Goal: Task Accomplishment & Management: Manage account settings

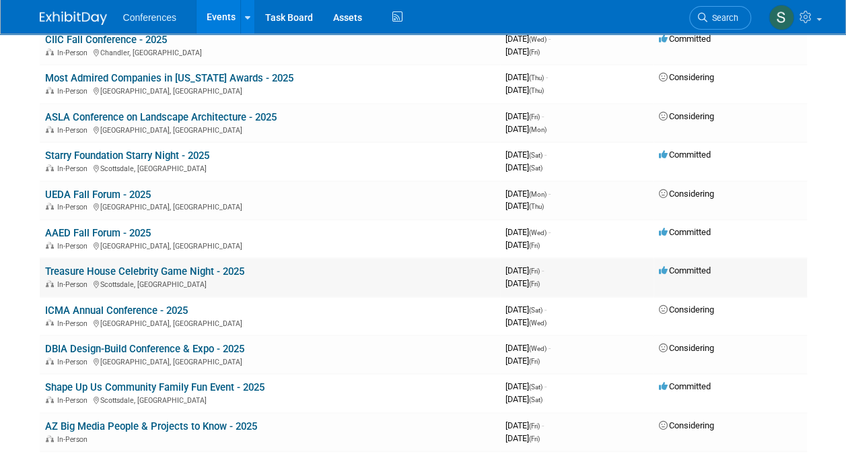
scroll to position [351, 0]
click at [115, 309] on link "ICMA Annual Conference - 2025" at bounding box center [116, 311] width 143 height 12
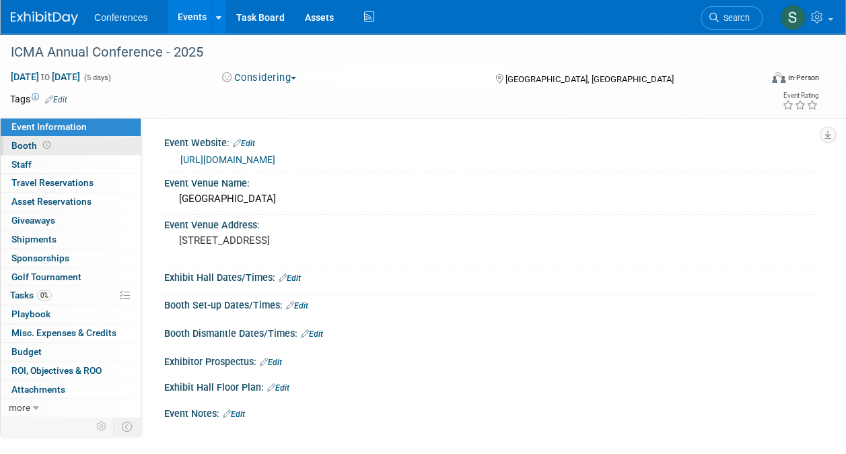
click at [52, 141] on link "Booth" at bounding box center [71, 146] width 140 height 18
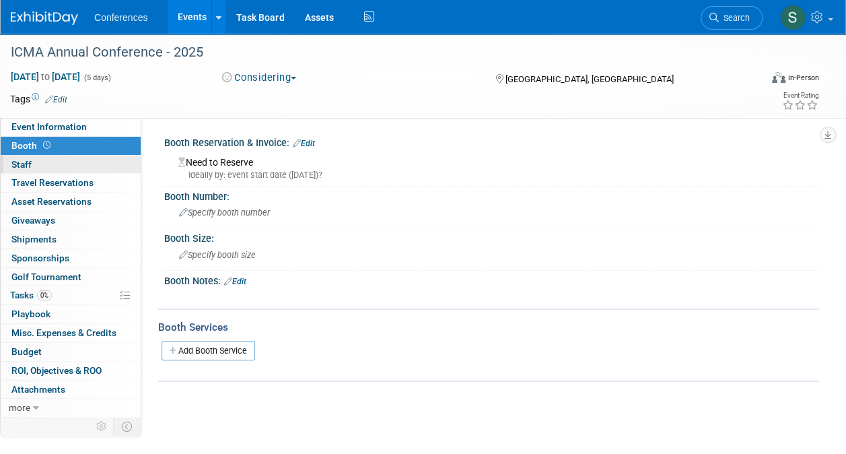
click at [28, 162] on span "Staff 0" at bounding box center [21, 164] width 20 height 11
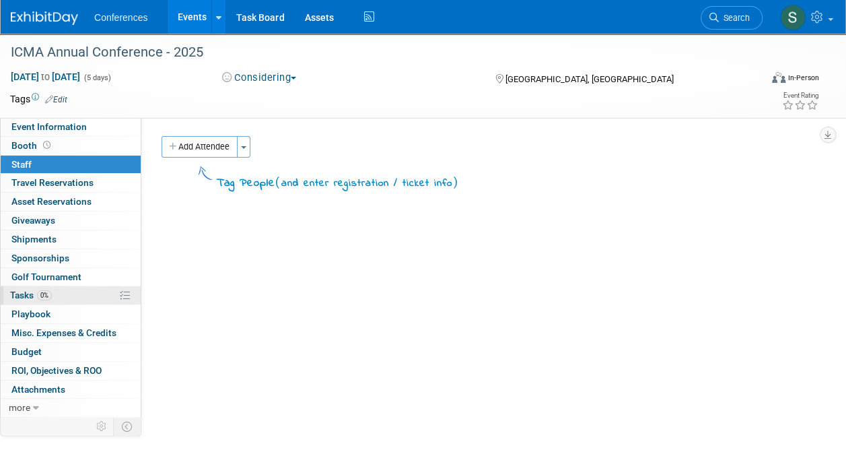
click at [38, 300] on link "0% Tasks 0%" at bounding box center [71, 295] width 140 height 18
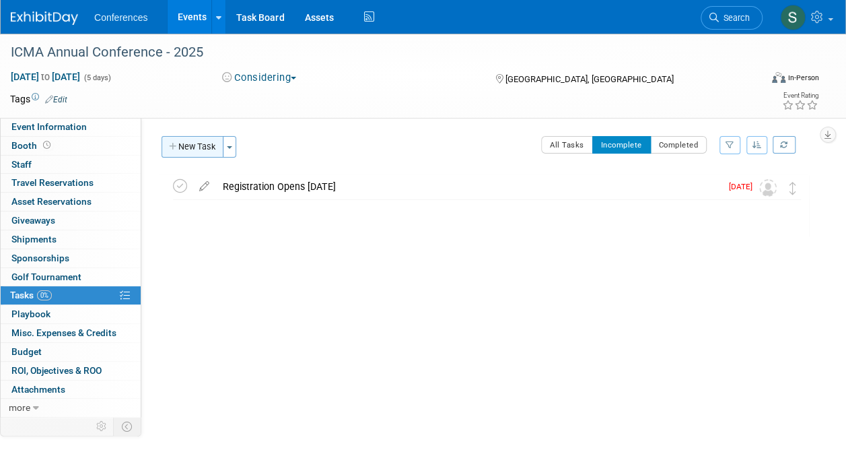
click at [188, 151] on button "New Task" at bounding box center [193, 147] width 62 height 22
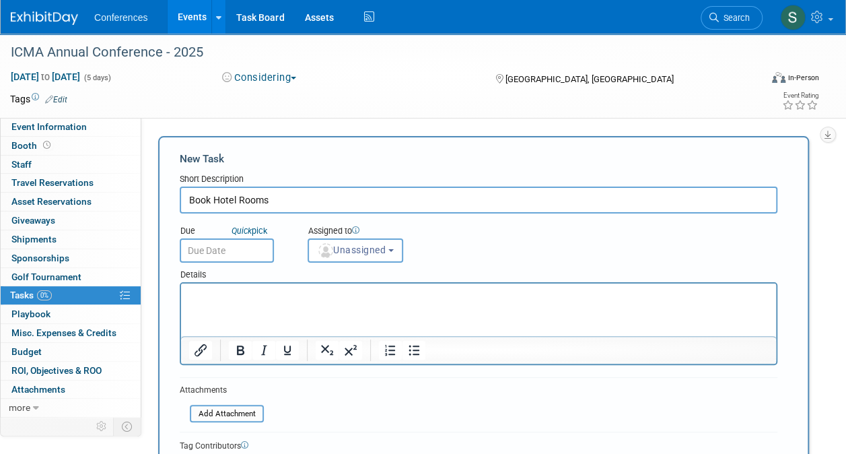
type input "Book Hotel Rooms"
click at [225, 255] on input "text" at bounding box center [227, 250] width 94 height 24
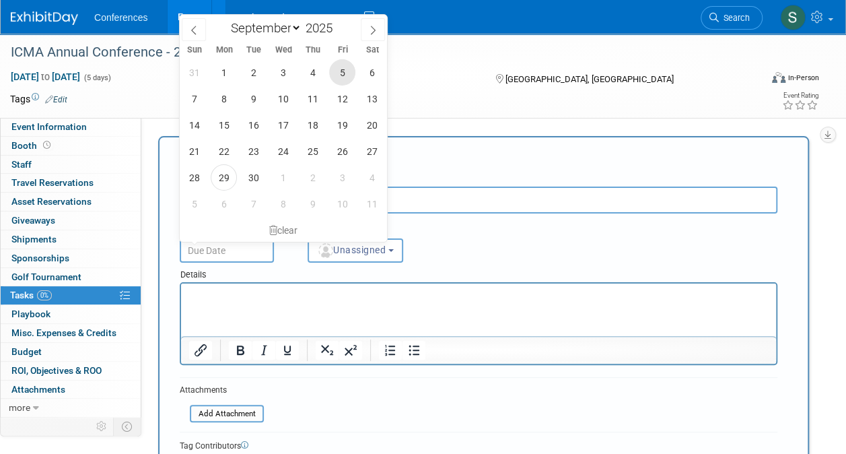
click at [342, 67] on span "5" at bounding box center [342, 72] width 26 height 26
type input "Sep 5, 2025"
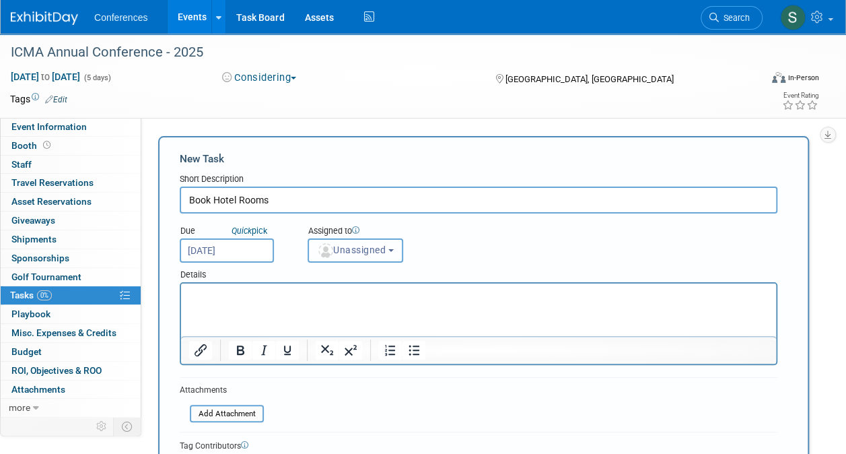
click at [356, 253] on span "Unassigned" at bounding box center [351, 249] width 69 height 11
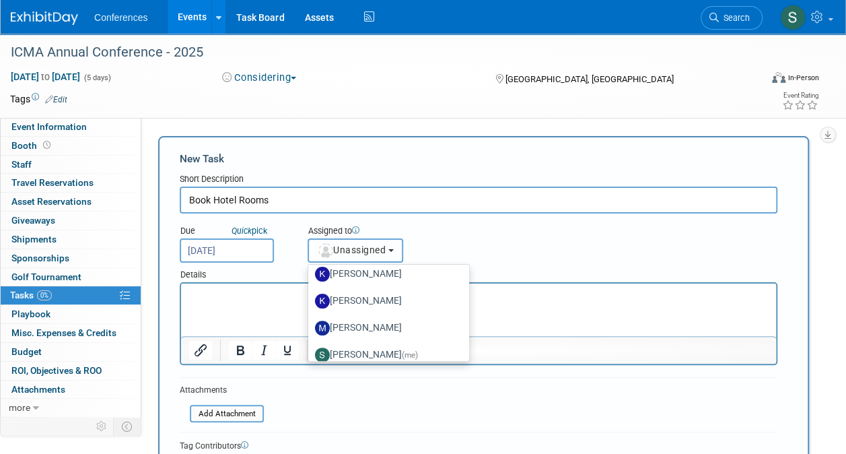
scroll to position [316, 0]
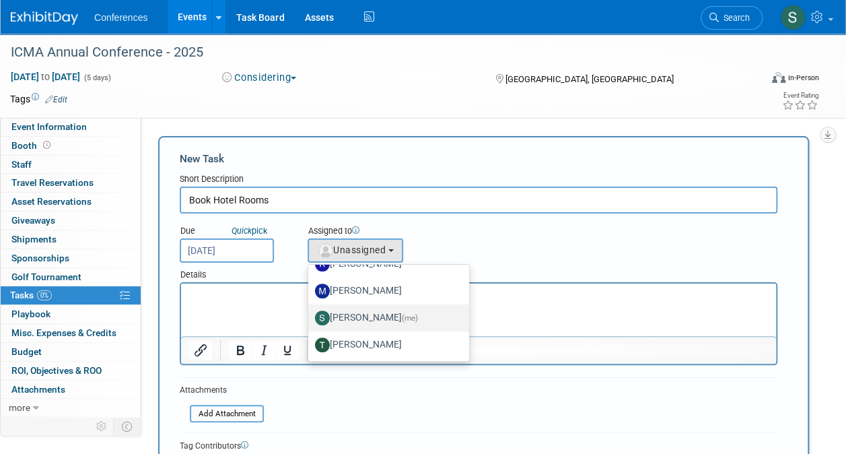
click at [369, 312] on label "Sarah Shaver (me)" at bounding box center [385, 318] width 141 height 22
click at [310, 312] on input "Sarah Shaver (me)" at bounding box center [306, 316] width 9 height 9
select select "a9e0767b-df0c-4b72-a3c1-d8066b1ad7be"
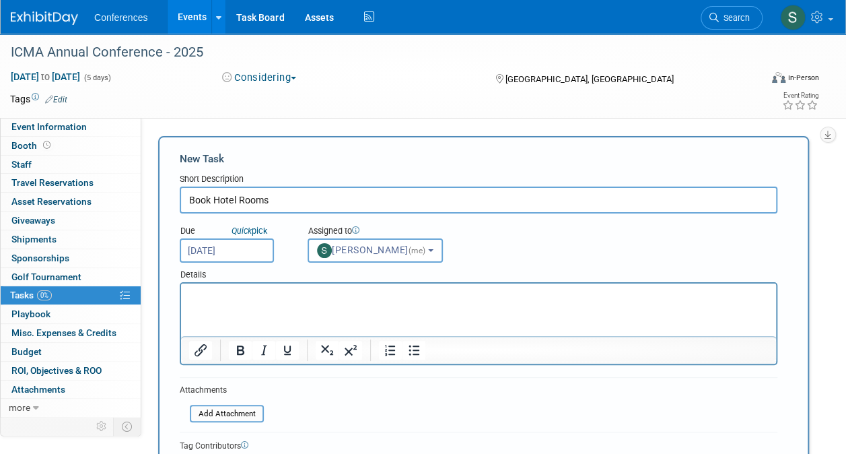
click at [268, 302] on html at bounding box center [478, 292] width 595 height 19
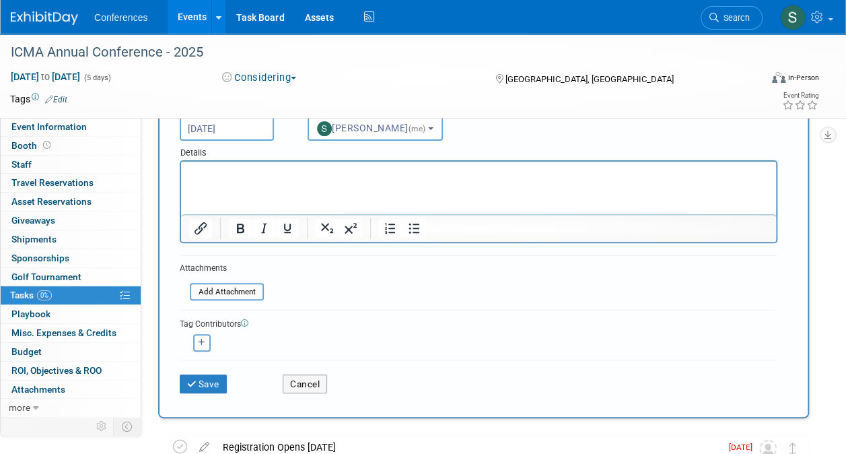
scroll to position [127, 0]
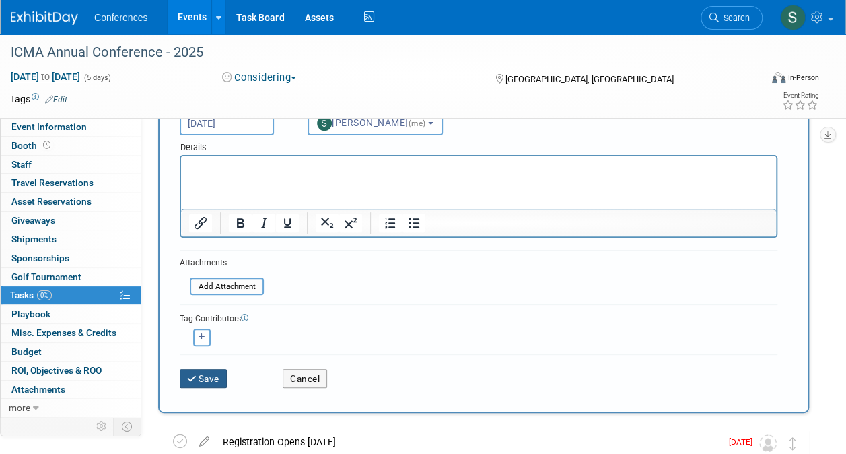
click at [207, 374] on button "Save" at bounding box center [203, 378] width 47 height 19
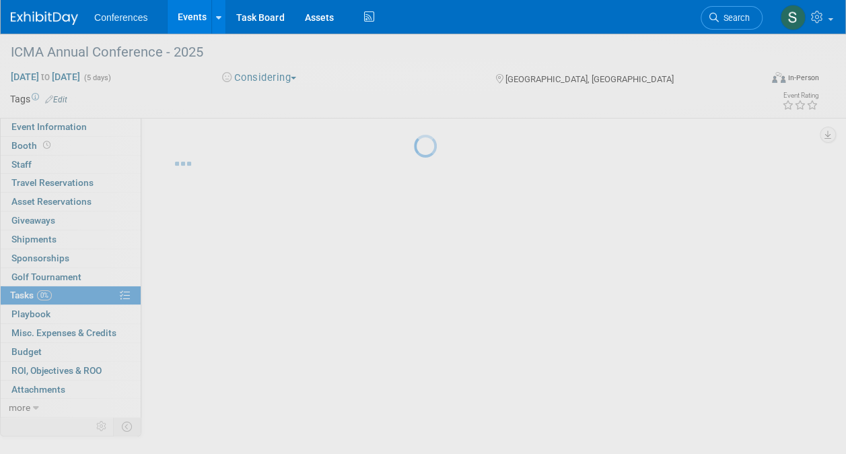
scroll to position [0, 0]
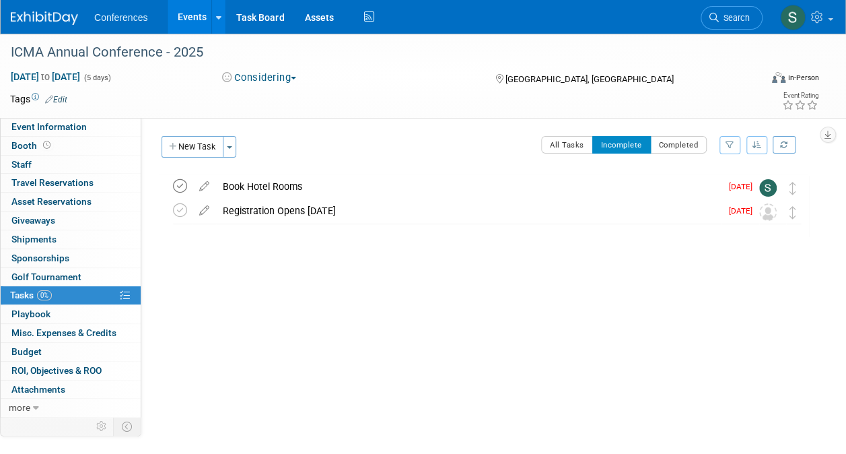
click at [179, 187] on icon at bounding box center [180, 186] width 14 height 14
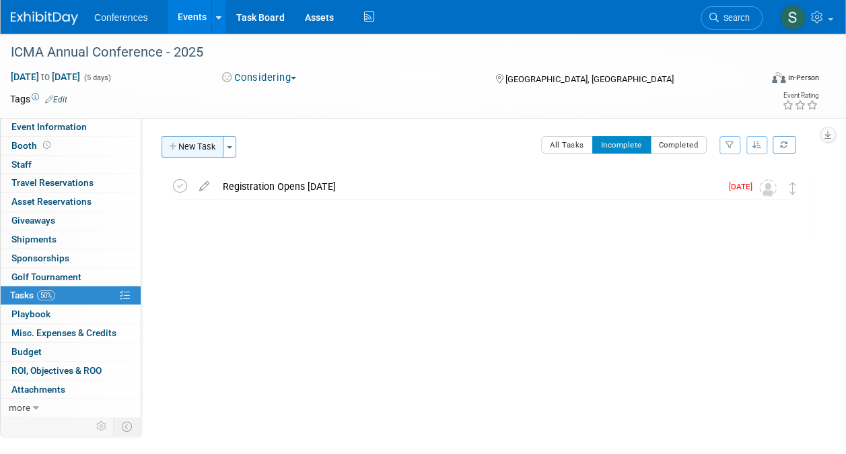
click at [193, 141] on button "New Task" at bounding box center [193, 147] width 62 height 22
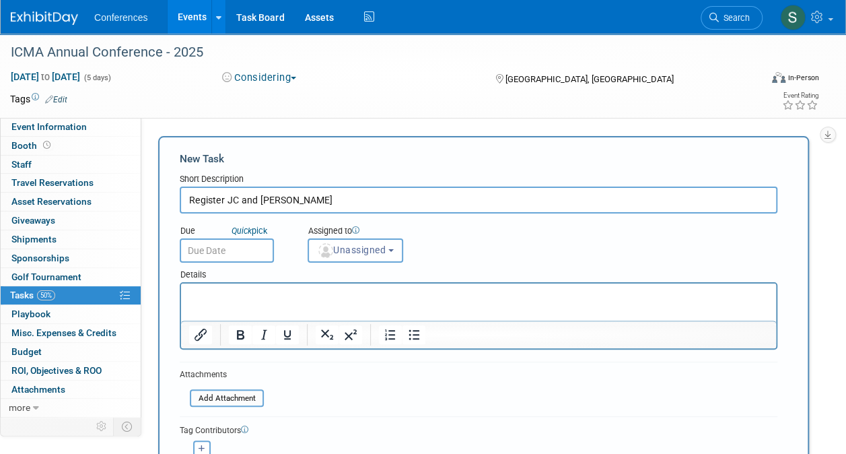
type input "Register JC and Melissa"
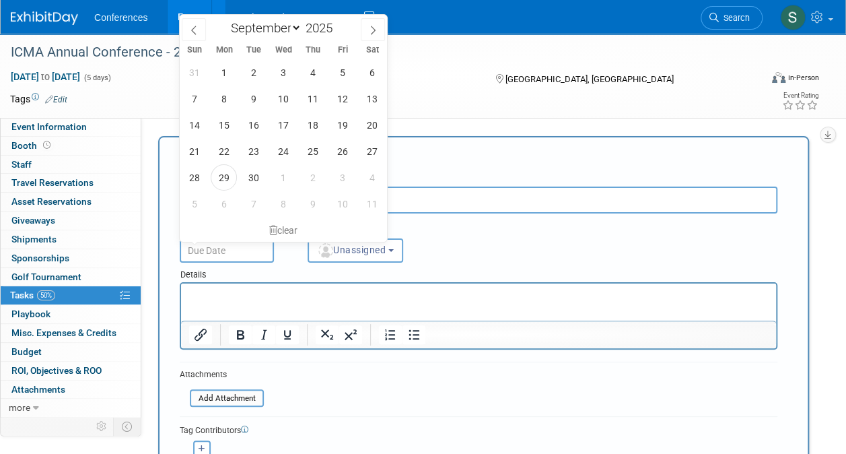
click at [236, 247] on input "text" at bounding box center [227, 250] width 94 height 24
click at [341, 76] on span "5" at bounding box center [342, 72] width 26 height 26
type input "Sep 5, 2025"
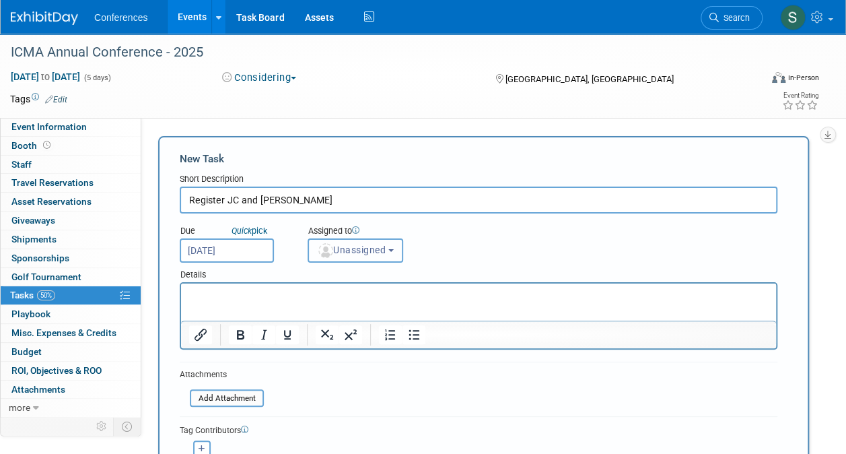
click at [361, 255] on button "Unassigned" at bounding box center [356, 250] width 96 height 24
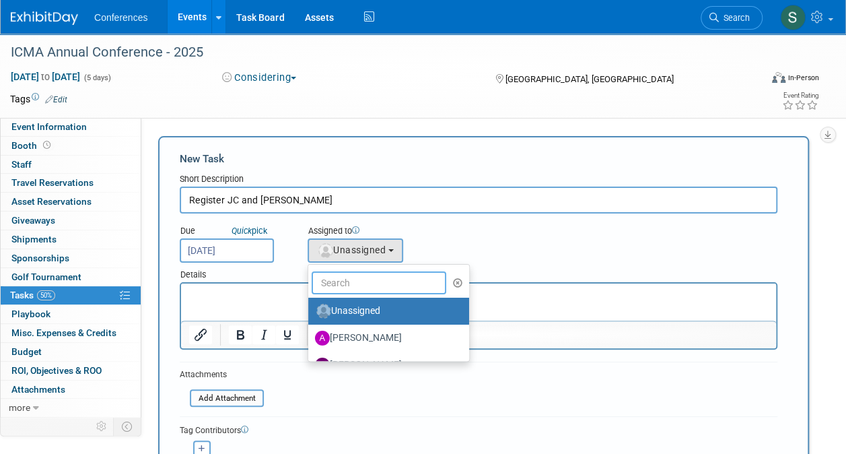
click at [353, 287] on input "text" at bounding box center [379, 282] width 135 height 23
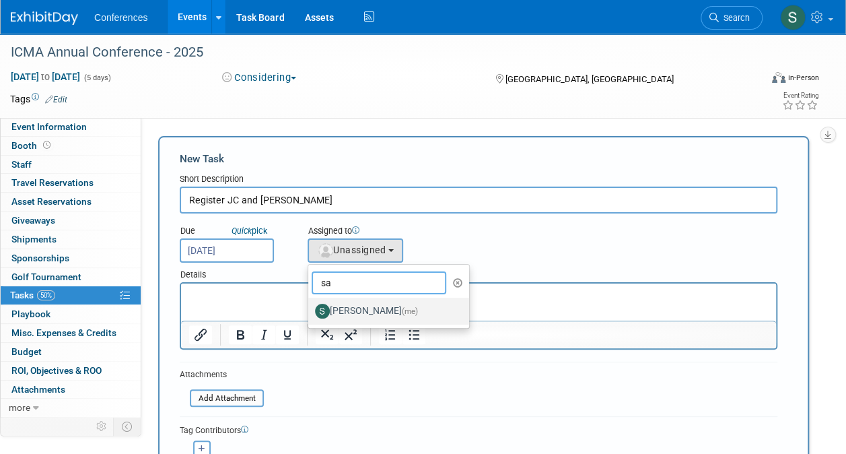
type input "sa"
click at [350, 312] on label "Sarah Shaver (me)" at bounding box center [385, 311] width 141 height 22
click at [310, 312] on input "Sarah Shaver (me)" at bounding box center [306, 309] width 9 height 9
select select "a9e0767b-df0c-4b72-a3c1-d8066b1ad7be"
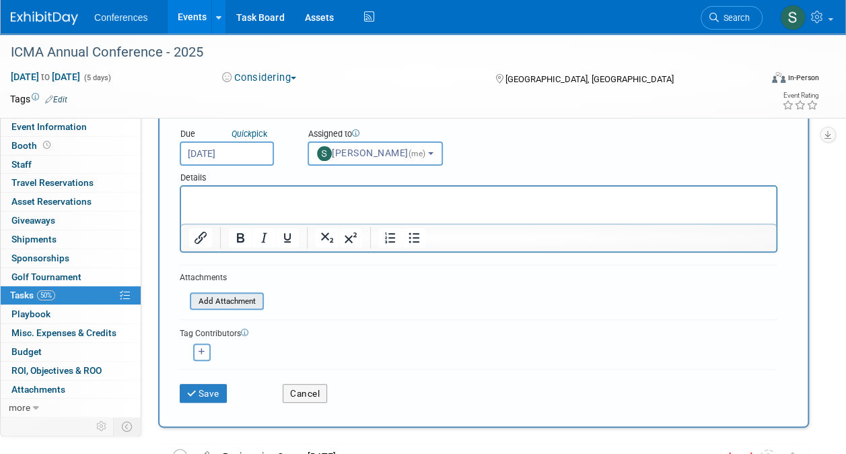
scroll to position [99, 0]
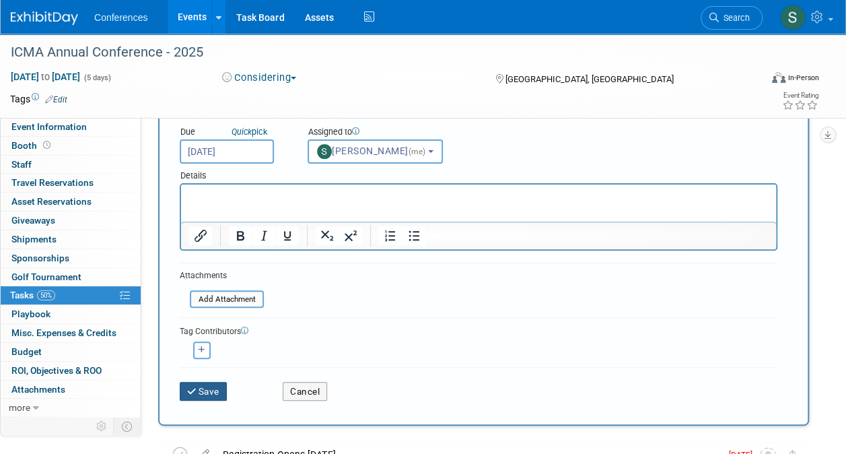
click at [217, 394] on button "Save" at bounding box center [203, 391] width 47 height 19
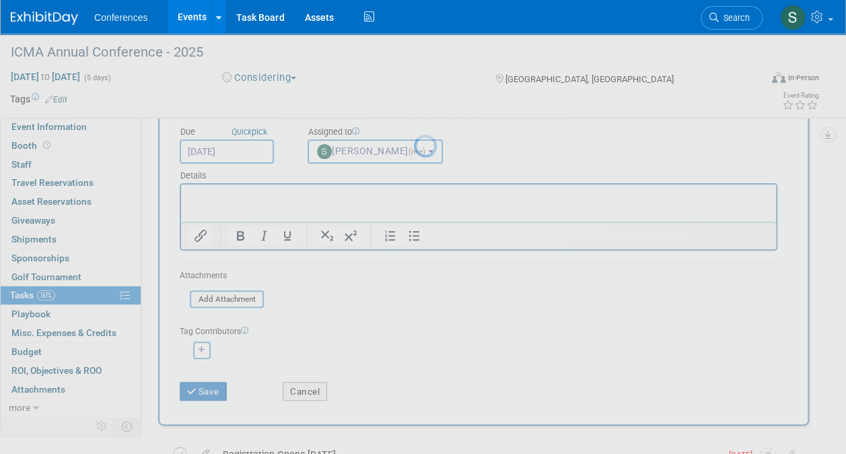
scroll to position [0, 0]
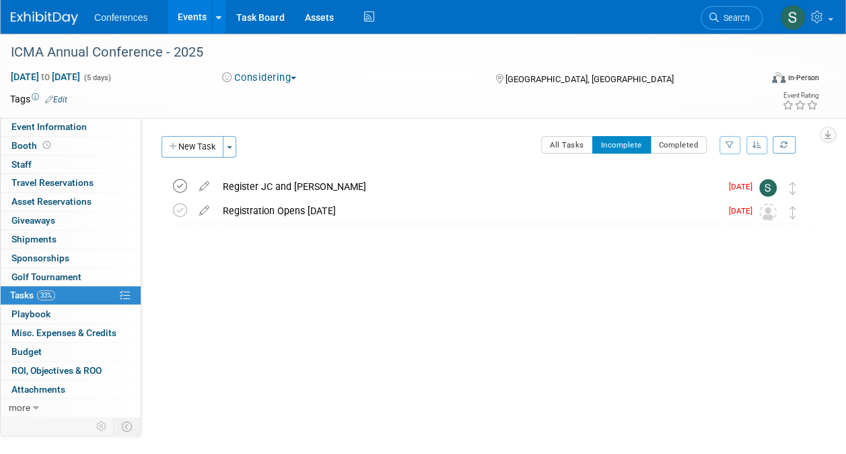
click at [180, 183] on icon at bounding box center [180, 186] width 14 height 14
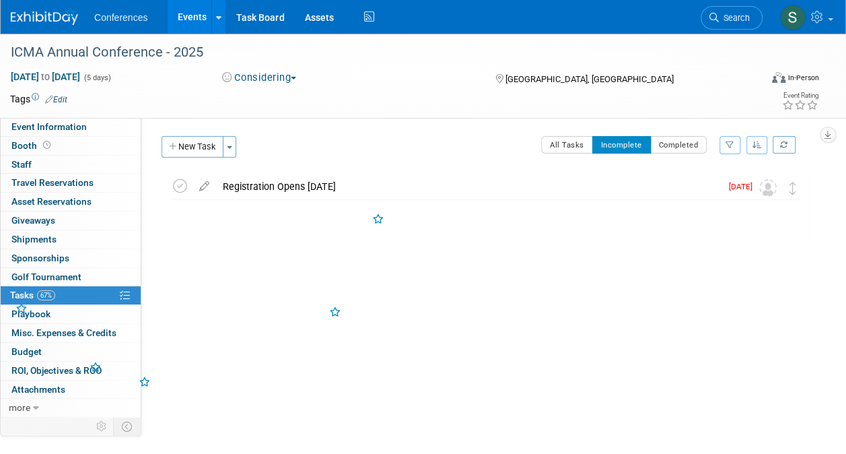
click at [573, 153] on div "All Tasks Incomplete Completed Filter by Assignee -- Select Assignee -- All una…" at bounding box center [526, 150] width 565 height 28
click at [689, 141] on button "Completed" at bounding box center [678, 144] width 57 height 17
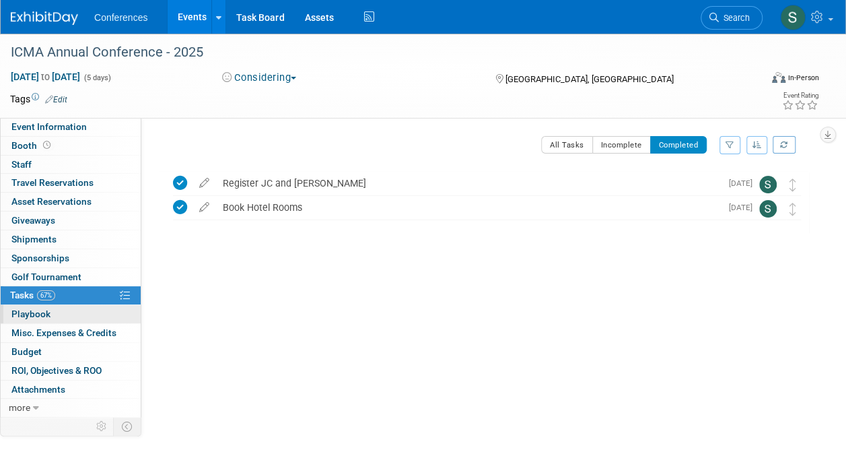
click at [30, 308] on span "Playbook 0" at bounding box center [30, 313] width 39 height 11
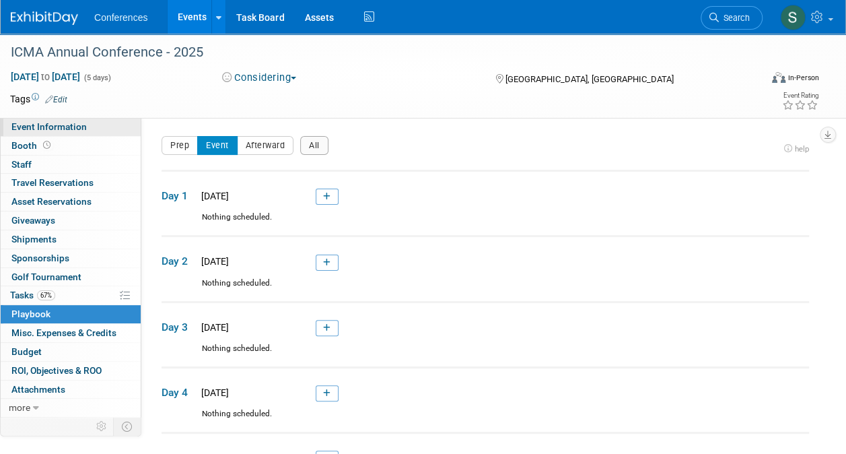
click at [71, 127] on span "Event Information" at bounding box center [48, 126] width 75 height 11
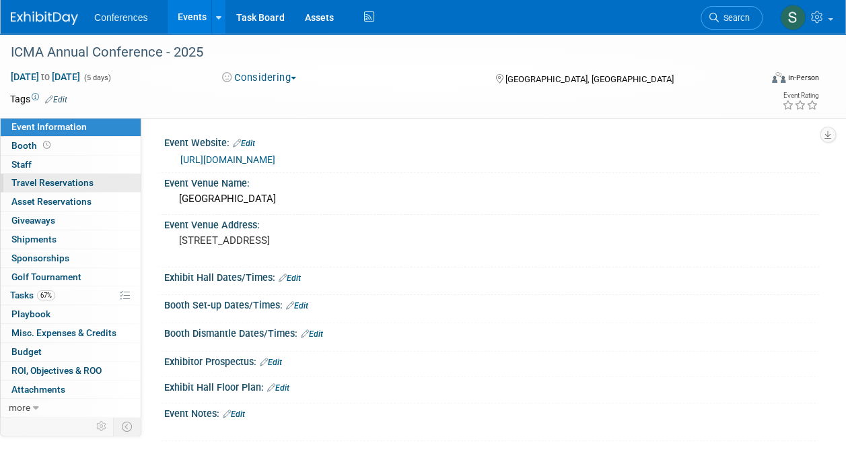
click at [66, 181] on span "Travel Reservations 0" at bounding box center [52, 182] width 82 height 11
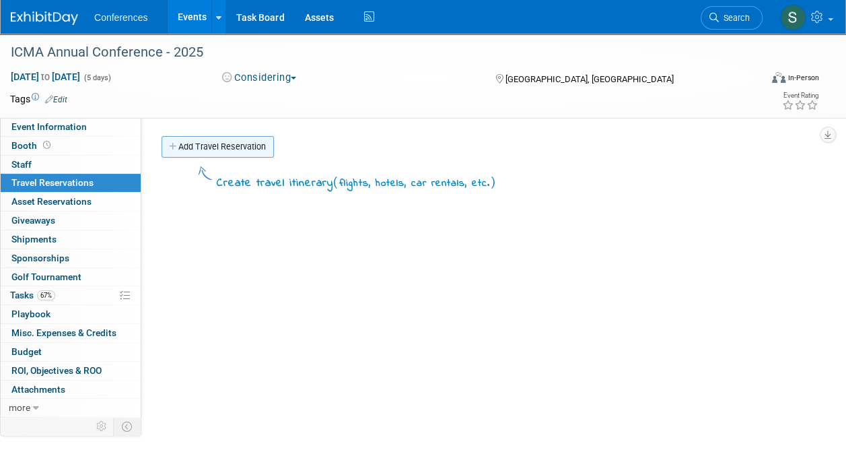
click at [225, 145] on link "Add Travel Reservation" at bounding box center [218, 147] width 112 height 22
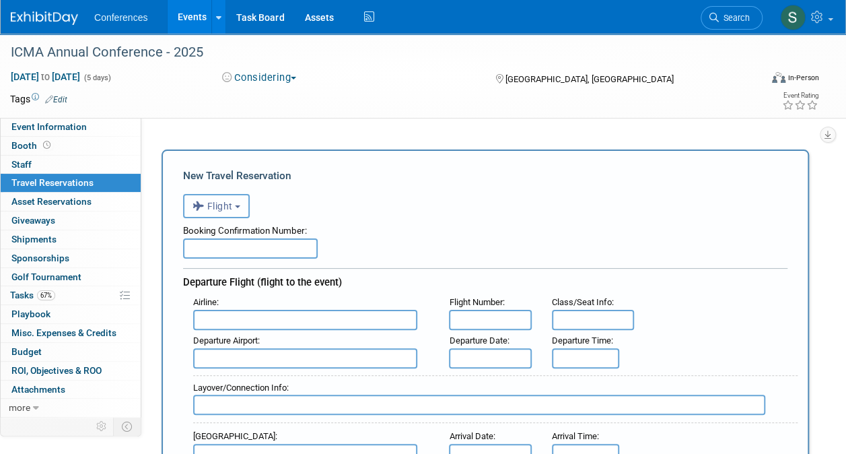
click at [221, 211] on button "Flight" at bounding box center [216, 206] width 67 height 24
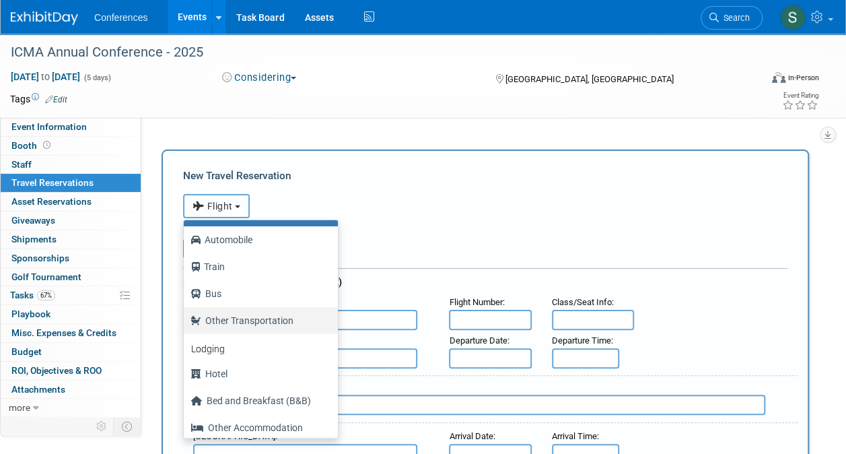
scroll to position [57, 0]
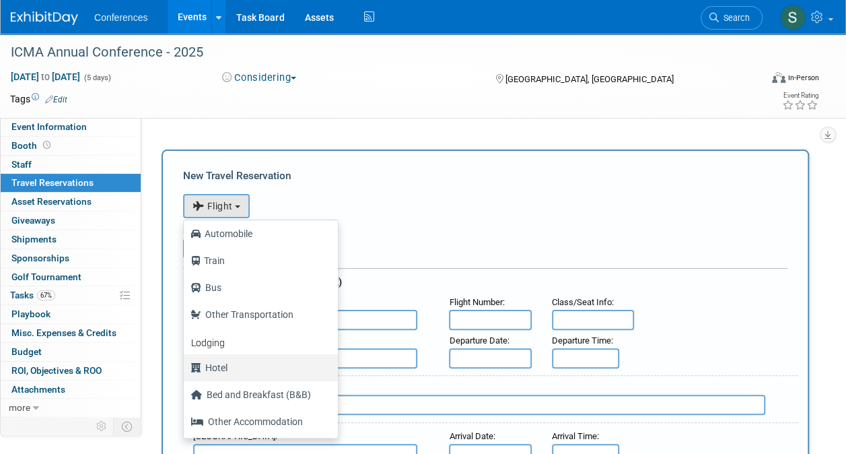
click at [236, 363] on label "Hotel" at bounding box center [257, 368] width 134 height 22
click at [186, 363] on input "Hotel" at bounding box center [181, 365] width 9 height 9
select select "6"
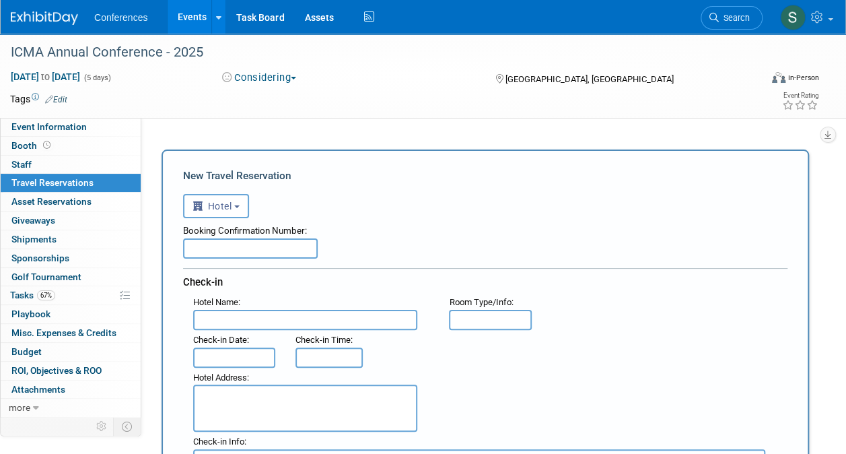
click at [262, 249] on input "text" at bounding box center [250, 248] width 135 height 20
paste input "Reservation Confirmation #76590472 for JW Marriott Tampa Water Street"
type input "Reservation Confirmation #76590472 for JW Marriott Tampa Water Street"
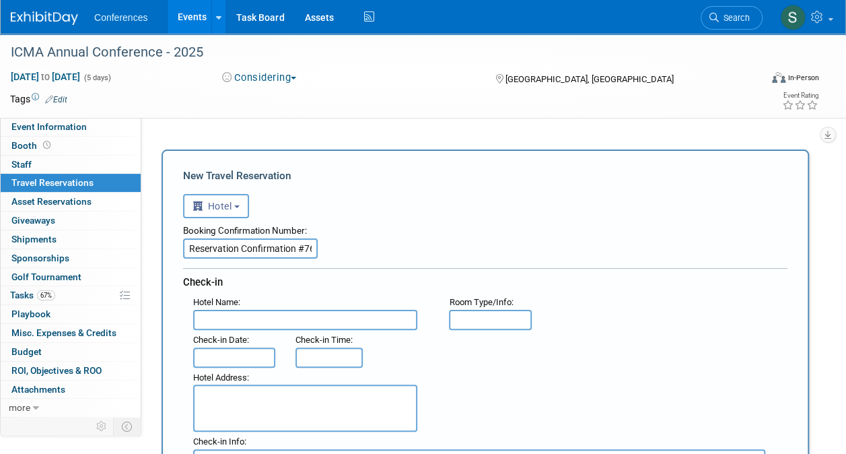
click at [249, 312] on input "text" at bounding box center [305, 320] width 224 height 20
paste input "Reservation Confirmation #76590472 for JW Marriott Tampa Water Street"
drag, startPoint x: 278, startPoint y: 319, endPoint x: 152, endPoint y: 293, distance: 128.4
type input "JW Marriott Tampa Water Street"
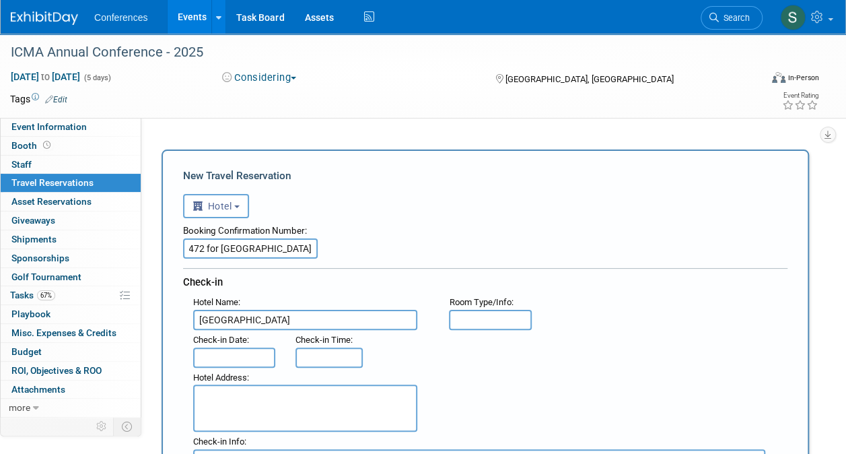
scroll to position [0, 185]
drag, startPoint x: 297, startPoint y: 252, endPoint x: 337, endPoint y: 245, distance: 40.4
click at [337, 245] on div "Booking Confirmation Number: Reservation Confirmation #76590472 for JW Marriott…" at bounding box center [485, 238] width 604 height 40
click at [193, 248] on input "Reservation Confirmation #76590472 for JW Marriott Tampa Water Street" at bounding box center [250, 248] width 135 height 20
drag, startPoint x: 193, startPoint y: 248, endPoint x: 344, endPoint y: 262, distance: 151.5
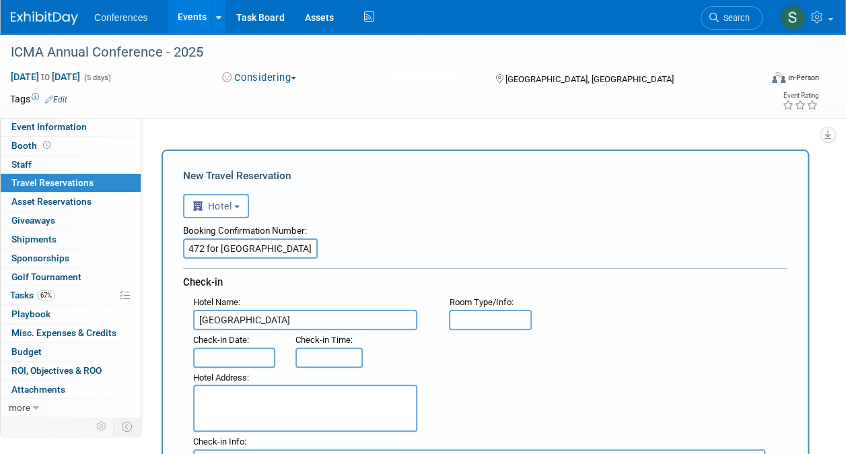
click at [344, 262] on div "Booking Confirmation Number: Reservation Confirmation #76590472 for JW Marriott…" at bounding box center [485, 397] width 604 height 359
type input "Reservation Confirmation #76590472"
click at [244, 351] on input "text" at bounding box center [234, 357] width 82 height 20
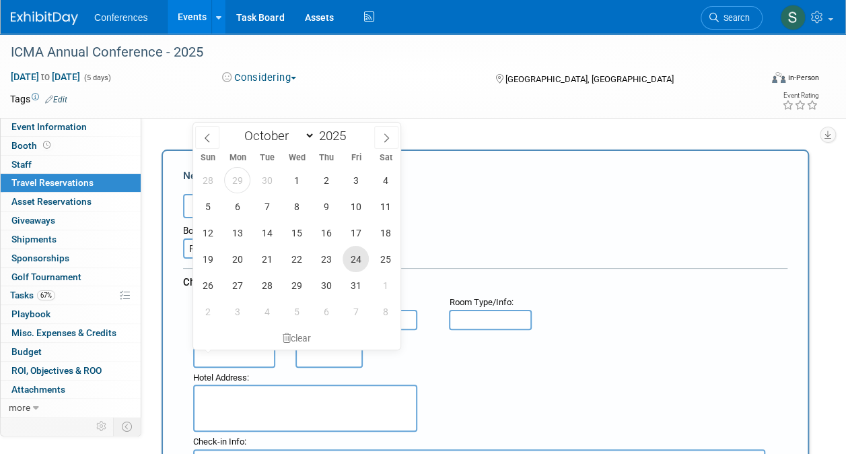
click at [360, 249] on span "24" at bounding box center [356, 259] width 26 height 26
type input "Oct 24, 2025"
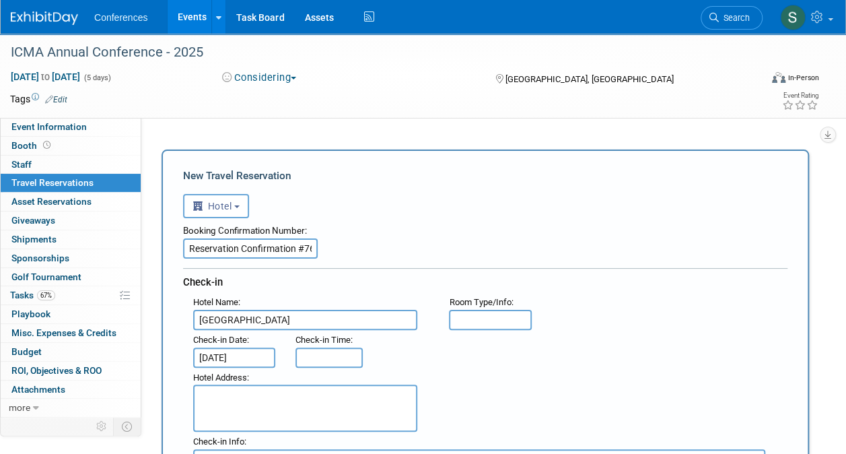
type input "3:00 PM"
click at [339, 363] on input "3:00 PM" at bounding box center [328, 357] width 67 height 20
click at [447, 391] on div "Hotel Address :" at bounding box center [490, 399] width 615 height 65
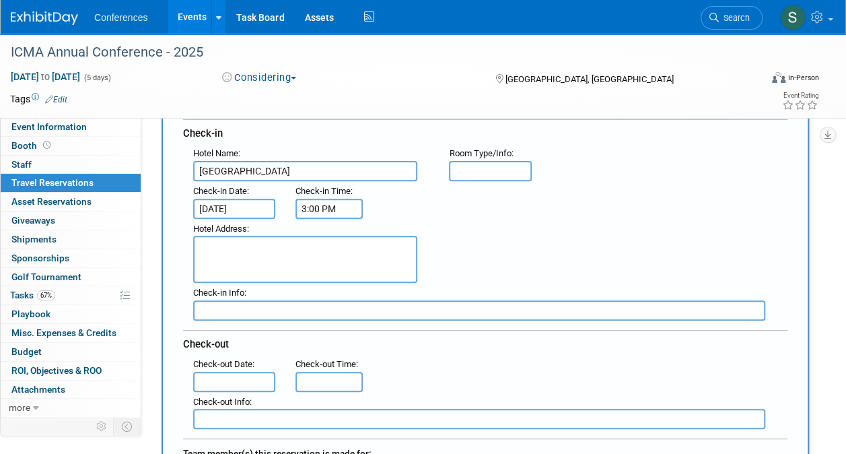
scroll to position [151, 0]
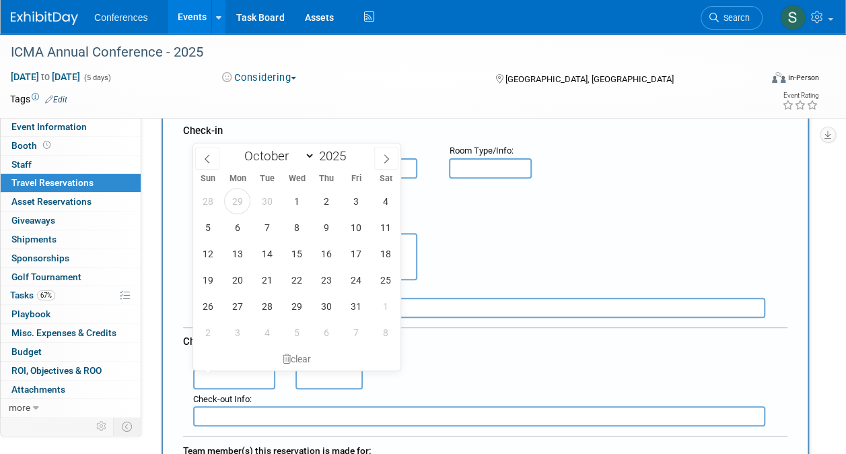
click at [254, 369] on input "text" at bounding box center [234, 379] width 82 height 20
click at [239, 304] on span "27" at bounding box center [237, 306] width 26 height 26
type input "Oct 27, 2025"
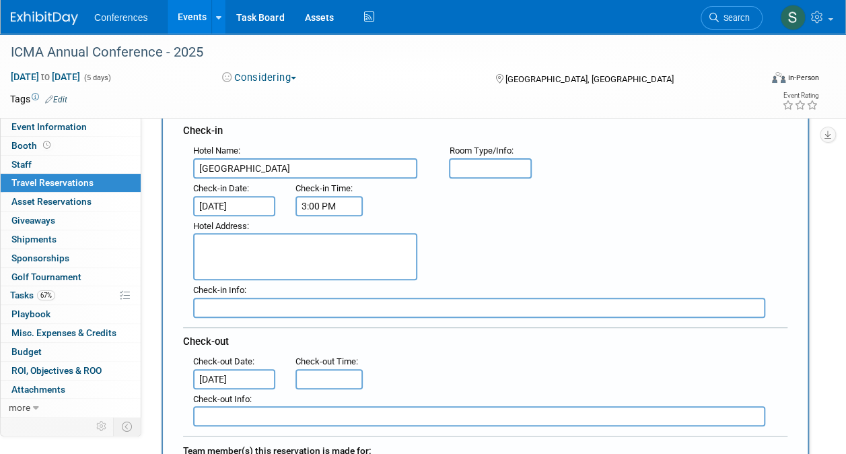
click at [429, 374] on div ": Check-out Date : Oct 27, 2025 Check-out Time :" at bounding box center [490, 370] width 615 height 38
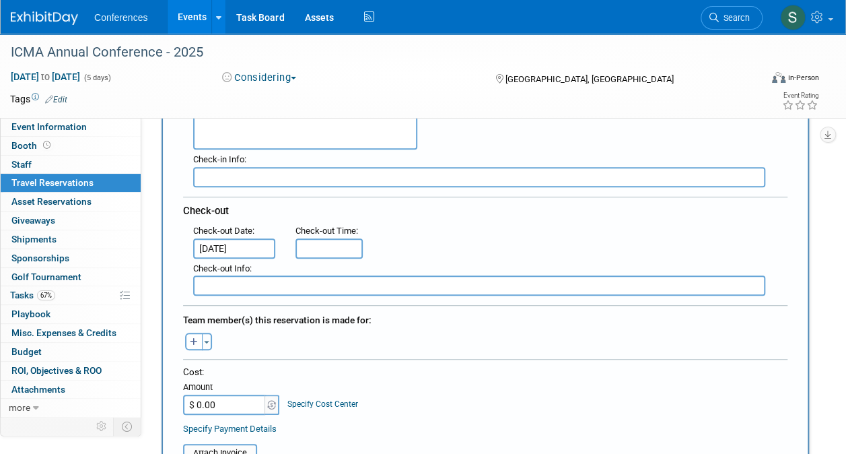
scroll to position [297, 0]
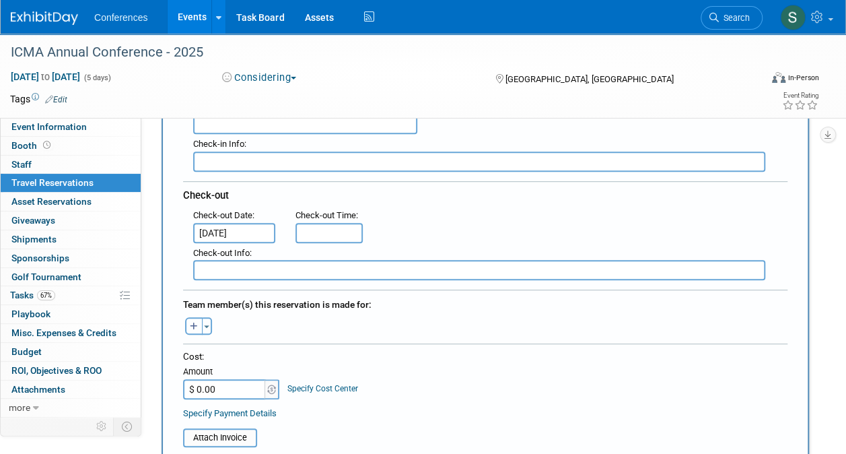
click at [194, 318] on button "button" at bounding box center [193, 325] width 17 height 17
select select
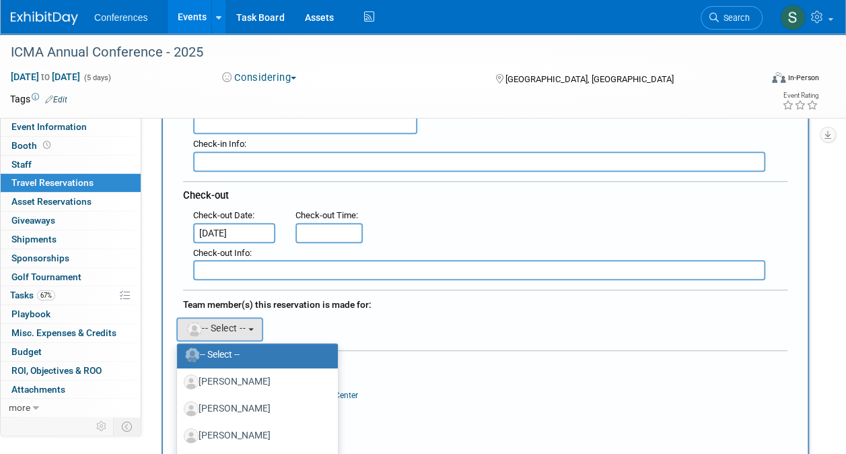
scroll to position [0, 0]
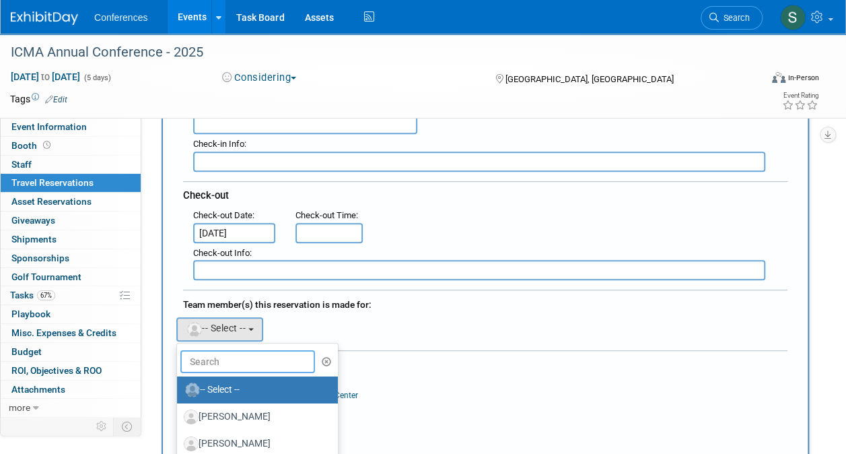
click at [240, 365] on input "text" at bounding box center [247, 361] width 135 height 23
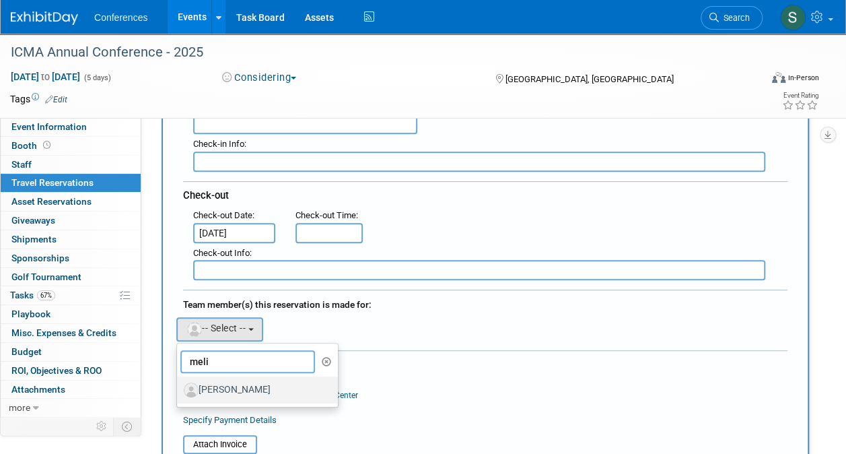
type input "meli"
click at [242, 389] on label "Melissa Bennett" at bounding box center [254, 390] width 141 height 22
click at [179, 389] on input "Melissa Bennett" at bounding box center [174, 388] width 9 height 9
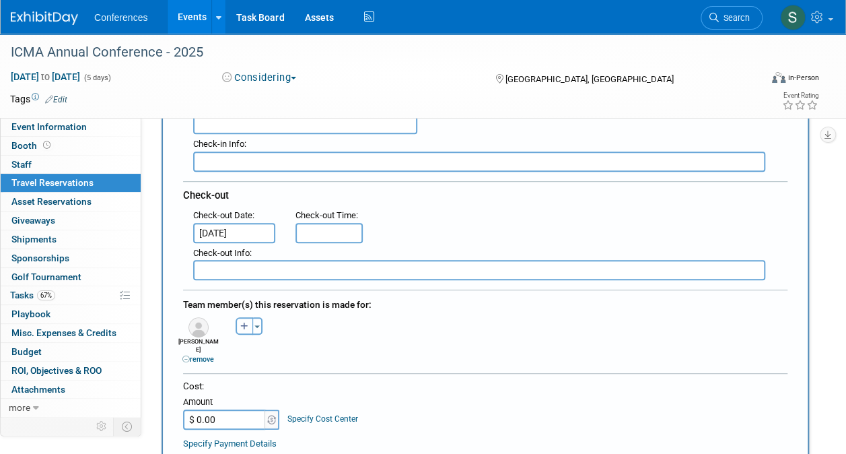
click at [239, 320] on button "button" at bounding box center [244, 325] width 17 height 17
select select
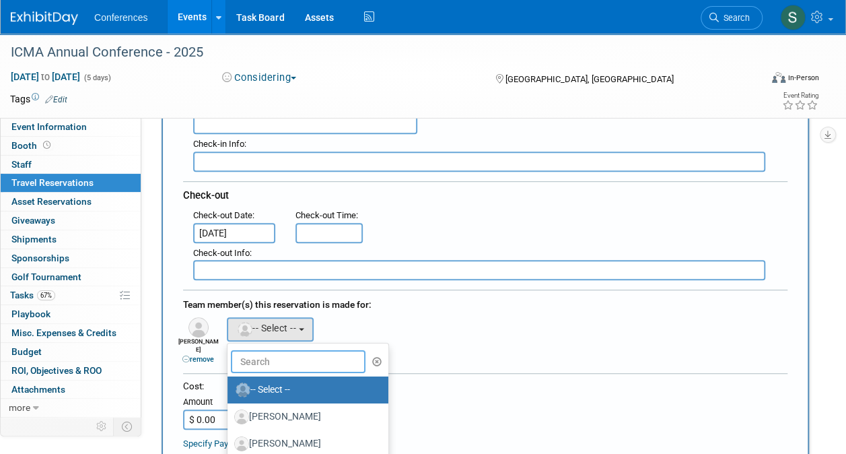
click at [272, 358] on input "text" at bounding box center [298, 361] width 135 height 23
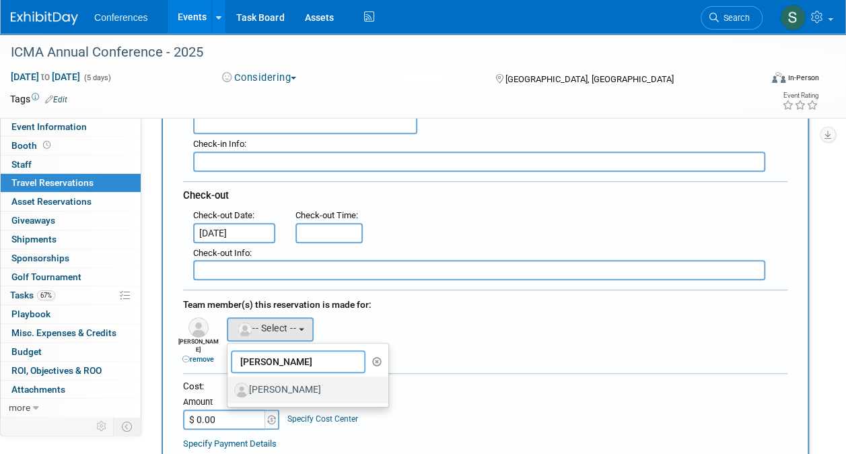
type input "james"
click at [279, 384] on label "James Crean" at bounding box center [304, 390] width 141 height 22
click at [230, 384] on input "James Crean" at bounding box center [225, 388] width 9 height 9
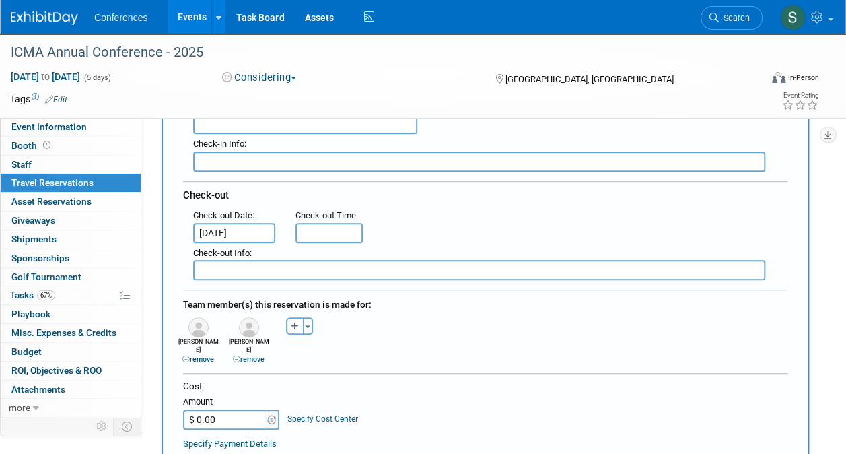
scroll to position [341, 0]
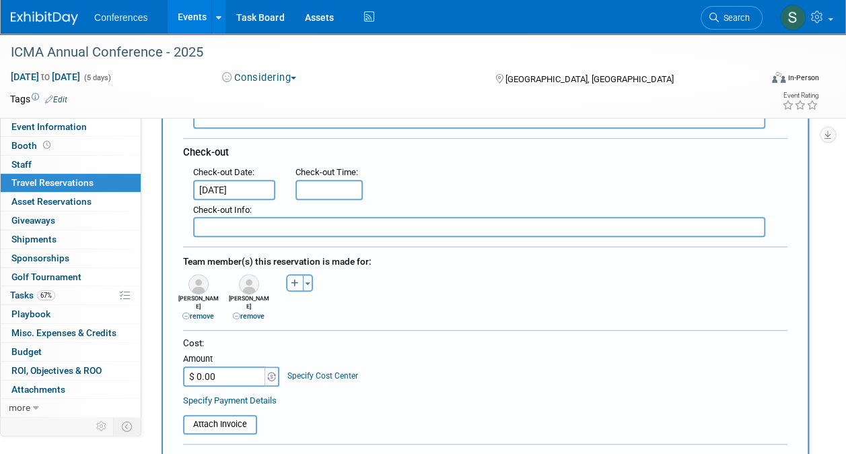
click at [233, 367] on input "$ 0.00" at bounding box center [225, 376] width 84 height 20
type input "$ 3,659.00"
click at [328, 405] on table "Attach Invoice" at bounding box center [485, 417] width 604 height 31
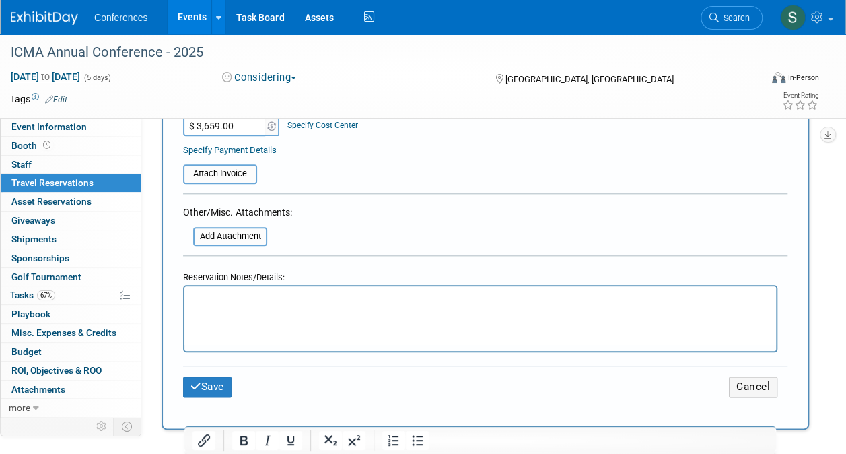
scroll to position [592, 0]
click at [205, 376] on button "Save" at bounding box center [207, 386] width 48 height 21
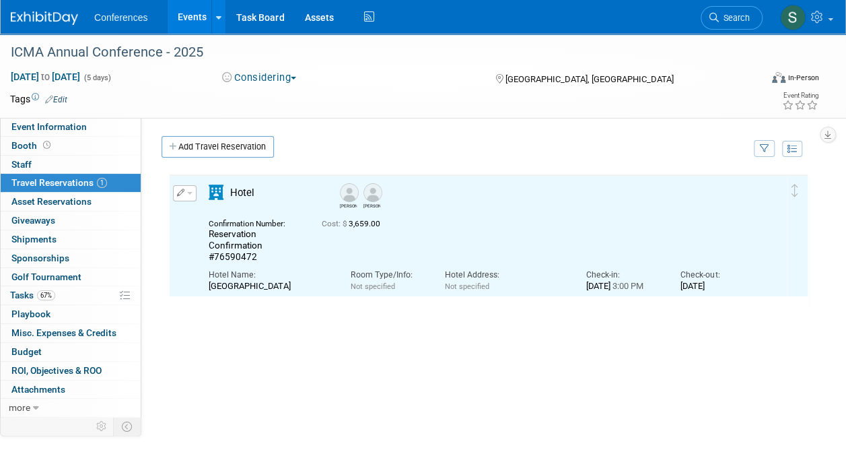
scroll to position [0, 0]
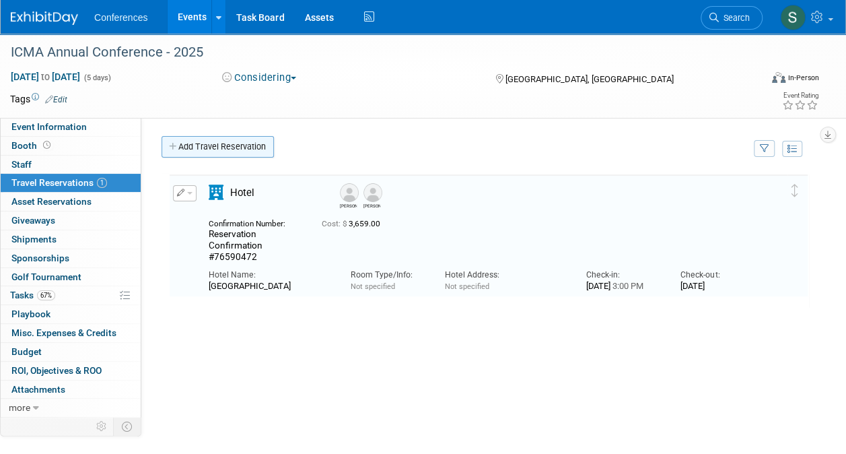
click at [244, 142] on link "Add Travel Reservation" at bounding box center [218, 147] width 112 height 22
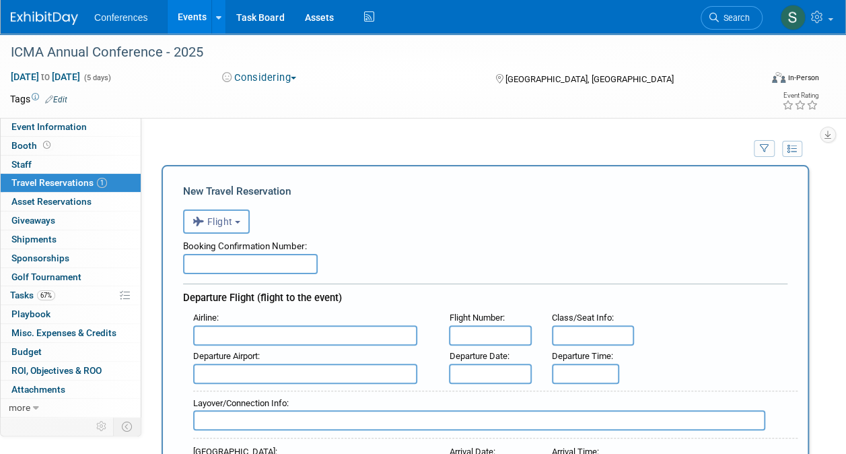
click at [229, 225] on span "Flight" at bounding box center [212, 221] width 40 height 11
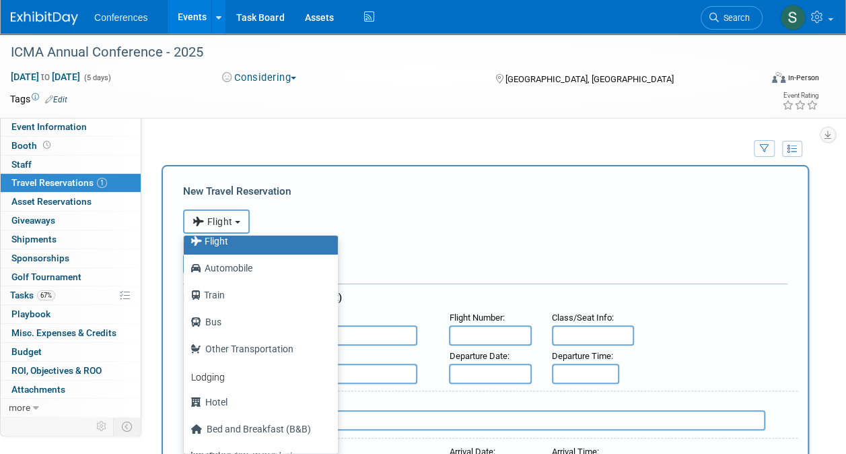
scroll to position [35, 0]
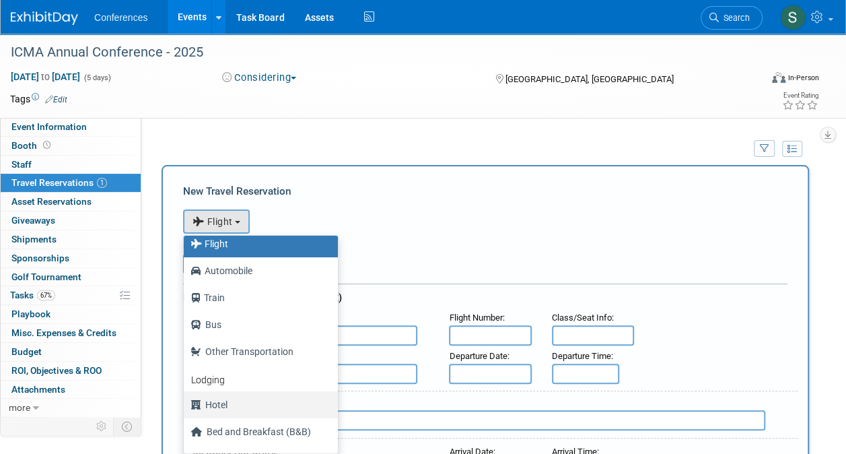
click at [243, 396] on label "Hotel" at bounding box center [257, 405] width 134 height 22
click at [186, 398] on input "Hotel" at bounding box center [181, 402] width 9 height 9
select select "6"
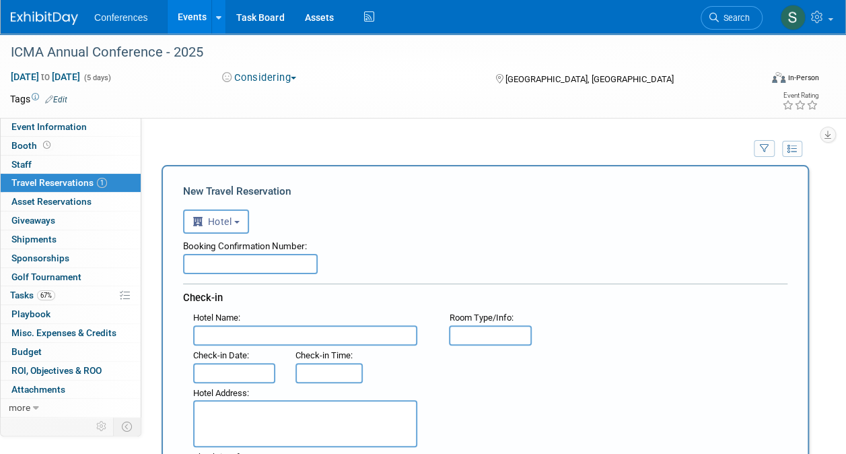
click at [290, 264] on input "text" at bounding box center [250, 264] width 135 height 20
paste input "Confirmation #85357183"
type input "Confirmation #85357183"
click at [326, 329] on input "text" at bounding box center [305, 335] width 224 height 20
paste input "Home2 Suites by Hilton Tampa Downtown Channel District"
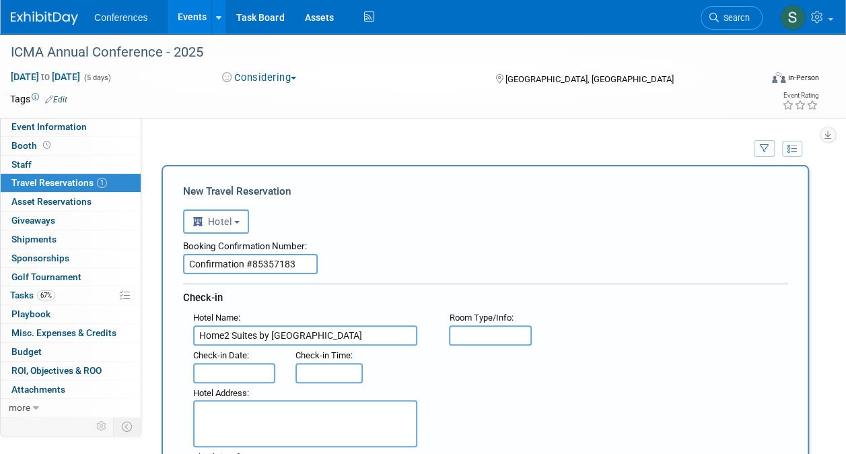
scroll to position [0, 35]
type input "Home2 Suites by Hilton Tampa Downtown Channel District"
click at [244, 375] on input "text" at bounding box center [234, 373] width 82 height 20
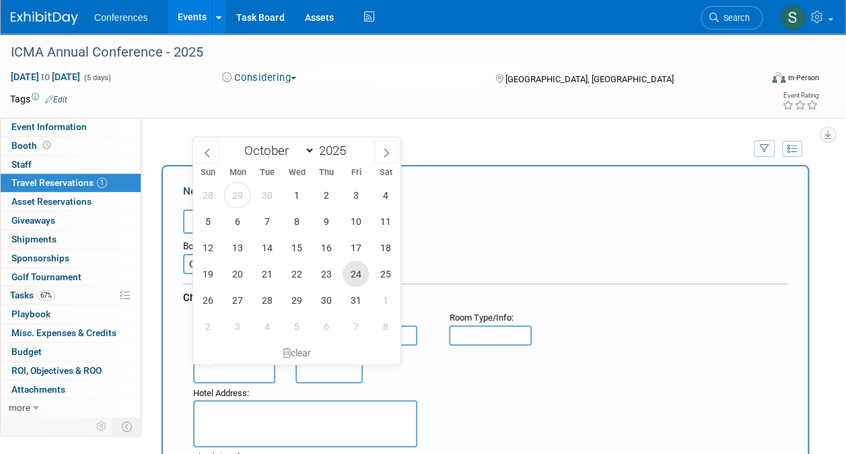
click at [355, 273] on span "24" at bounding box center [356, 273] width 26 height 26
type input "Oct 24, 2025"
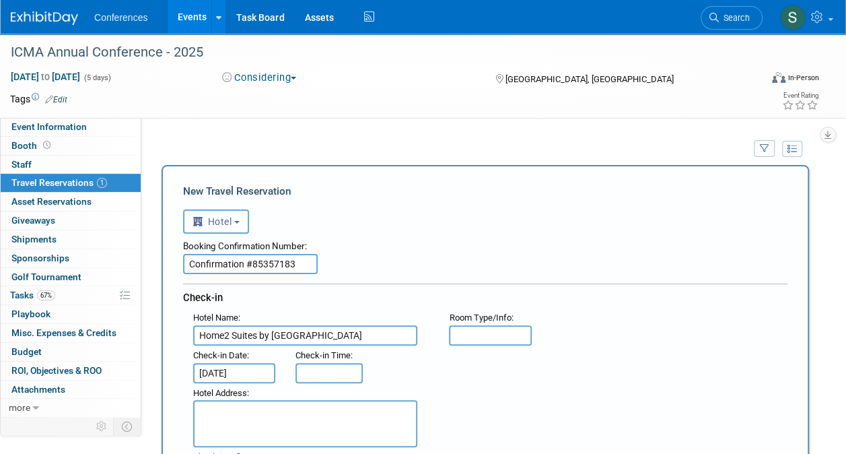
click at [462, 383] on div "Hotel Address :" at bounding box center [490, 415] width 615 height 65
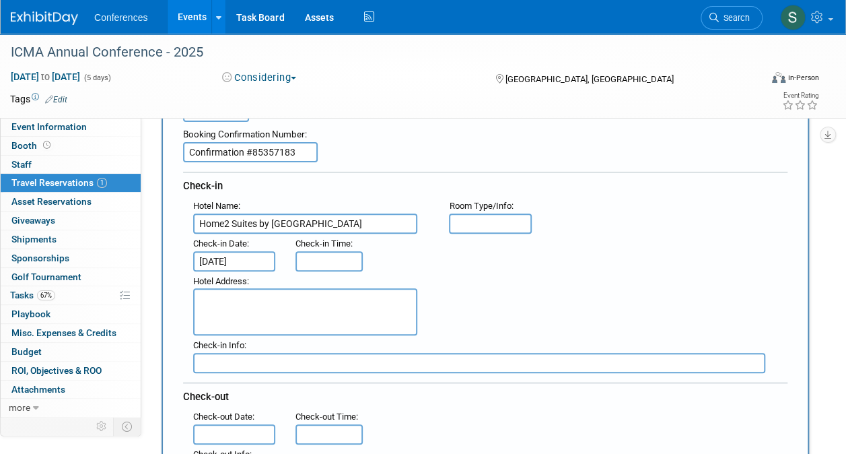
scroll to position [215, 0]
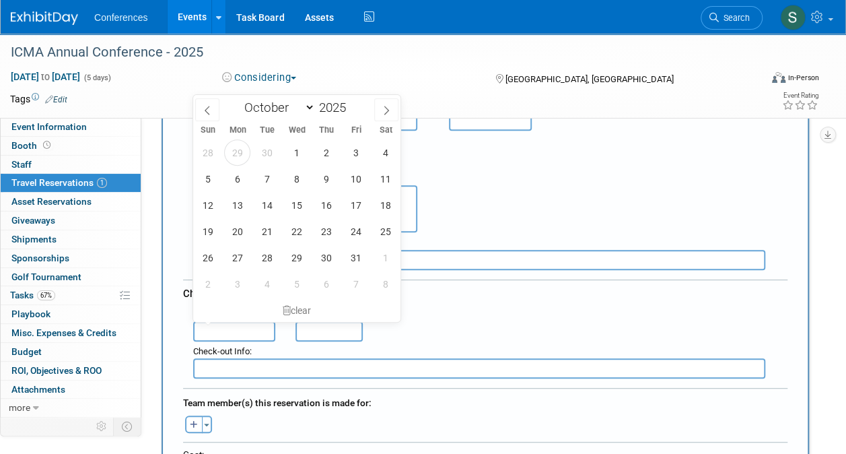
click at [240, 328] on input "text" at bounding box center [234, 331] width 82 height 20
click at [231, 259] on span "27" at bounding box center [237, 257] width 26 height 26
type input "Oct 27, 2025"
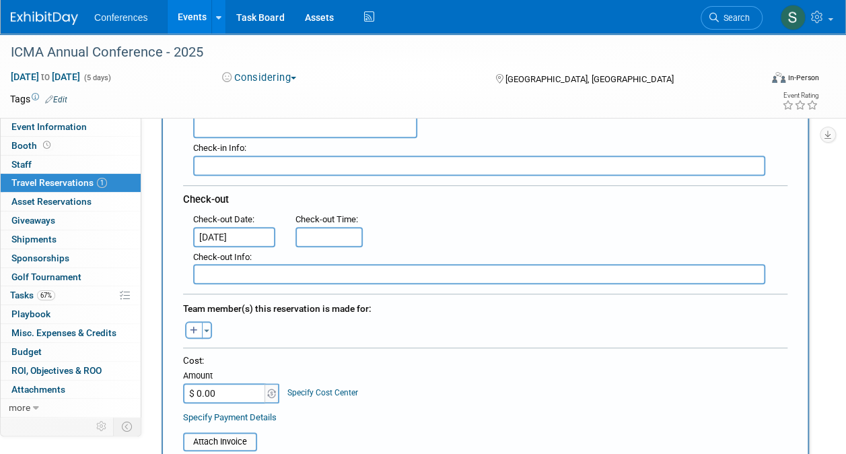
scroll to position [314, 0]
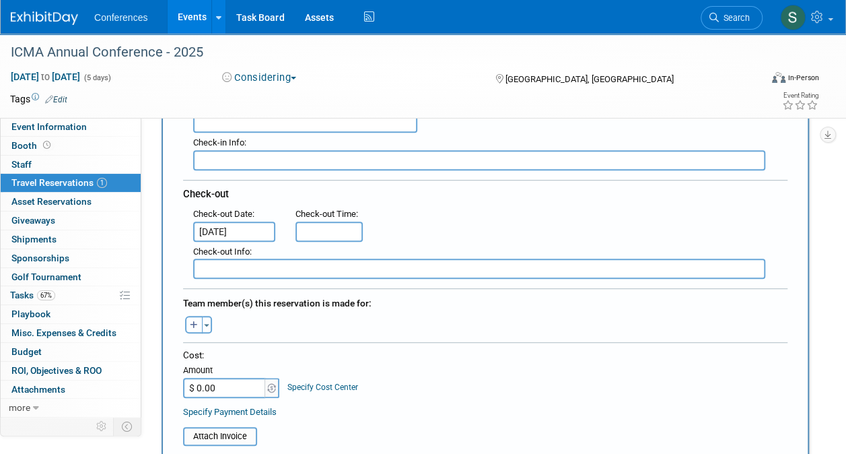
click at [191, 316] on button "button" at bounding box center [193, 324] width 17 height 17
select select
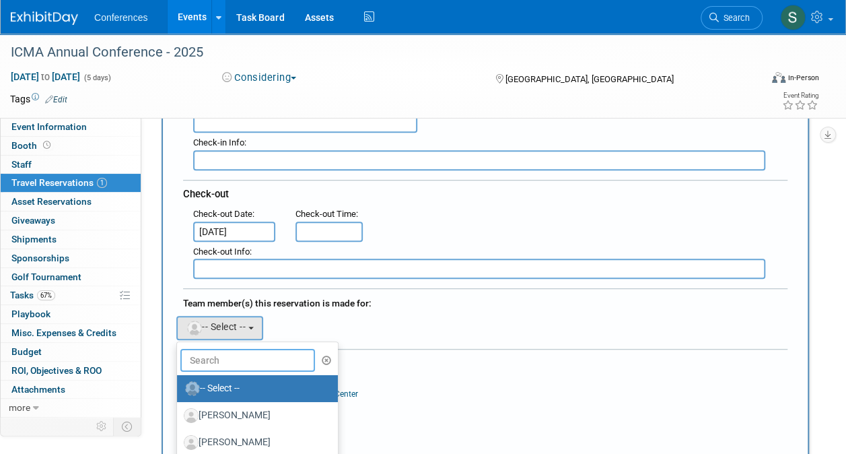
click at [217, 361] on input "text" at bounding box center [247, 360] width 135 height 23
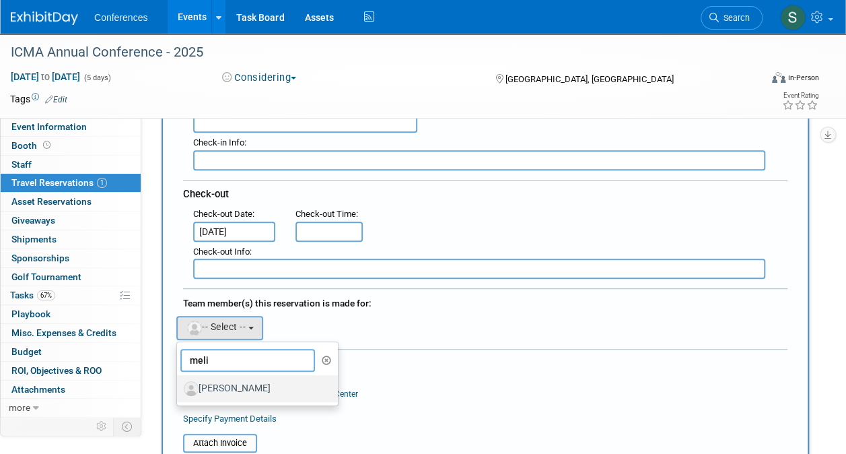
type input "meli"
click at [229, 386] on label "Melissa Bennett" at bounding box center [254, 389] width 141 height 22
click at [179, 386] on input "Melissa Bennett" at bounding box center [174, 386] width 9 height 9
select select "46d1bb70-2013-4e43-a8dc-b18c4d94a91b"
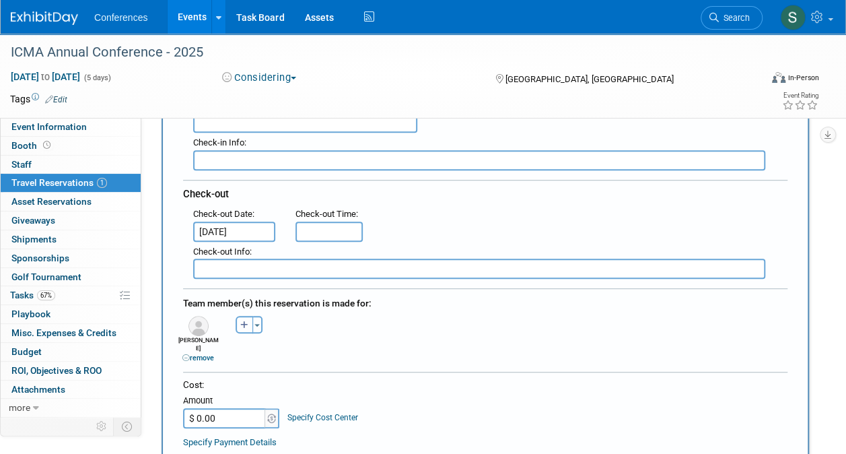
click at [242, 325] on icon "button" at bounding box center [244, 325] width 8 height 9
select select
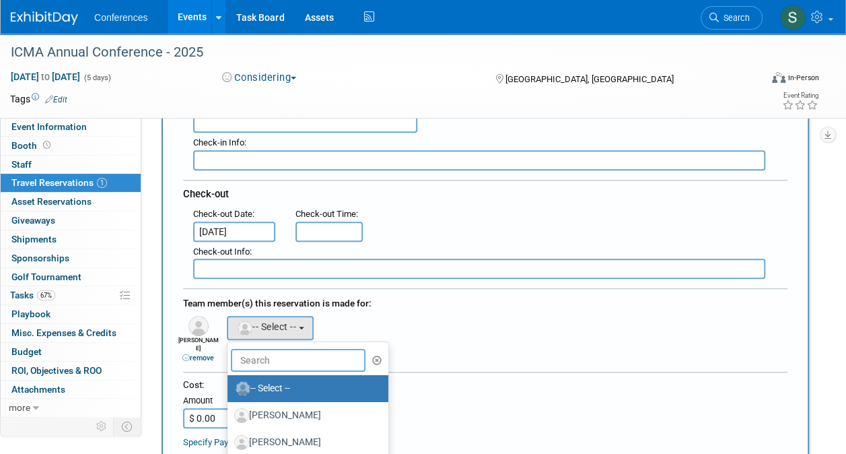
click at [265, 357] on input "text" at bounding box center [298, 360] width 135 height 23
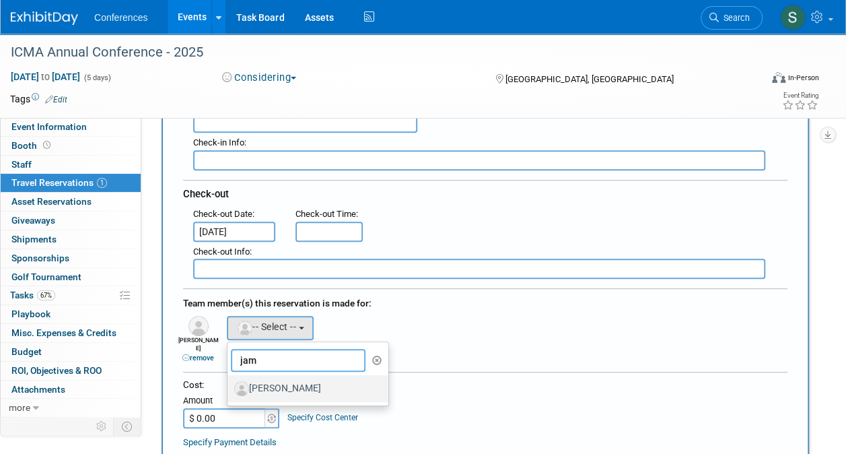
type input "jam"
click at [285, 391] on label "James Crean" at bounding box center [304, 389] width 141 height 22
click at [230, 391] on input "James Crean" at bounding box center [225, 386] width 9 height 9
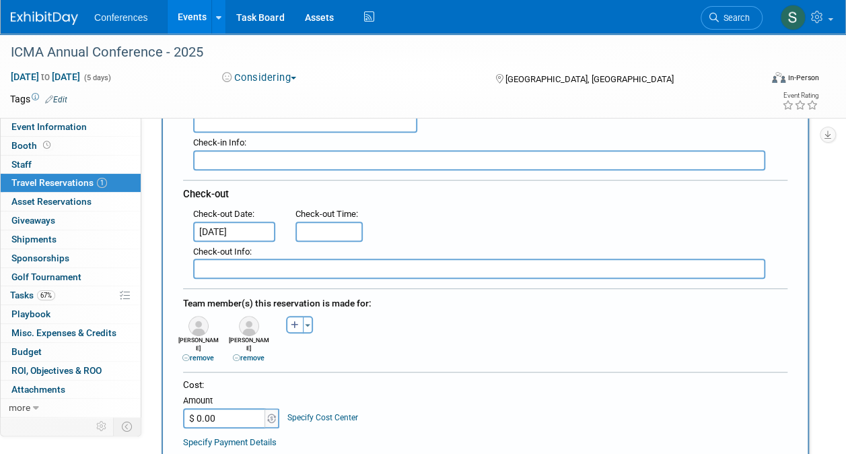
click at [251, 408] on input "$ 0.00" at bounding box center [225, 418] width 84 height 20
type input "$ 1,273.00"
click at [412, 394] on div "Cost: Amount $ 1,273.00 Specify Cost Center Cost Center -- Not Specified --" at bounding box center [485, 402] width 604 height 49
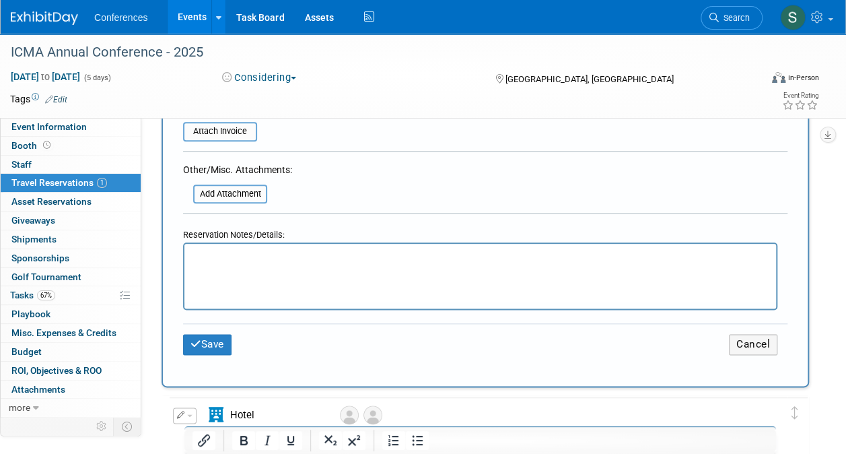
scroll to position [650, 0]
click at [211, 322] on div "Save Cancel" at bounding box center [485, 343] width 604 height 42
click at [209, 333] on button "Save" at bounding box center [207, 343] width 48 height 21
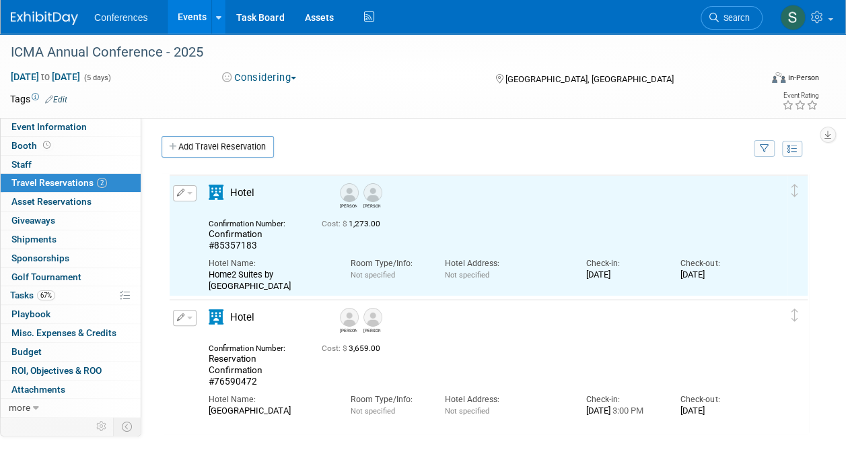
scroll to position [0, 0]
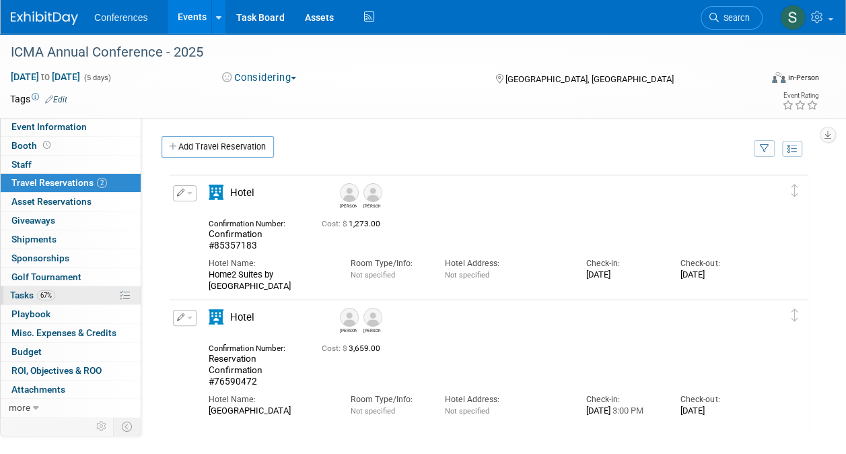
click at [47, 291] on span "67%" at bounding box center [46, 295] width 18 height 10
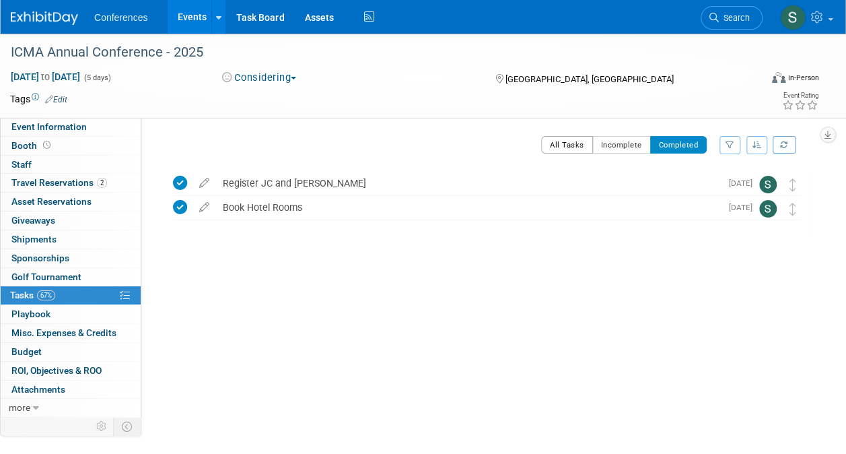
click at [572, 136] on button "All Tasks" at bounding box center [567, 144] width 52 height 17
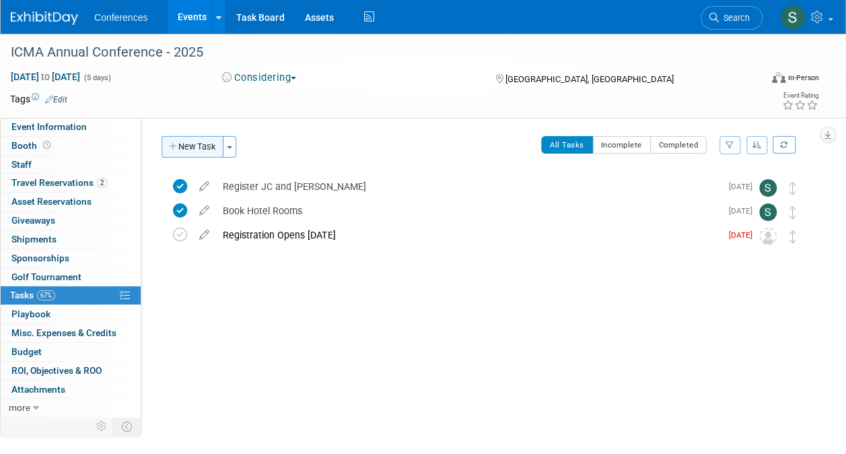
click at [184, 142] on button "New Task" at bounding box center [193, 147] width 62 height 22
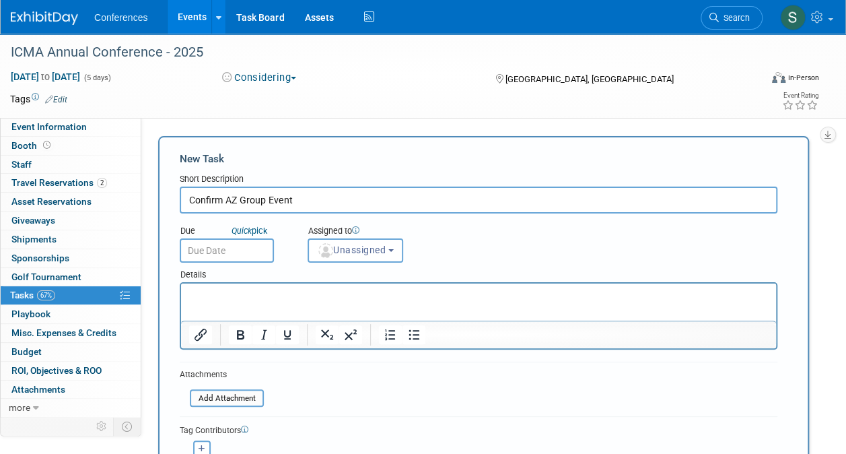
type input "Confirm AZ Group Event"
click at [248, 248] on input "text" at bounding box center [227, 250] width 94 height 24
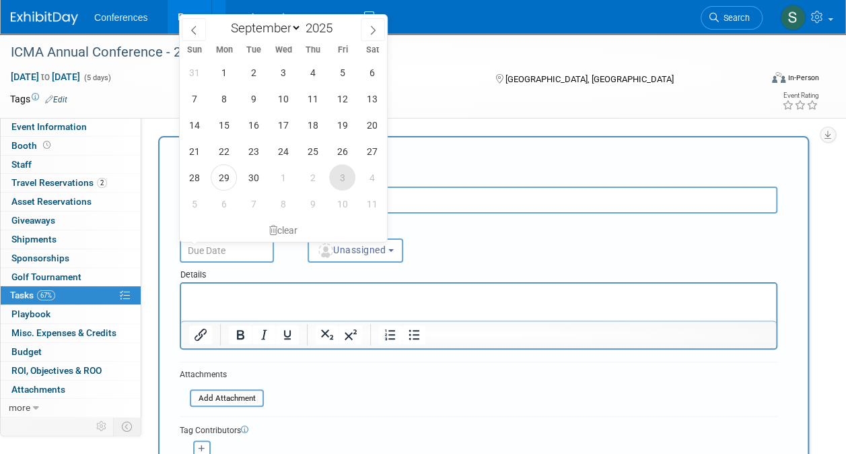
click at [343, 176] on span "3" at bounding box center [342, 177] width 26 height 26
type input "Oct 3, 2025"
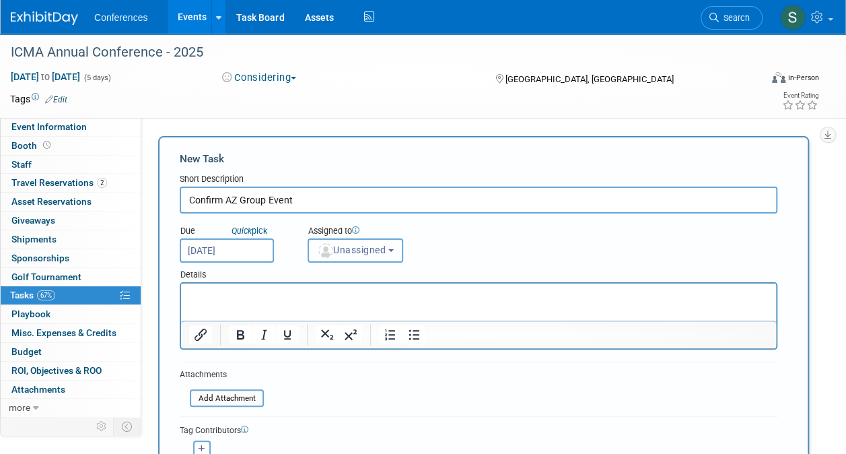
click at [370, 248] on span "Unassigned" at bounding box center [351, 249] width 69 height 11
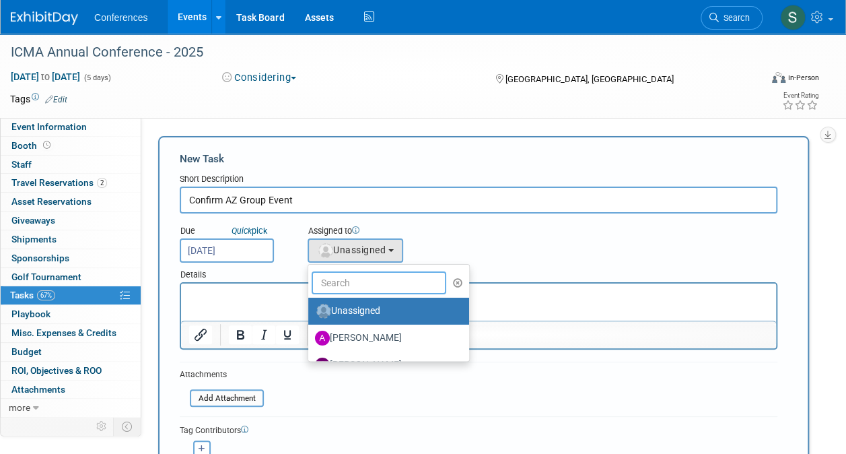
click at [338, 286] on input "text" at bounding box center [379, 282] width 135 height 23
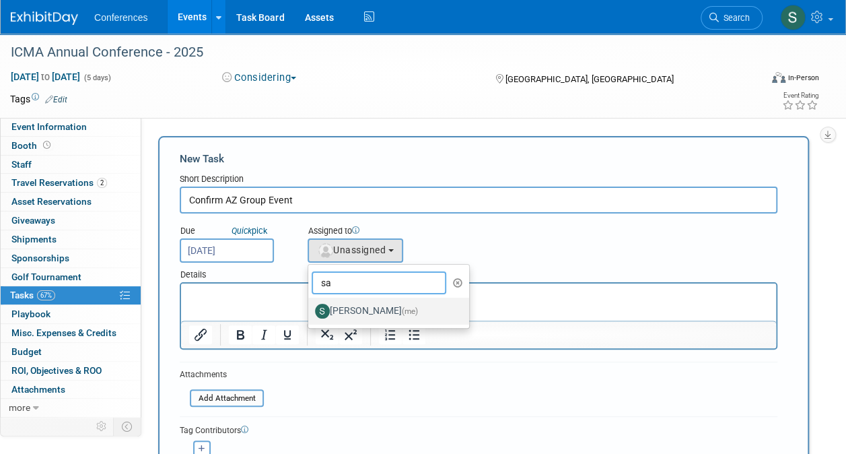
type input "sa"
click at [355, 309] on label "Sarah Shaver (me)" at bounding box center [385, 311] width 141 height 22
click at [310, 309] on input "Sarah Shaver (me)" at bounding box center [306, 309] width 9 height 9
select select "a9e0767b-df0c-4b72-a3c1-d8066b1ad7be"
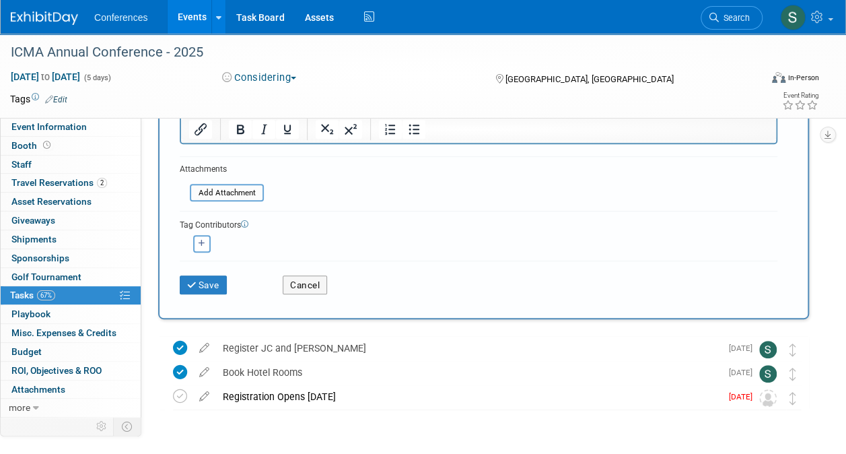
scroll to position [207, 0]
click at [207, 240] on button "button" at bounding box center [201, 242] width 17 height 17
select select
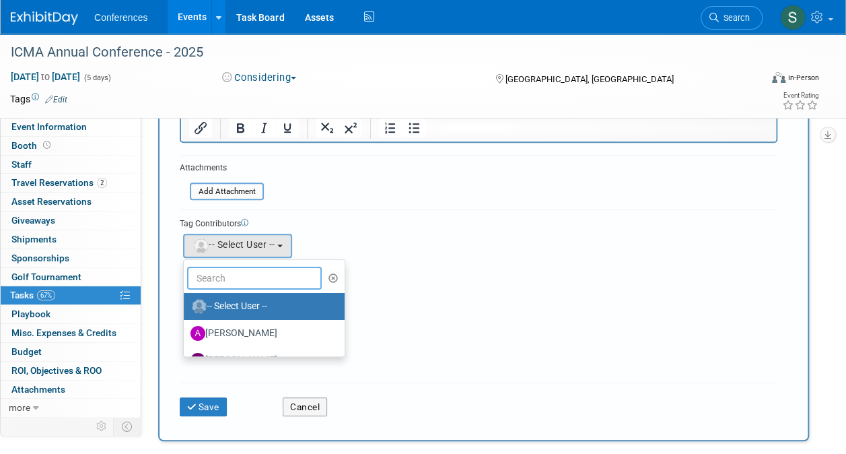
click at [226, 279] on input "text" at bounding box center [254, 278] width 135 height 23
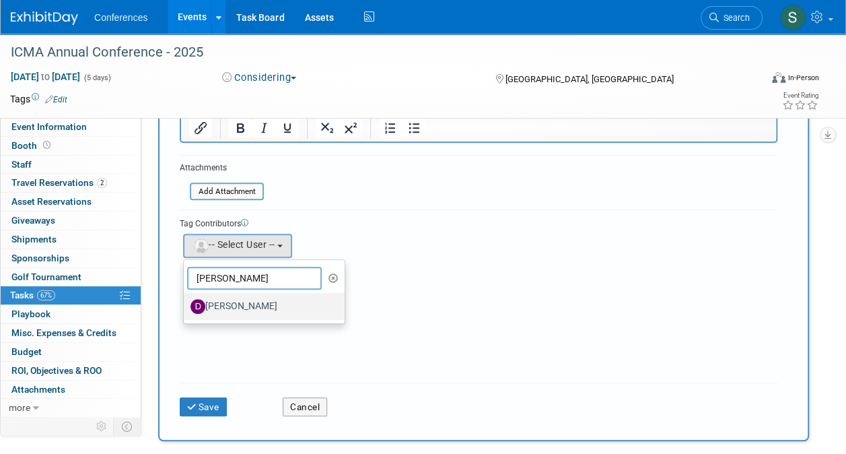
type input "diane"
click at [230, 302] on label "Diane Arabia" at bounding box center [260, 306] width 141 height 22
click at [186, 302] on input "Diane Arabia" at bounding box center [181, 304] width 9 height 9
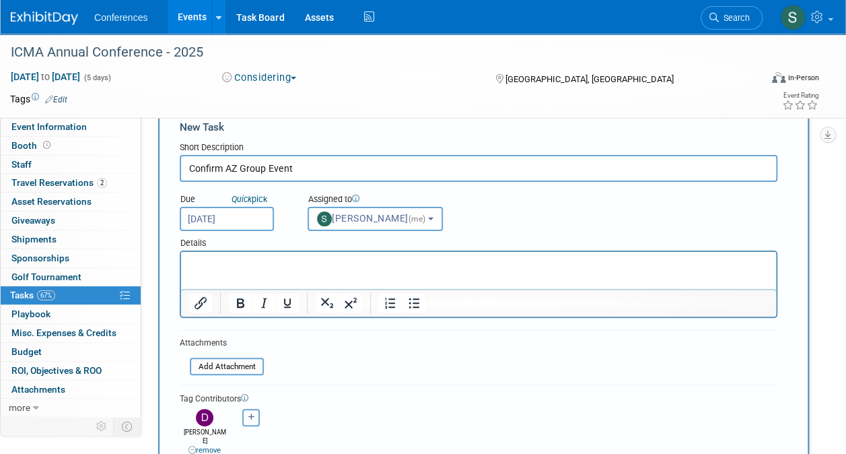
scroll to position [31, 0]
click at [227, 295] on div at bounding box center [264, 304] width 87 height 22
click at [223, 262] on p "Rich Text Area. Press ALT-0 for help." at bounding box center [479, 264] width 580 height 13
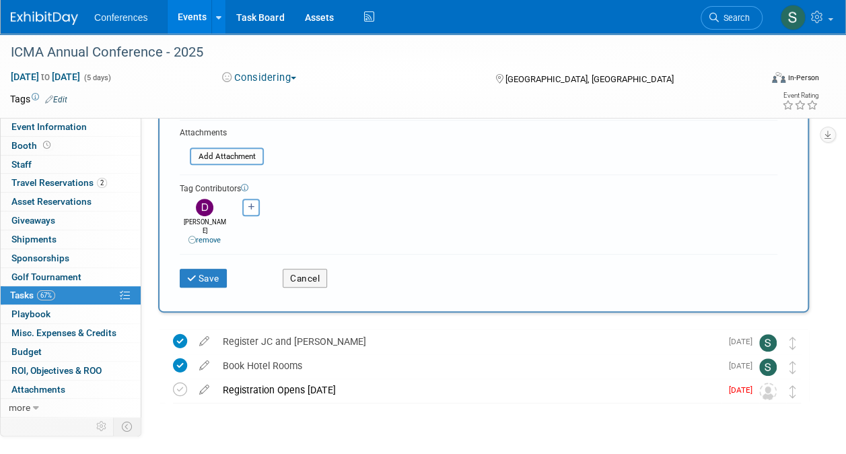
scroll to position [247, 0]
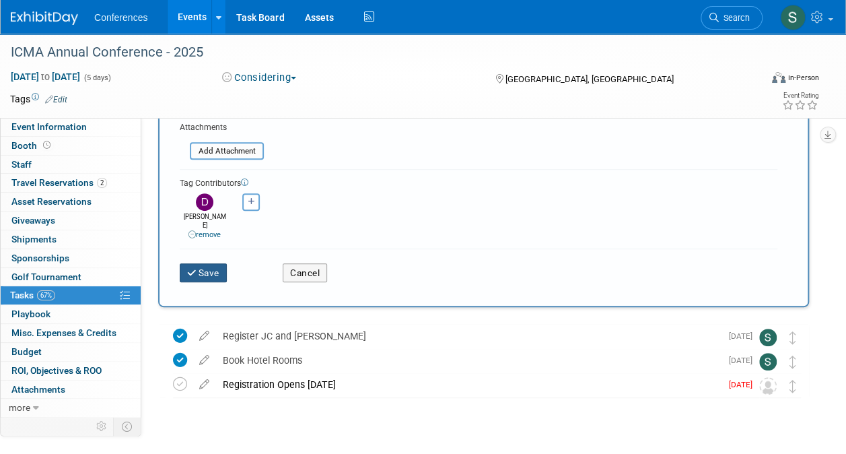
click at [205, 263] on button "Save" at bounding box center [203, 272] width 47 height 19
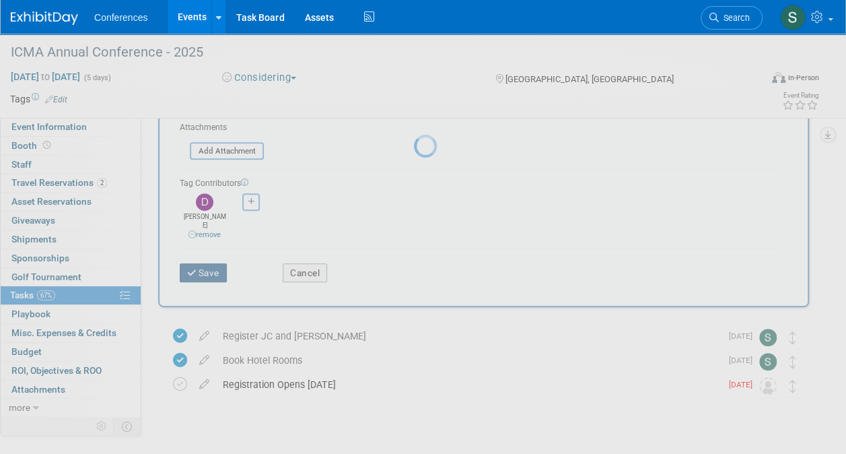
scroll to position [0, 0]
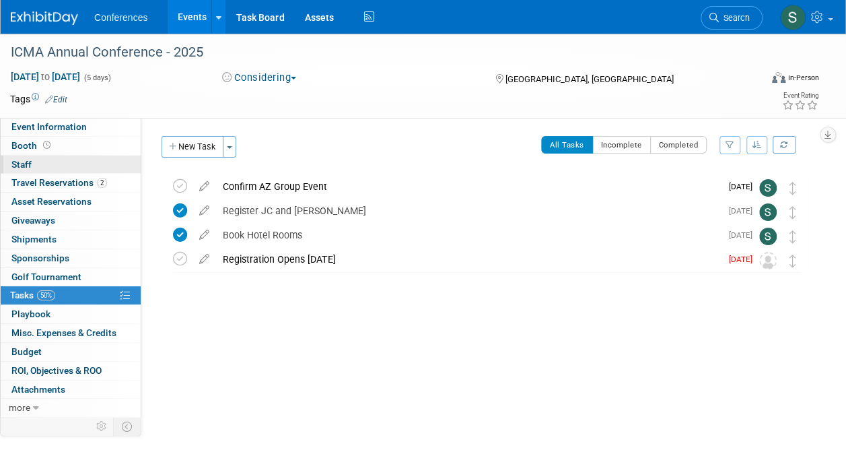
click at [26, 157] on link "0 Staff 0" at bounding box center [71, 164] width 140 height 18
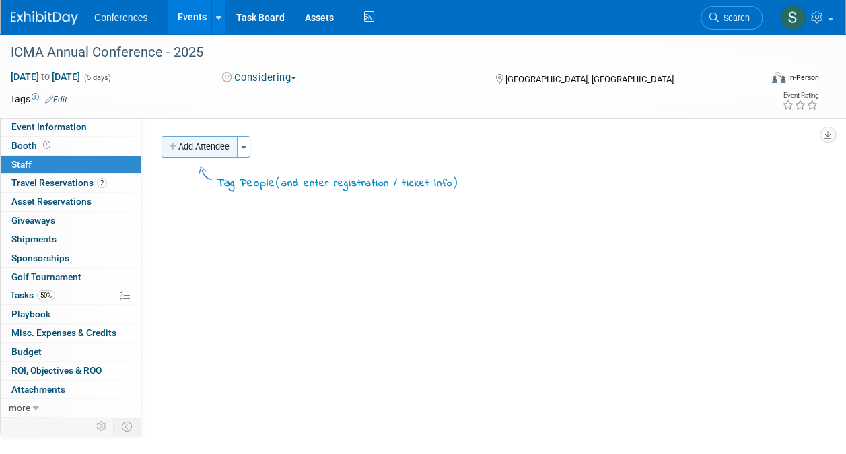
click at [209, 156] on button "Add Attendee" at bounding box center [200, 147] width 76 height 22
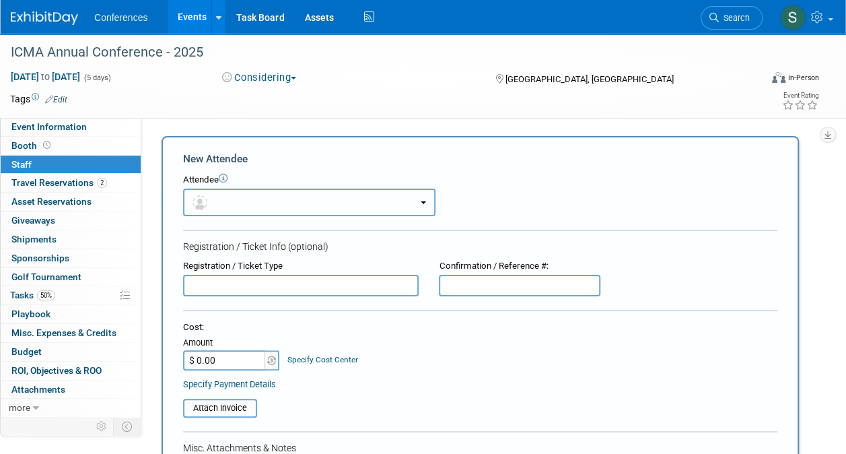
click at [247, 214] on button "button" at bounding box center [309, 202] width 252 height 28
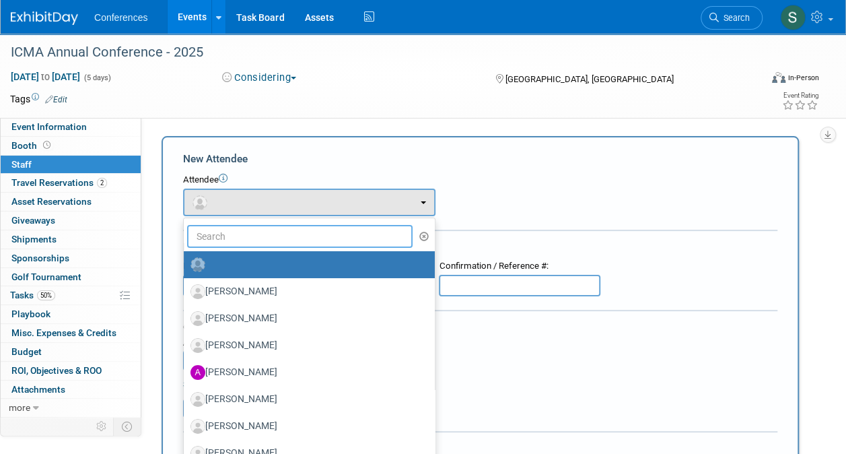
click at [246, 232] on input "text" at bounding box center [299, 236] width 225 height 23
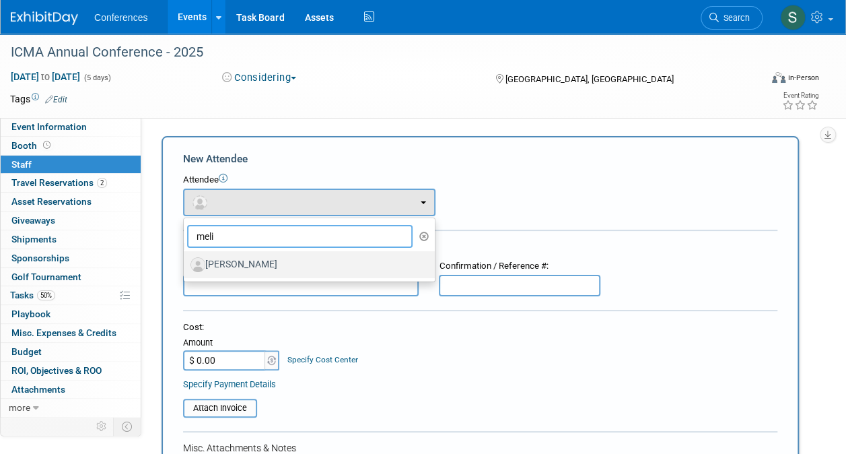
type input "meli"
click at [242, 275] on label "Melissa Bennett" at bounding box center [305, 265] width 231 height 22
click at [186, 267] on input "Melissa Bennett" at bounding box center [181, 262] width 9 height 9
select select "46d1bb70-2013-4e43-a8dc-b18c4d94a91b"
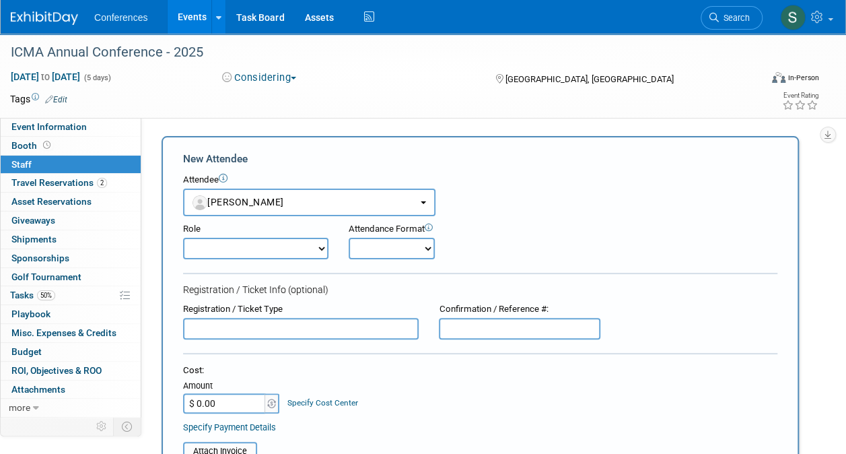
click at [258, 251] on select "Attending Booth Exhibitor Demonstrator Host Invited Planner Presenter" at bounding box center [255, 249] width 145 height 22
select select "300"
click at [183, 238] on select "Attending Booth Exhibitor Demonstrator Host Invited Planner Presenter" at bounding box center [255, 249] width 145 height 22
click at [368, 242] on select "Onsite Remote" at bounding box center [392, 249] width 86 height 22
select select "1"
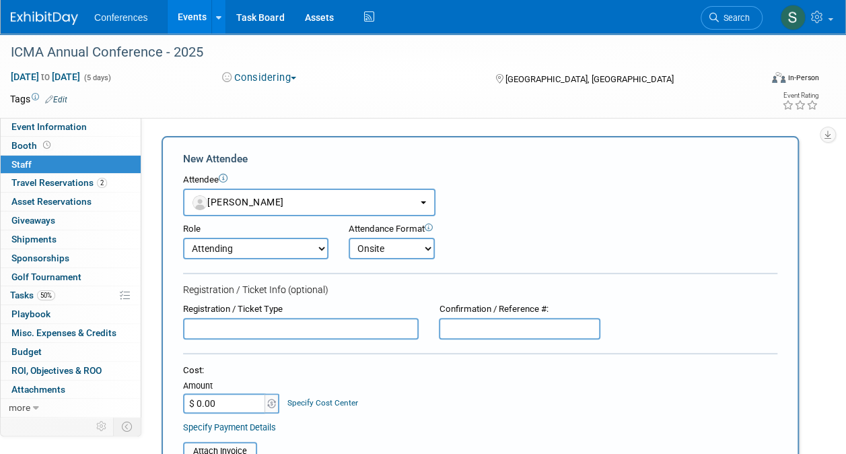
click at [349, 238] on select "Onsite Remote" at bounding box center [392, 249] width 86 height 22
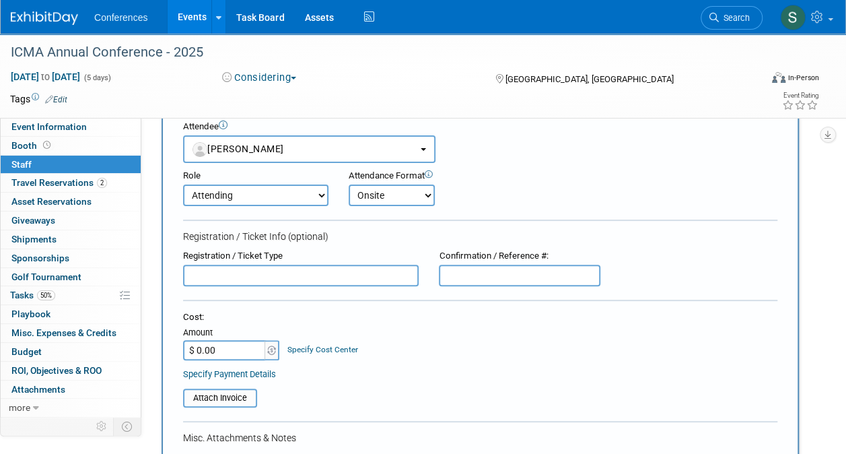
scroll to position [54, 0]
click at [493, 276] on input "text" at bounding box center [520, 275] width 162 height 22
paste input "9039"
type input "9039"
click at [357, 276] on input "text" at bounding box center [301, 275] width 236 height 22
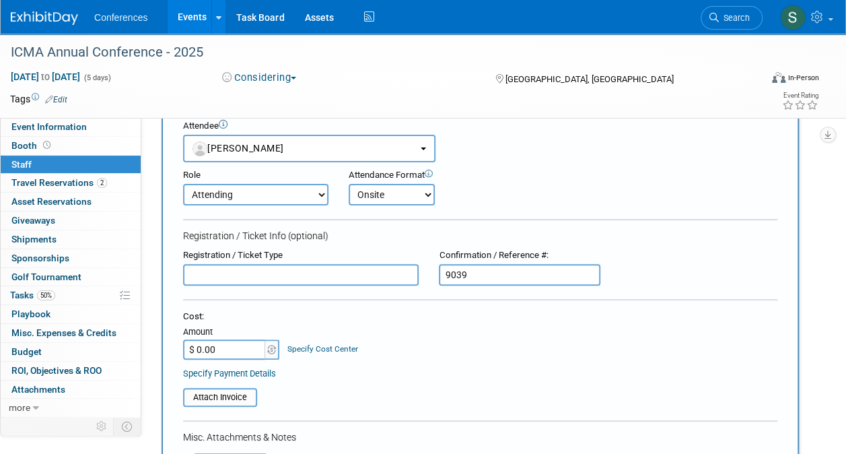
click at [374, 339] on div "Cost: Amount $ 0.00 Specify Cost Center Cost Center -- Not Specified --" at bounding box center [480, 334] width 594 height 49
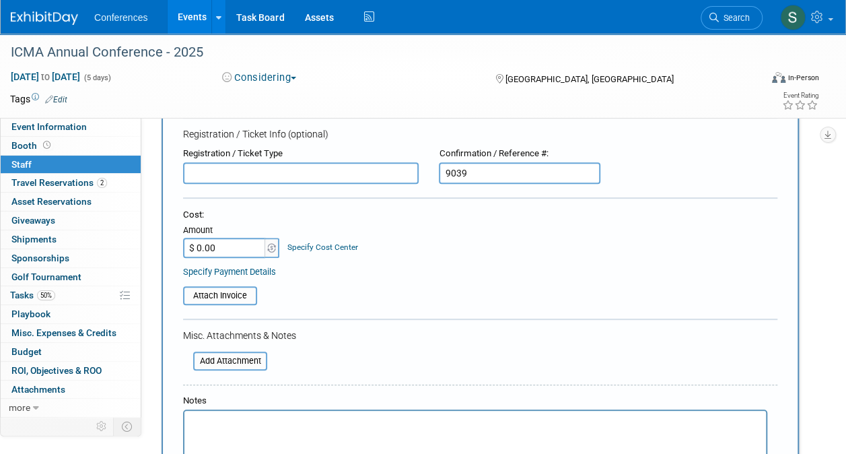
click at [235, 241] on input "$ 0.00" at bounding box center [225, 248] width 84 height 20
type input "$ 850.00"
click at [341, 289] on table "Attach Invoice" at bounding box center [480, 295] width 594 height 19
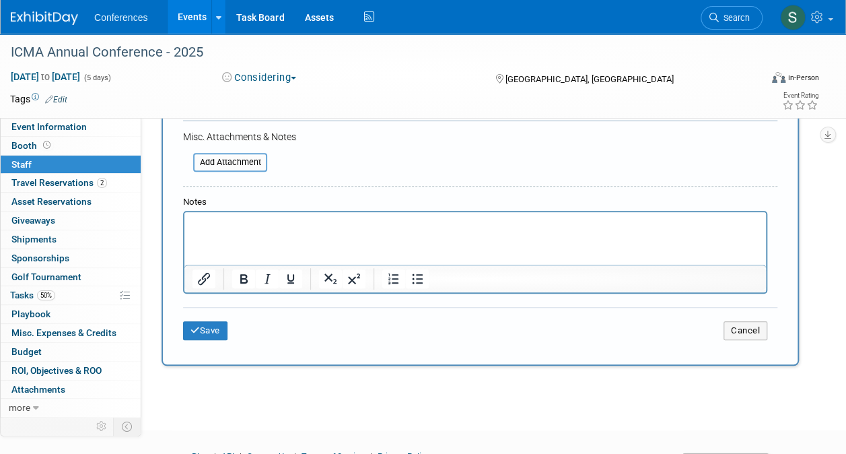
scroll to position [355, 0]
click at [207, 323] on button "Save" at bounding box center [205, 329] width 44 height 19
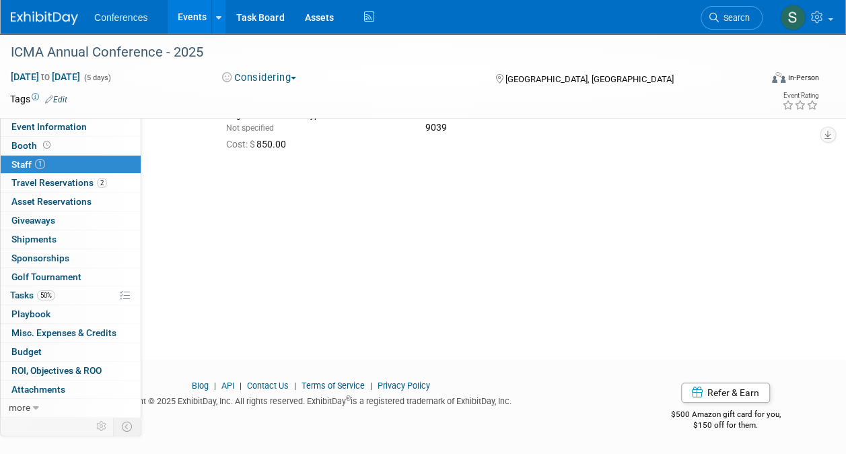
scroll to position [0, 0]
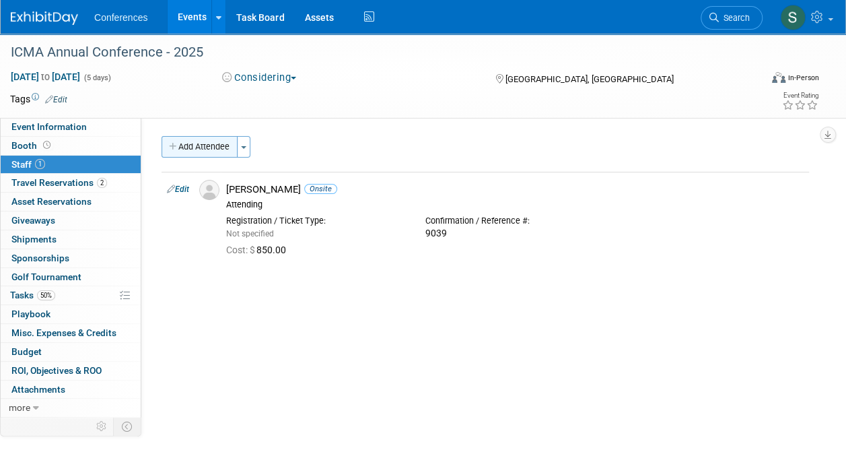
click at [197, 149] on button "Add Attendee" at bounding box center [200, 147] width 76 height 22
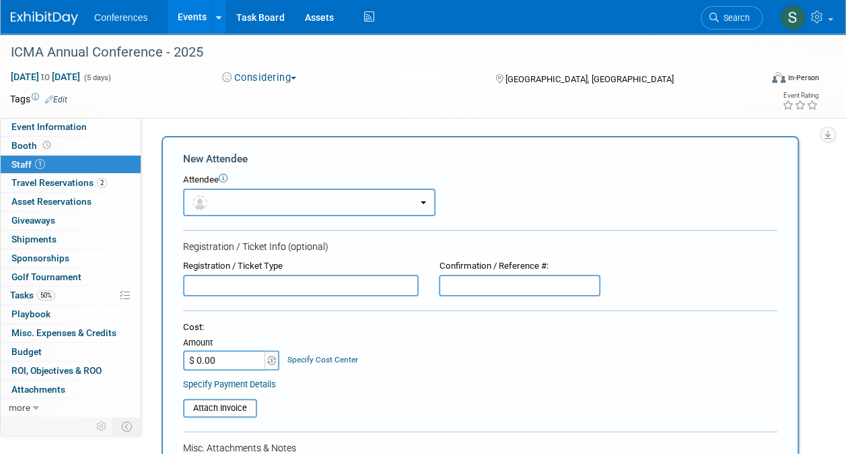
click at [236, 206] on button "button" at bounding box center [309, 202] width 252 height 28
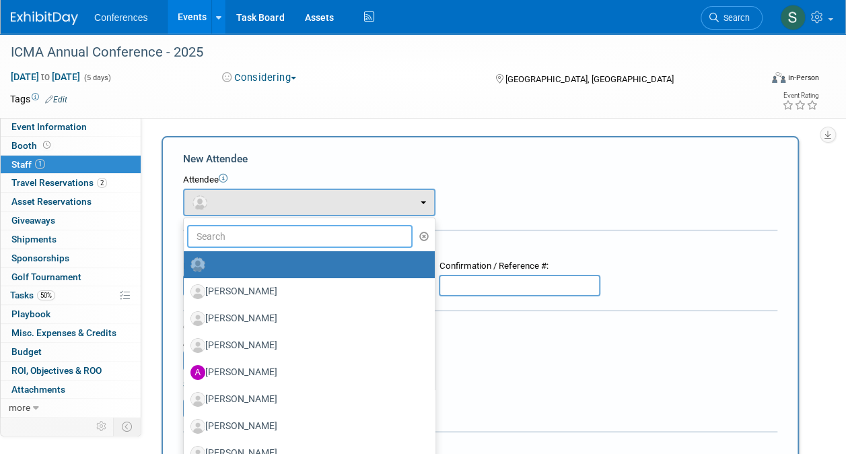
click at [238, 237] on input "text" at bounding box center [299, 236] width 225 height 23
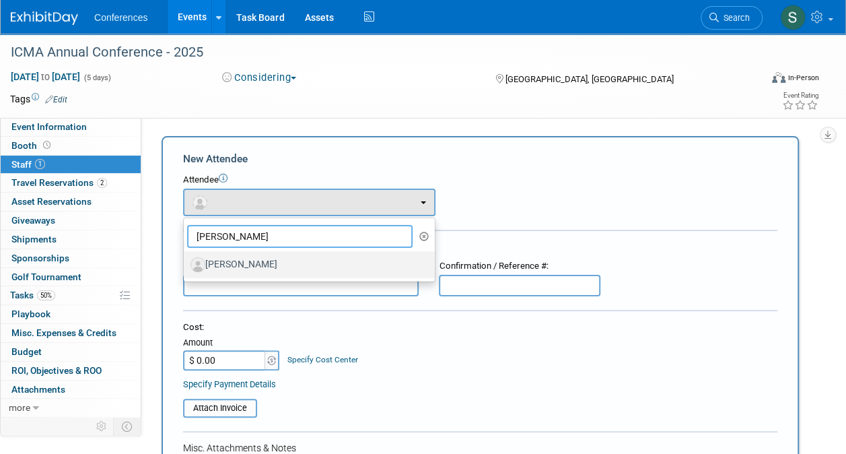
type input "james c"
click at [247, 268] on label "James Crean" at bounding box center [305, 265] width 231 height 22
click at [186, 267] on input "James Crean" at bounding box center [181, 262] width 9 height 9
select select "d8c7b484-5b81-41ee-bf30-78952d80172e"
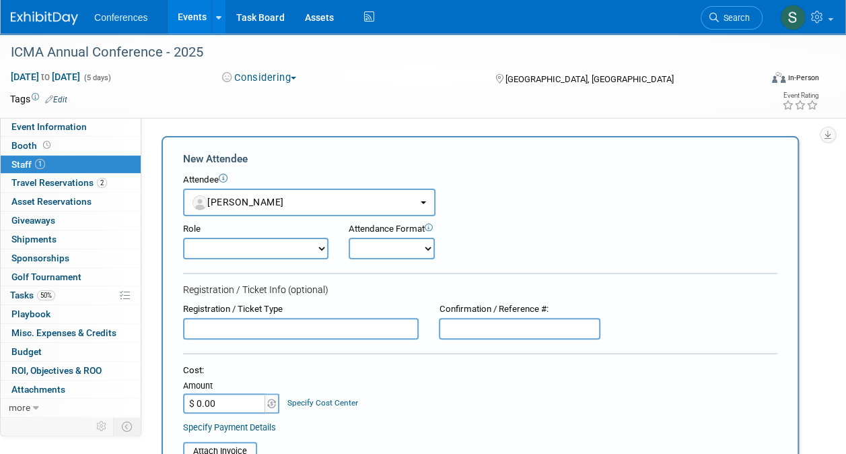
click at [312, 254] on select "Attending Booth Exhibitor Demonstrator Host Invited Planner Presenter" at bounding box center [255, 249] width 145 height 22
select select "300"
click at [183, 238] on select "Attending Booth Exhibitor Demonstrator Host Invited Planner Presenter" at bounding box center [255, 249] width 145 height 22
click at [417, 248] on select "Onsite Remote" at bounding box center [392, 249] width 86 height 22
select select "1"
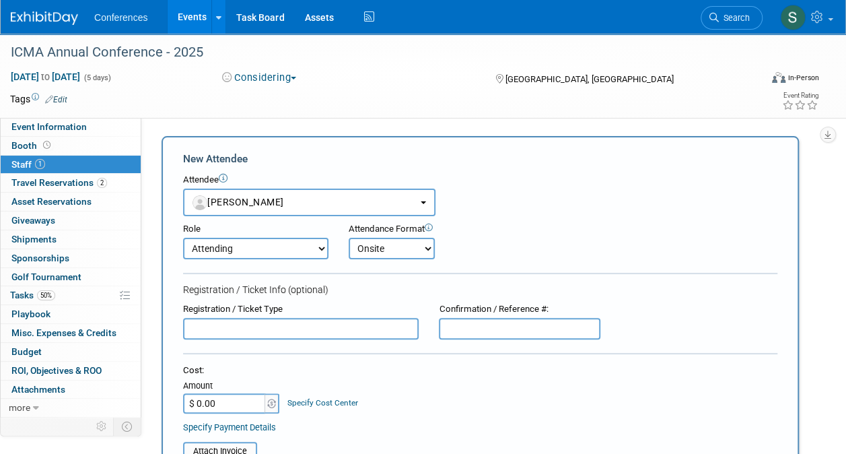
click at [349, 238] on select "Onsite Remote" at bounding box center [392, 249] width 86 height 22
click at [461, 337] on input "text" at bounding box center [520, 329] width 162 height 22
paste input "9038"
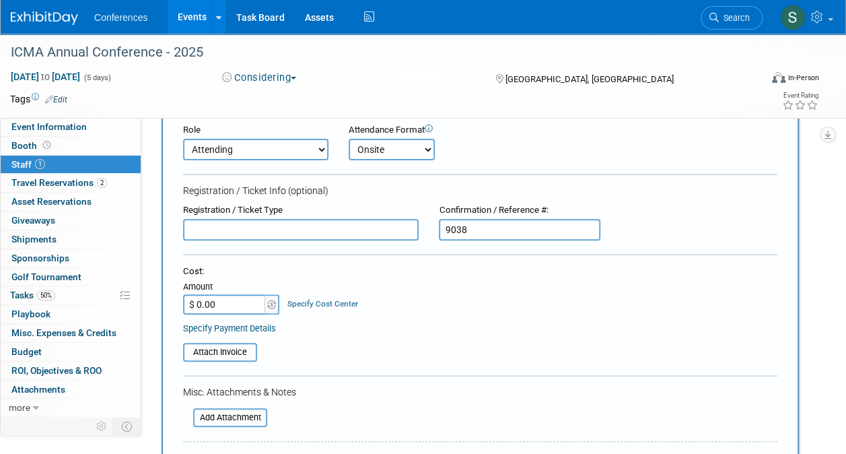
scroll to position [100, 0]
type input "9038"
click at [237, 304] on input "$ 0.00" at bounding box center [225, 303] width 84 height 20
type input "$ 850.00"
click at [391, 368] on form "New Attendee Attendee <img src="https://www.exhibitday.com/Images/Unassigned-Us…" at bounding box center [480, 320] width 594 height 537
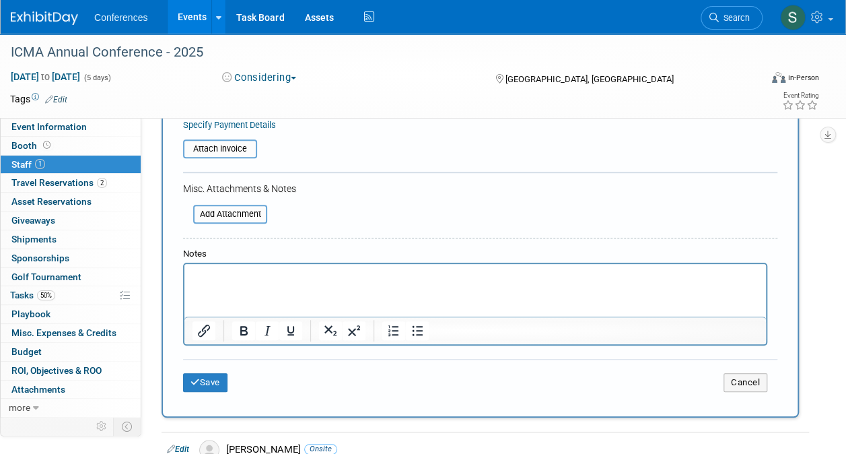
scroll to position [303, 0]
click at [210, 385] on button "Save" at bounding box center [205, 381] width 44 height 19
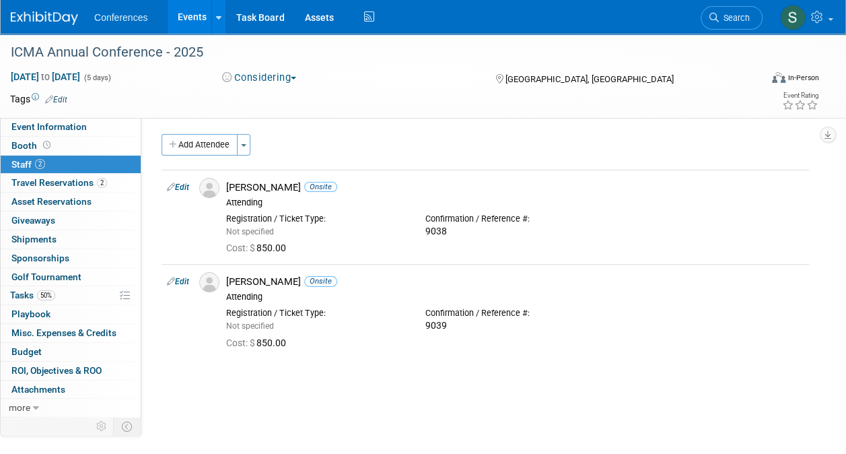
scroll to position [0, 0]
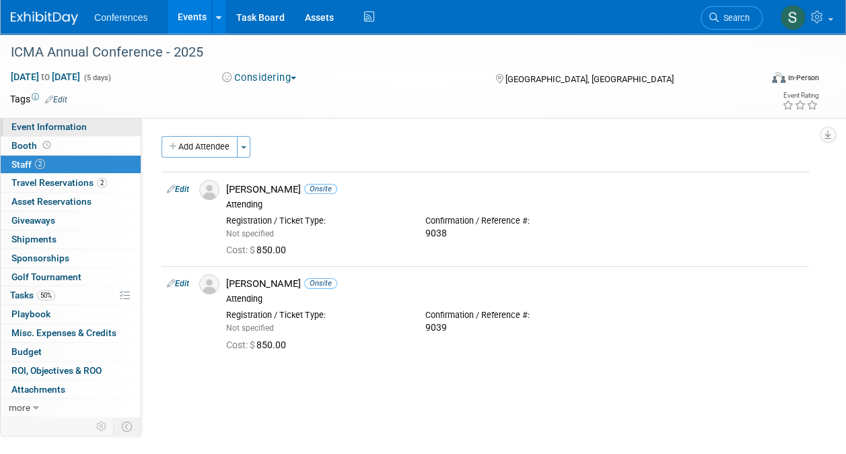
click at [75, 129] on span "Event Information" at bounding box center [48, 126] width 75 height 11
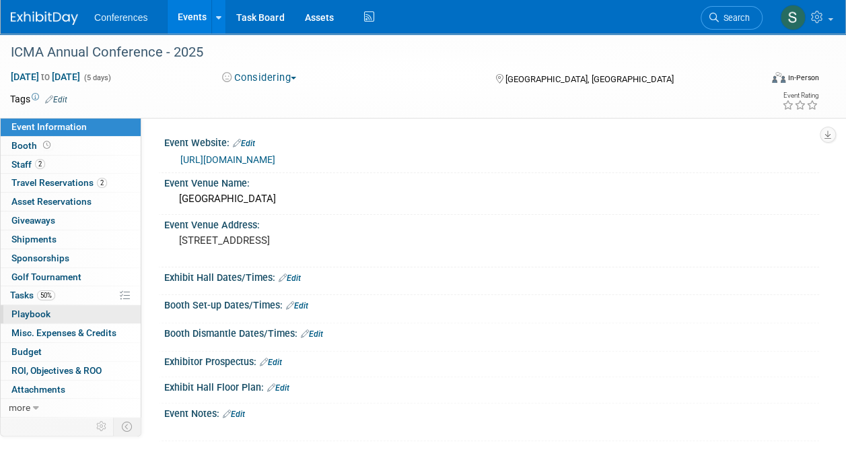
click at [28, 314] on span "Playbook 0" at bounding box center [30, 313] width 39 height 11
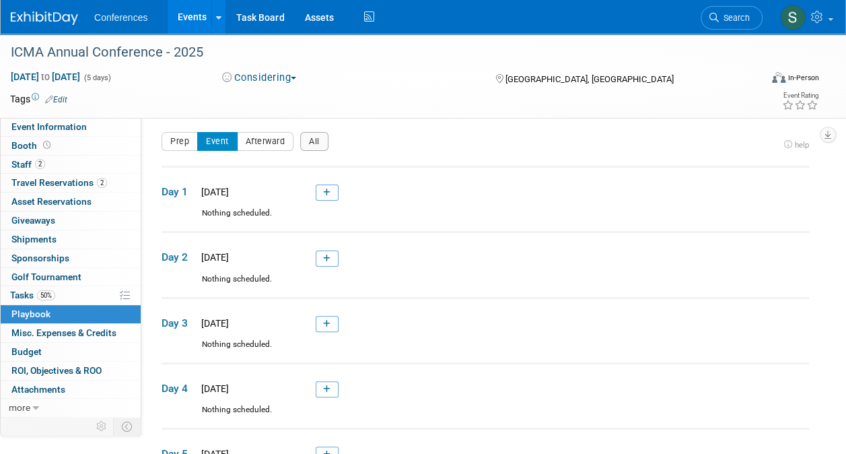
scroll to position [5, 0]
click at [324, 195] on icon at bounding box center [326, 192] width 7 height 8
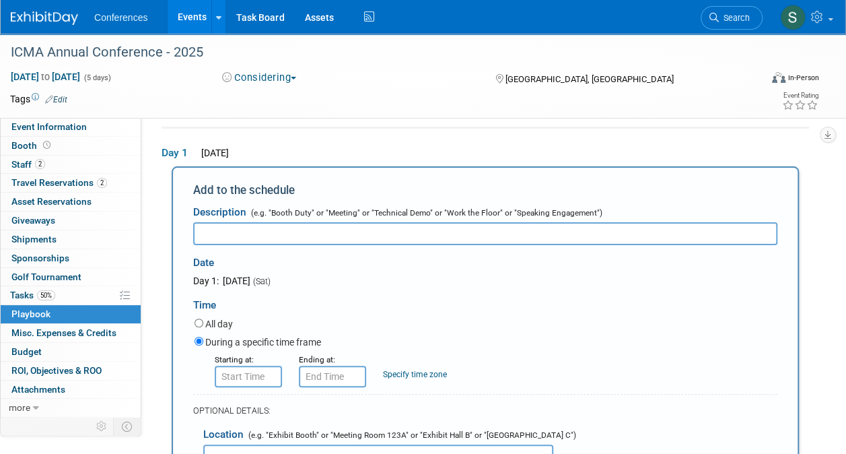
scroll to position [0, 0]
paste input "6:30 p.m. – 9:00 p.m. ICMA Opening Party – Ticketed Event, Splitsville located …"
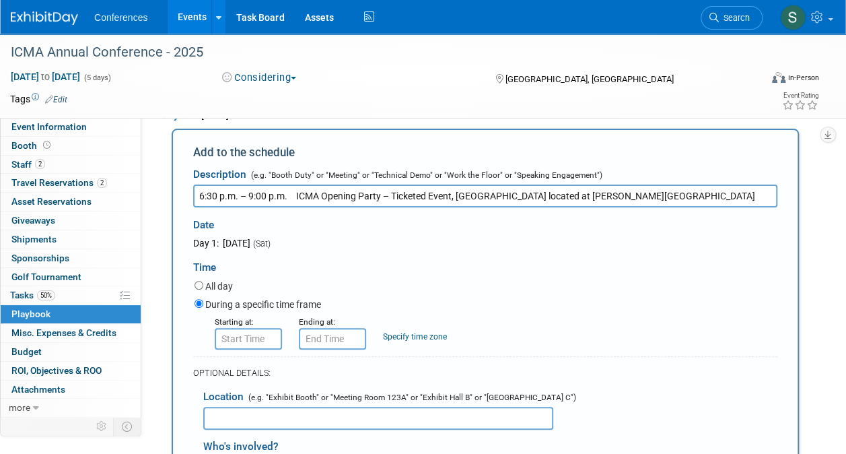
scroll to position [82, 0]
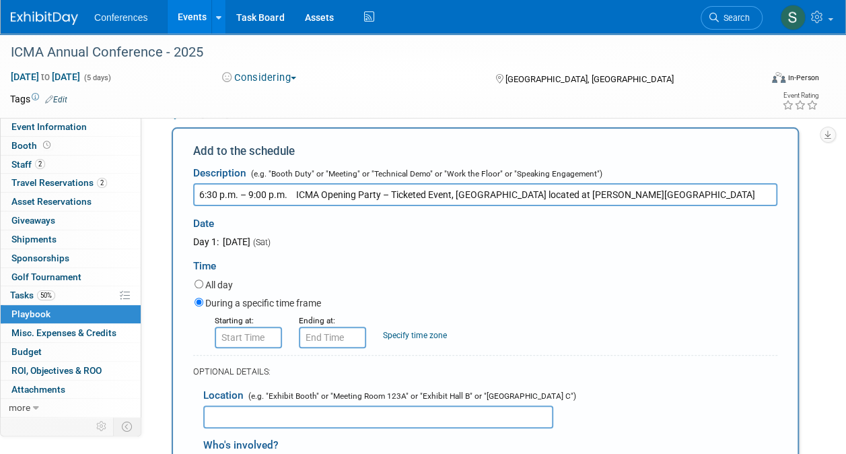
type input "6:30 p.m. – 9:00 p.m. ICMA Opening Party – Ticketed Event, Splitsville located …"
click at [252, 335] on input "8:00 AM" at bounding box center [248, 337] width 67 height 22
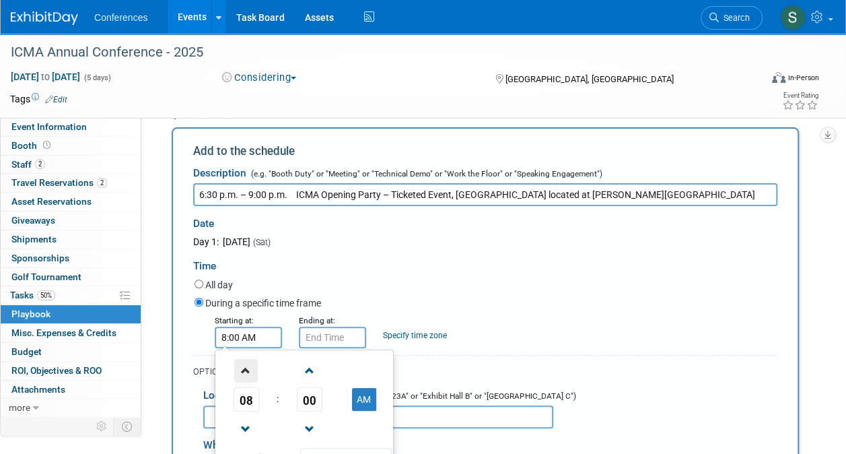
click at [245, 369] on span at bounding box center [246, 371] width 24 height 24
click at [251, 431] on span at bounding box center [246, 429] width 24 height 24
click at [314, 398] on span "00" at bounding box center [310, 399] width 26 height 24
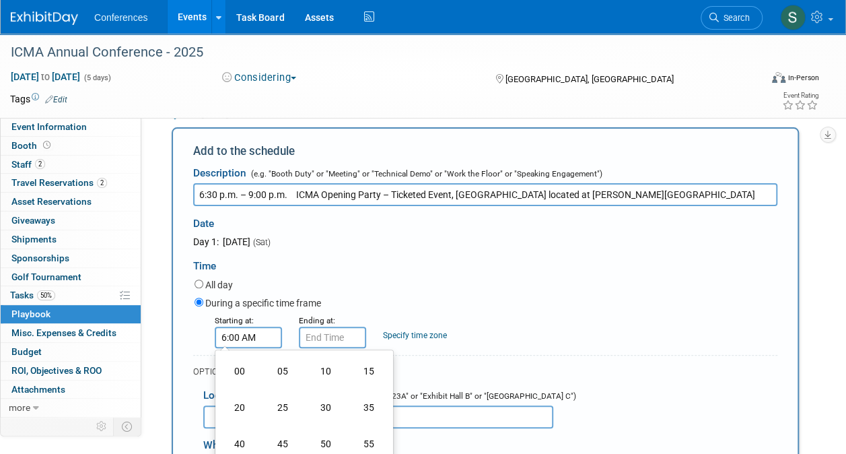
click at [314, 398] on td "30" at bounding box center [325, 407] width 43 height 36
click at [363, 392] on button "AM" at bounding box center [364, 399] width 24 height 23
type input "6:30 PM"
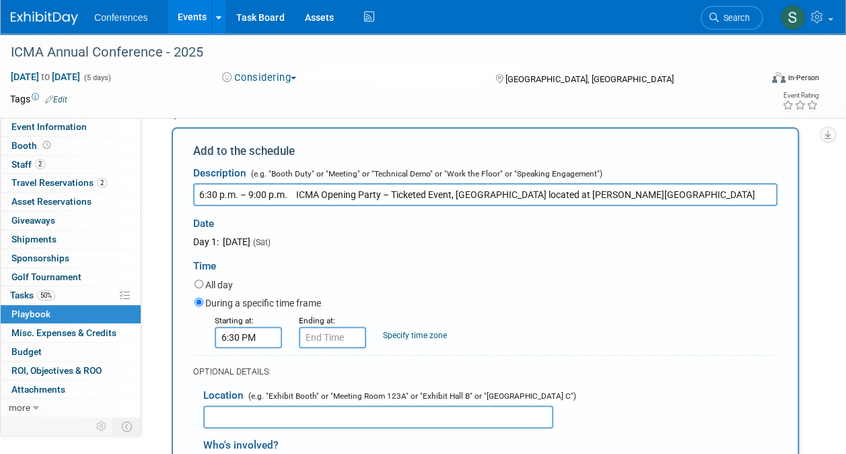
click at [502, 343] on div "Starting at: 6:30 PM Ending at: Specify time zone Time zone:" at bounding box center [485, 330] width 603 height 35
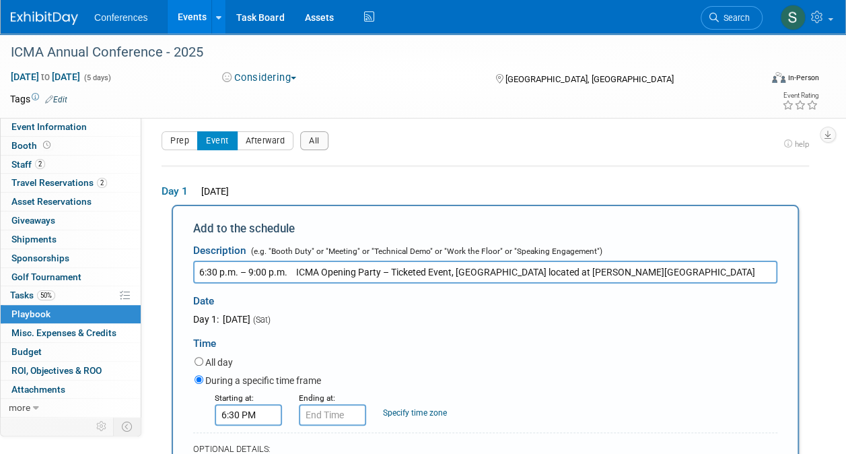
scroll to position [4, 0]
drag, startPoint x: 630, startPoint y: 270, endPoint x: 452, endPoint y: 266, distance: 177.7
click at [452, 266] on input "6:30 p.m. – 9:00 p.m. ICMA Opening Party – Ticketed Event, Splitsville located …" at bounding box center [485, 272] width 584 height 23
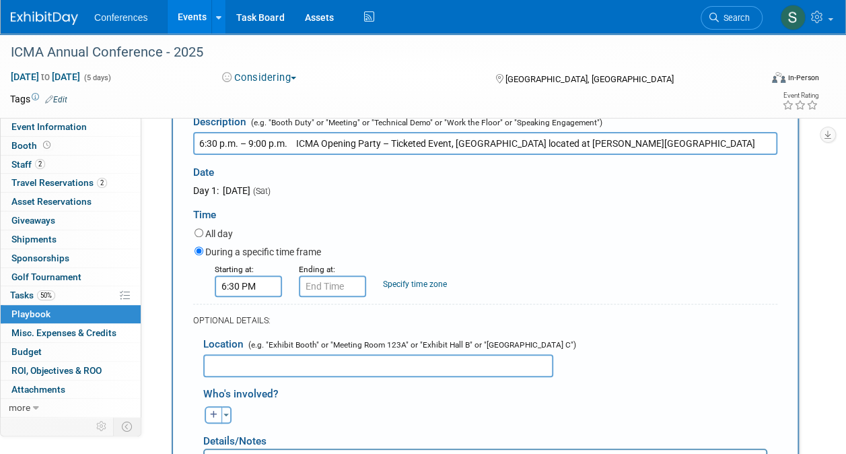
scroll to position [144, 0]
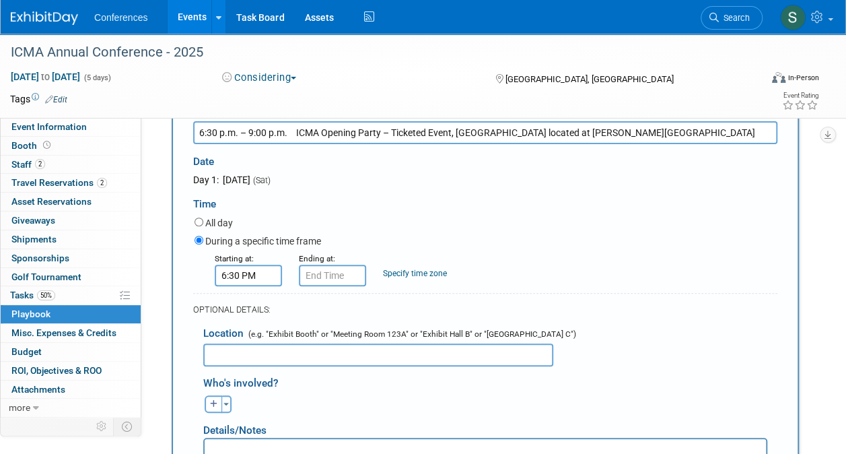
click at [324, 357] on input "text" at bounding box center [378, 354] width 350 height 23
paste input "Splitsville located at Sparkman’s Wharf"
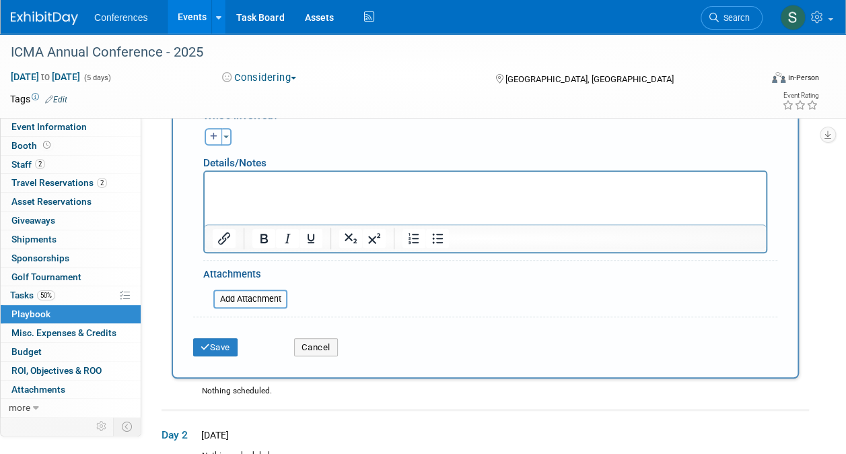
scroll to position [414, 0]
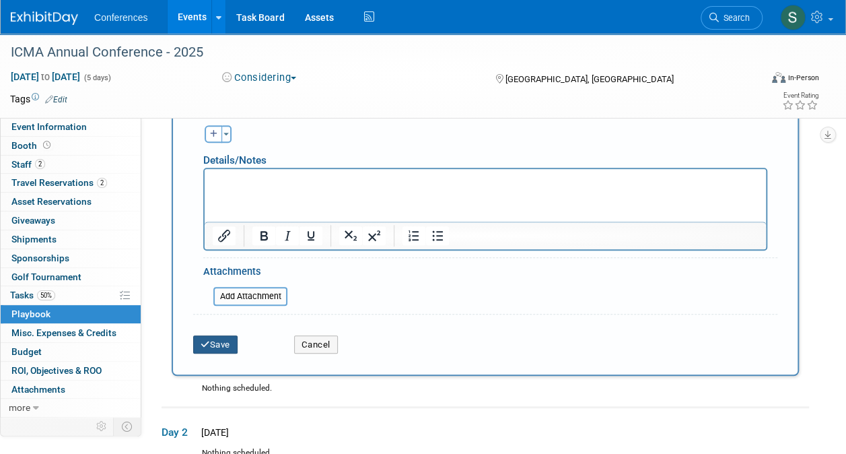
type input "Splitsville located at Sparkman’s Wharf"
click at [212, 343] on button "Save" at bounding box center [215, 344] width 44 height 19
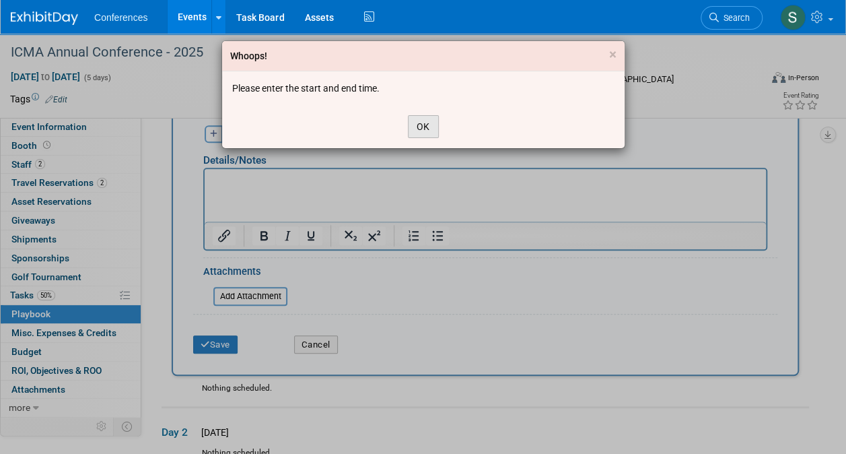
click at [424, 123] on button "OK" at bounding box center [423, 126] width 31 height 23
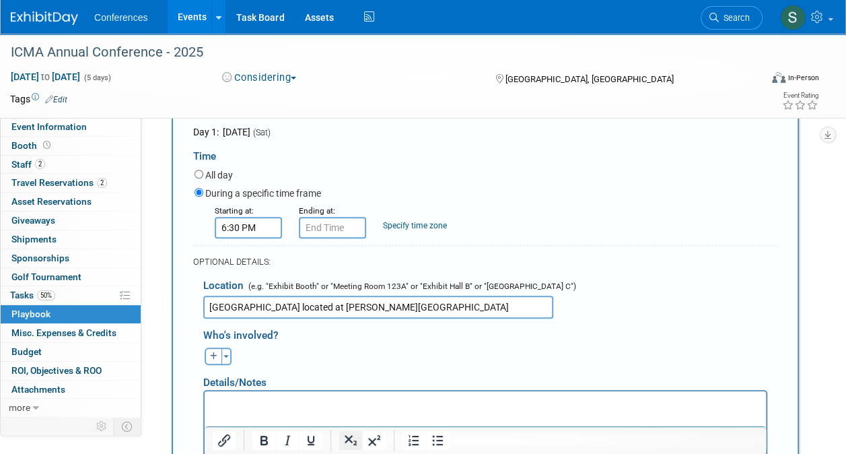
scroll to position [189, 0]
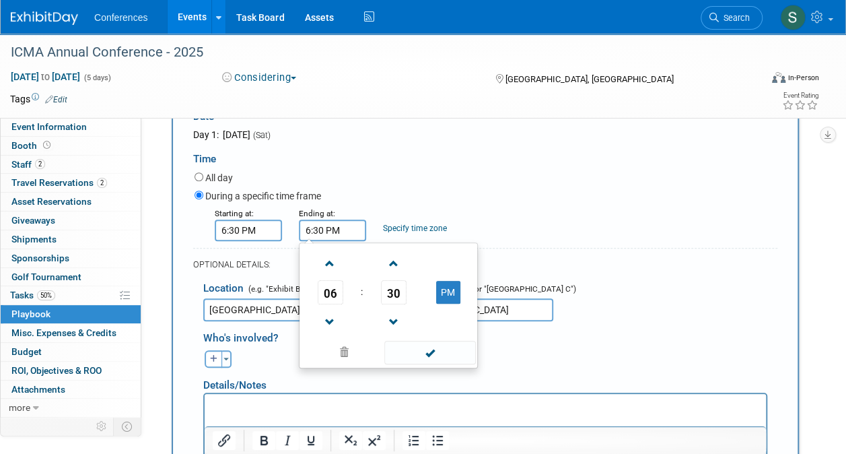
click at [345, 227] on input "6:30 PM" at bounding box center [332, 230] width 67 height 22
click at [330, 271] on span at bounding box center [330, 264] width 24 height 24
click at [396, 302] on span "30" at bounding box center [394, 292] width 26 height 24
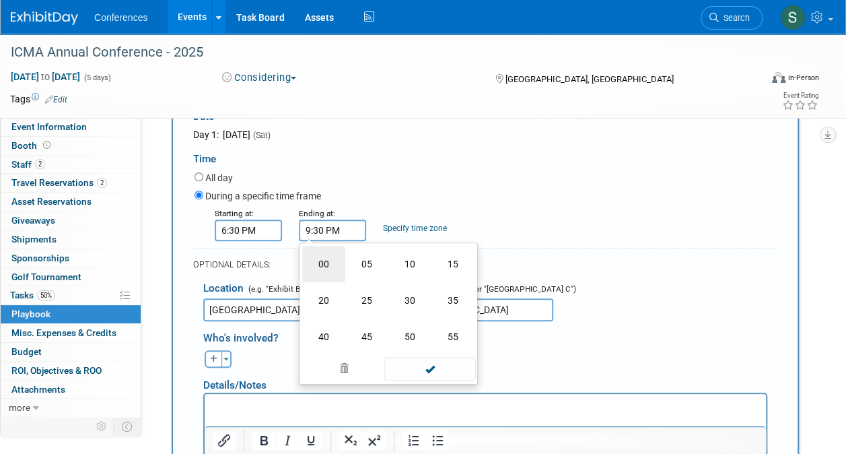
click at [323, 272] on td "00" at bounding box center [323, 264] width 43 height 36
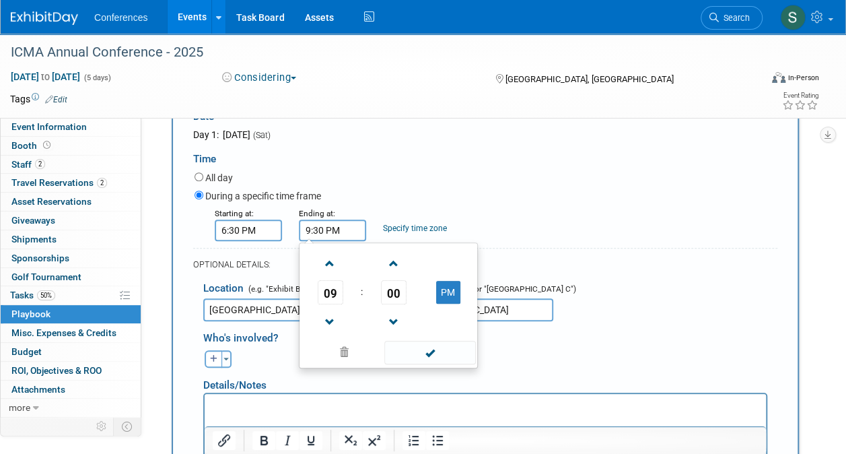
type input "9:00 PM"
click at [425, 353] on span at bounding box center [429, 353] width 91 height 24
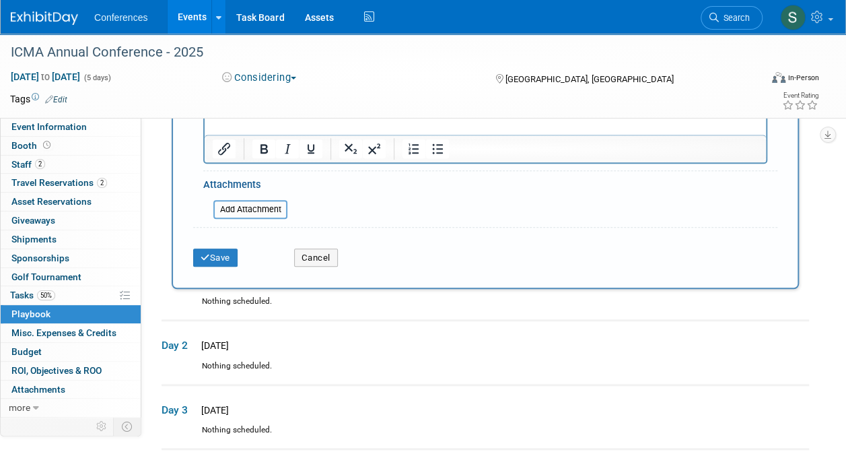
scroll to position [501, 0]
click at [232, 258] on button "Save" at bounding box center [215, 257] width 44 height 19
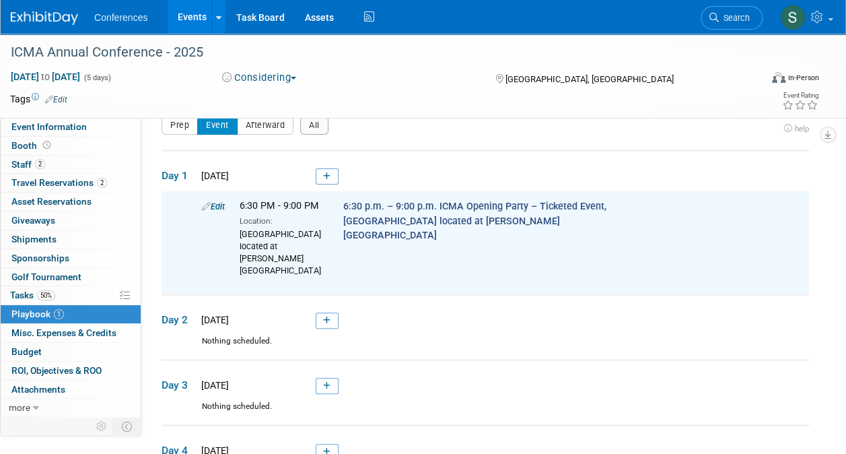
scroll to position [19, 0]
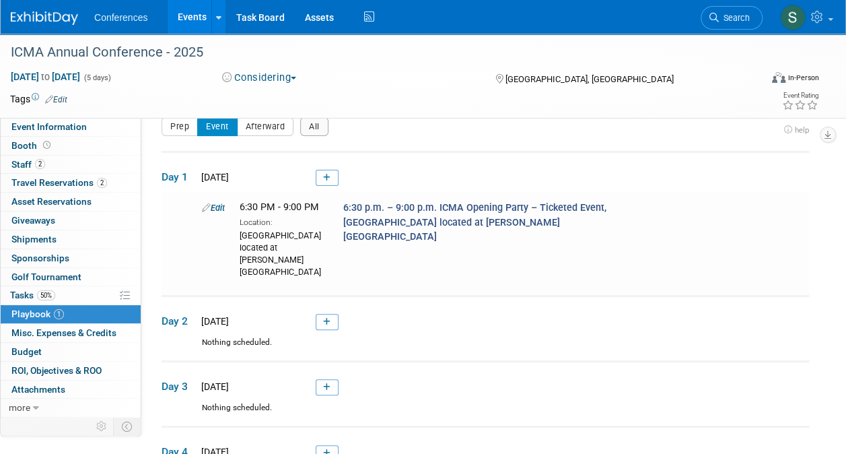
click at [331, 295] on td "Day 2 Sun. Oct 26, 2025" at bounding box center [485, 315] width 647 height 41
click at [329, 318] on icon at bounding box center [326, 322] width 7 height 8
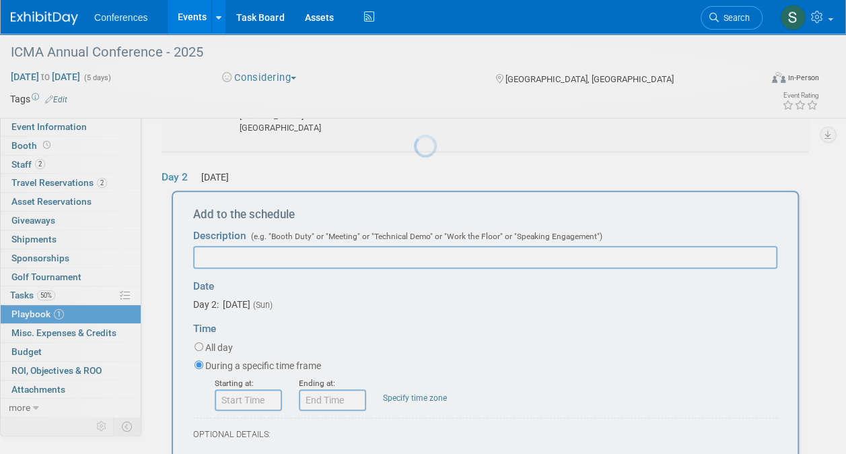
scroll to position [0, 0]
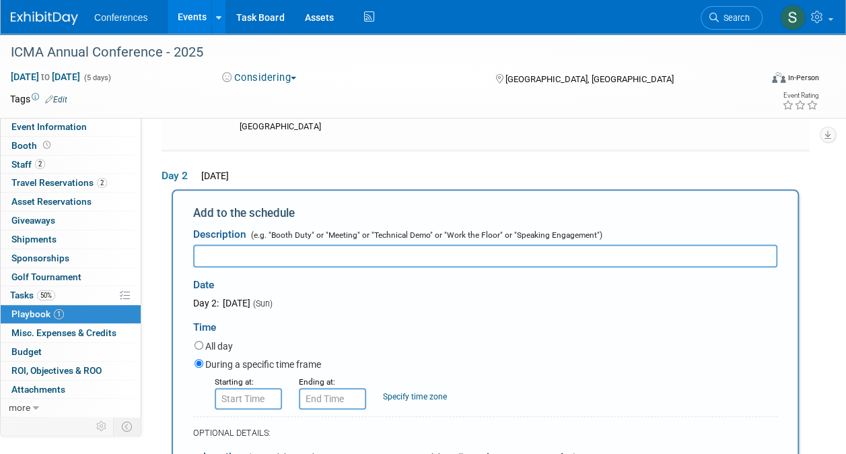
paste input "1:30 p.m. – 3:30 p.m. Opening General Session"
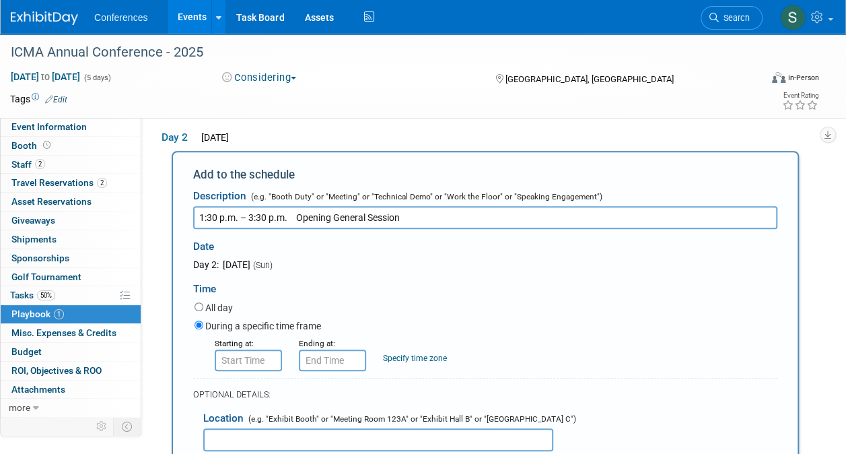
scroll to position [202, 0]
type input "1:30 p.m. – 3:30 p.m. Opening General Session"
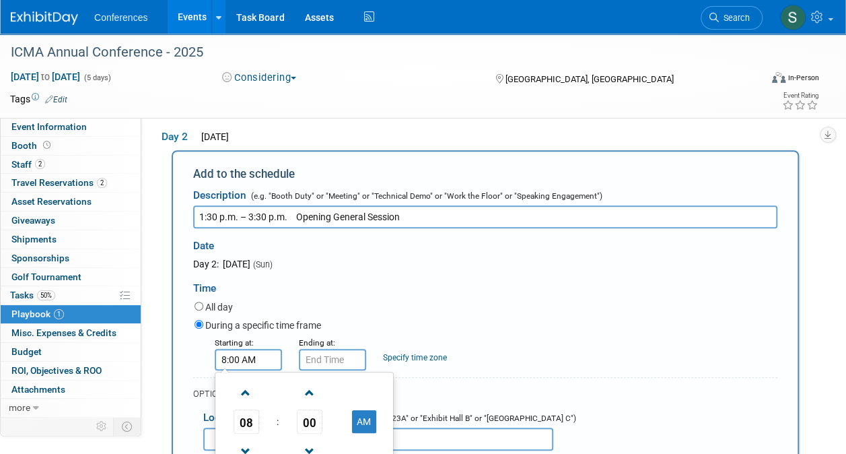
click at [269, 349] on input "8:00 AM" at bounding box center [248, 360] width 67 height 22
click at [252, 409] on span "08" at bounding box center [247, 421] width 26 height 24
click at [272, 376] on td "01" at bounding box center [282, 393] width 43 height 36
click at [303, 409] on span "00" at bounding box center [310, 421] width 26 height 24
click at [328, 411] on td "30" at bounding box center [325, 429] width 43 height 36
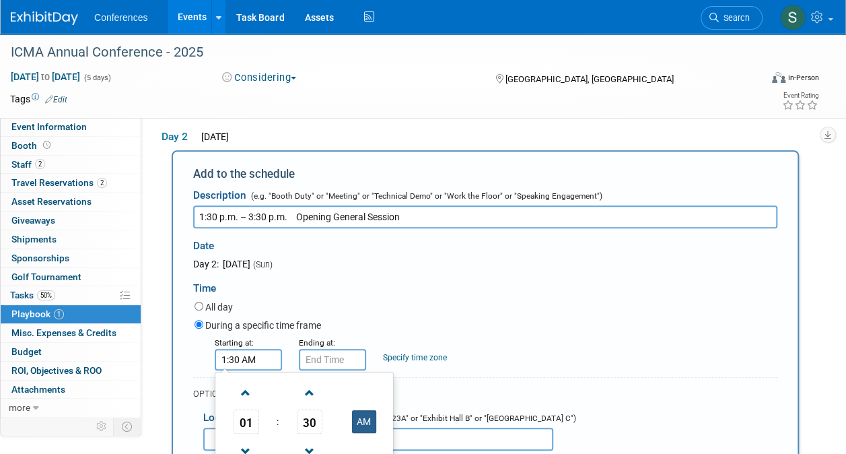
click at [361, 410] on button "AM" at bounding box center [364, 421] width 24 height 23
type input "1:30 PM"
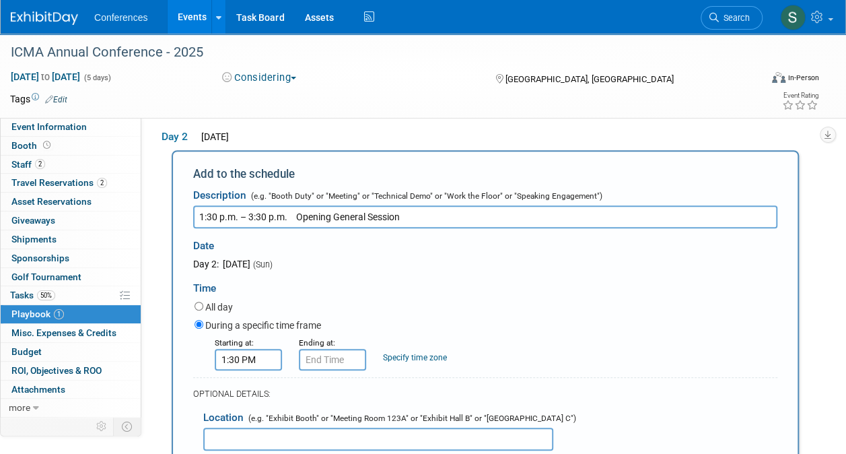
click at [466, 335] on div "Starting at: 1:30 PM Ending at: Specify time zone Time zone:" at bounding box center [485, 352] width 603 height 35
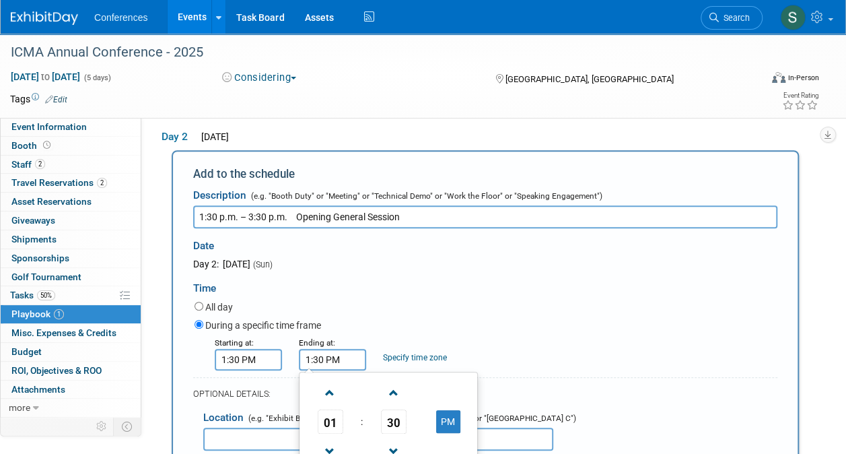
click at [345, 349] on input "1:30 PM" at bounding box center [332, 360] width 67 height 22
click at [326, 381] on span at bounding box center [330, 393] width 24 height 24
type input "3:30 PM"
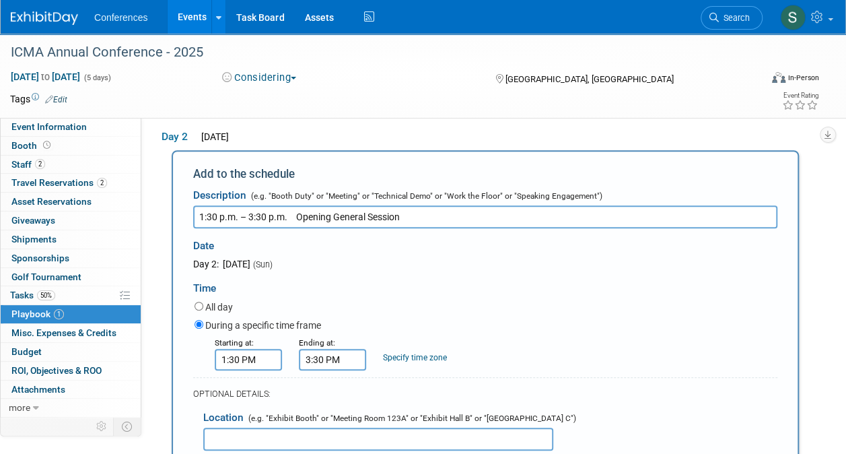
click at [506, 335] on div "Starting at: 1:30 PM Ending at: 3:30 PM Specify time zone Time zone:" at bounding box center [485, 352] width 603 height 35
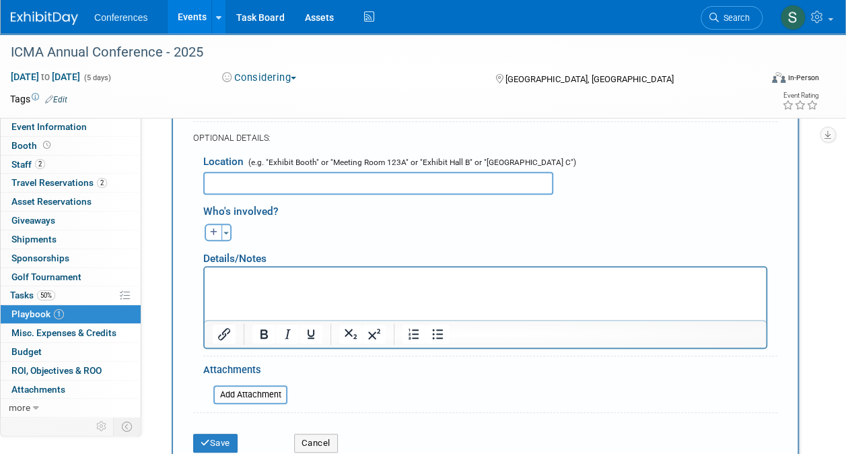
scroll to position [473, 0]
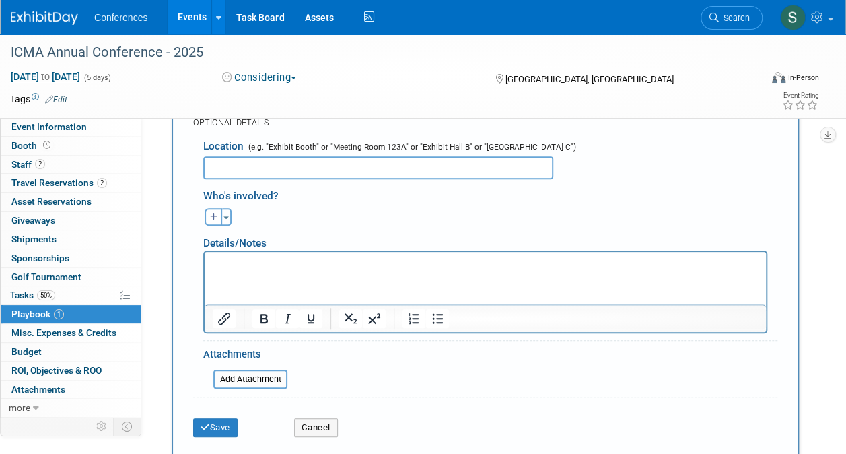
click at [205, 416] on div "Save Cancel" at bounding box center [485, 422] width 584 height 41
click at [211, 418] on button "Save" at bounding box center [215, 427] width 44 height 19
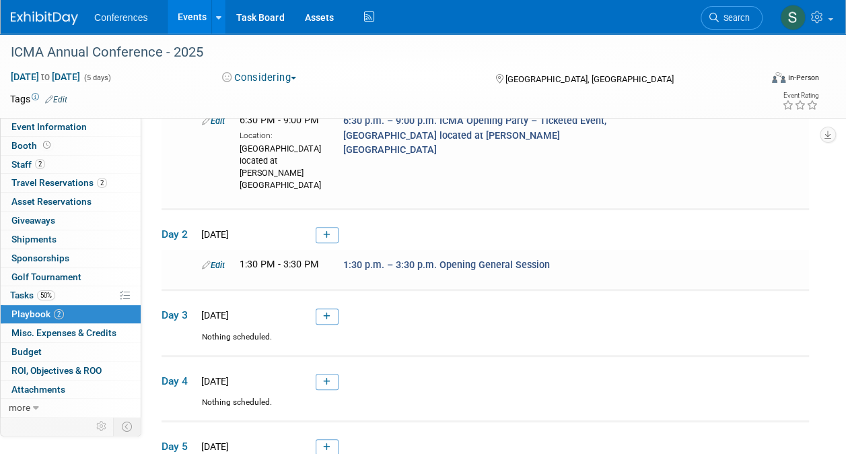
scroll to position [162, 0]
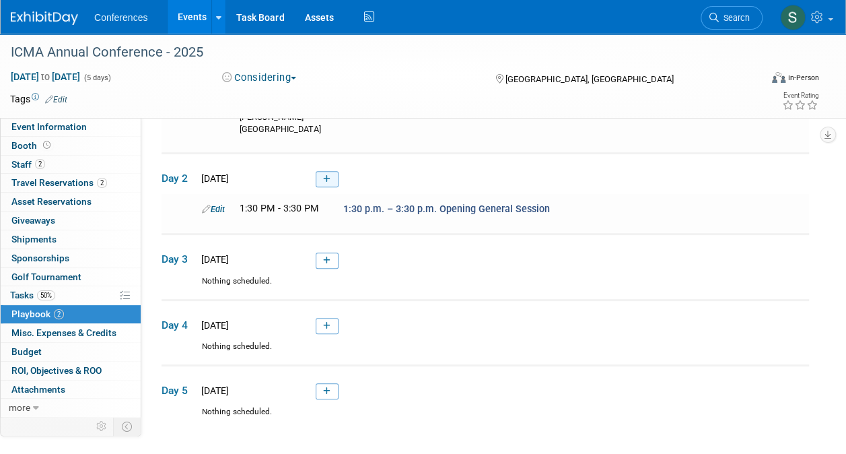
click at [330, 175] on icon at bounding box center [326, 179] width 7 height 8
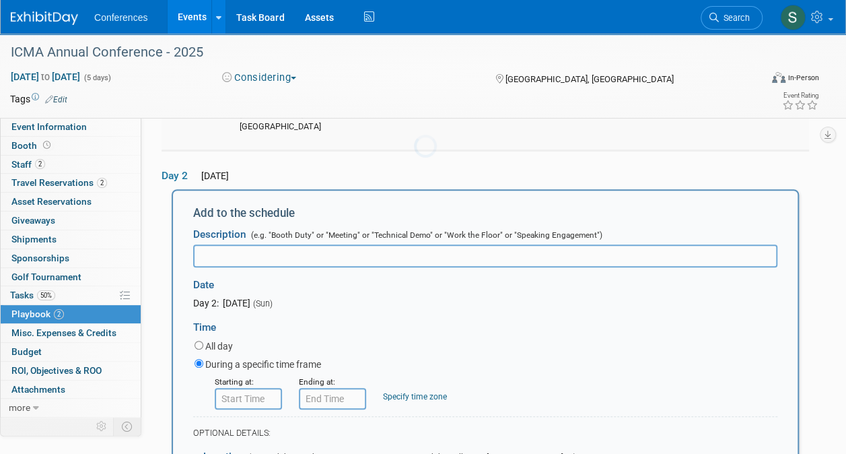
scroll to position [0, 0]
type input "3:30 p.m. – 6:00 p.m. Exhibit Hall Grand Opening Reception"
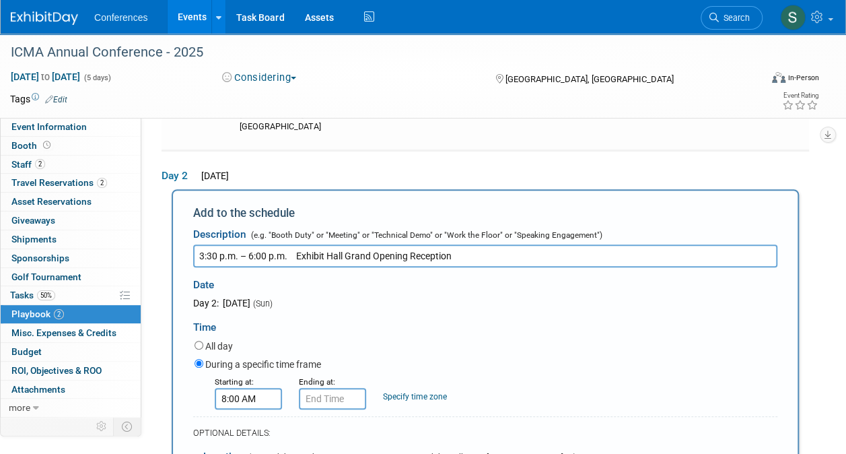
click at [269, 388] on input "8:00 AM" at bounding box center [248, 399] width 67 height 22
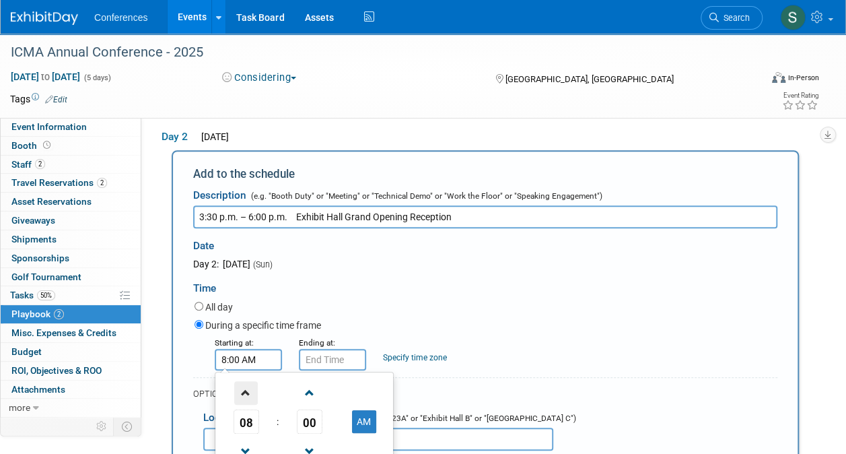
scroll to position [203, 0]
click at [253, 432] on link at bounding box center [247, 449] width 26 height 34
click at [251, 408] on span "07" at bounding box center [247, 420] width 26 height 24
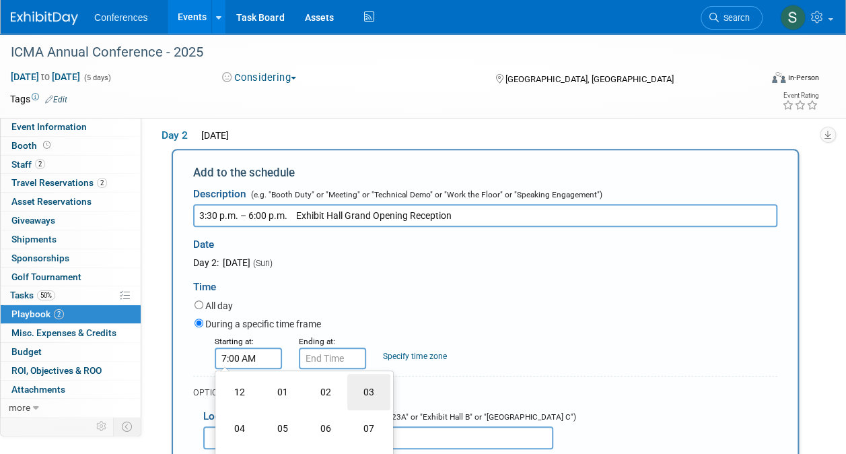
click at [364, 374] on td "03" at bounding box center [368, 392] width 43 height 36
click at [311, 408] on span "00" at bounding box center [310, 420] width 26 height 24
click at [331, 410] on td "30" at bounding box center [325, 428] width 43 height 36
click at [369, 409] on button "AM" at bounding box center [364, 420] width 24 height 23
type input "3:30 PM"
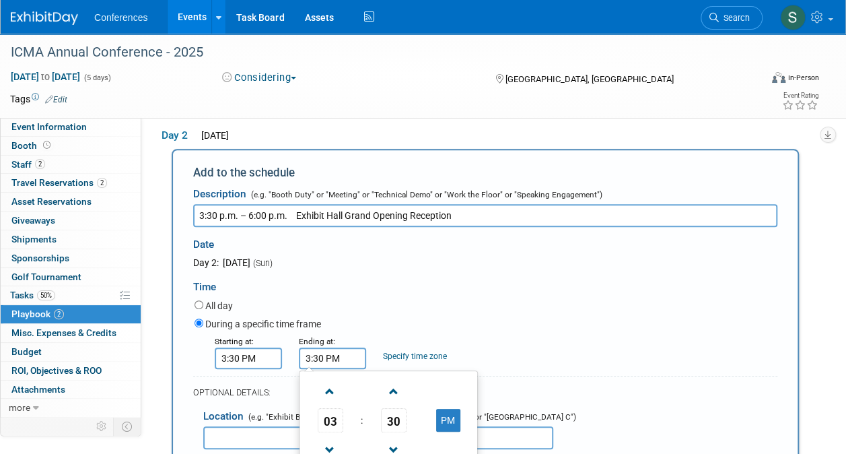
click at [322, 347] on input "3:30 PM" at bounding box center [332, 358] width 67 height 22
click at [330, 408] on span "03" at bounding box center [331, 420] width 26 height 24
click at [424, 410] on td "06" at bounding box center [409, 428] width 43 height 36
click at [394, 408] on span "30" at bounding box center [394, 420] width 26 height 24
click at [320, 374] on td "00" at bounding box center [323, 392] width 43 height 36
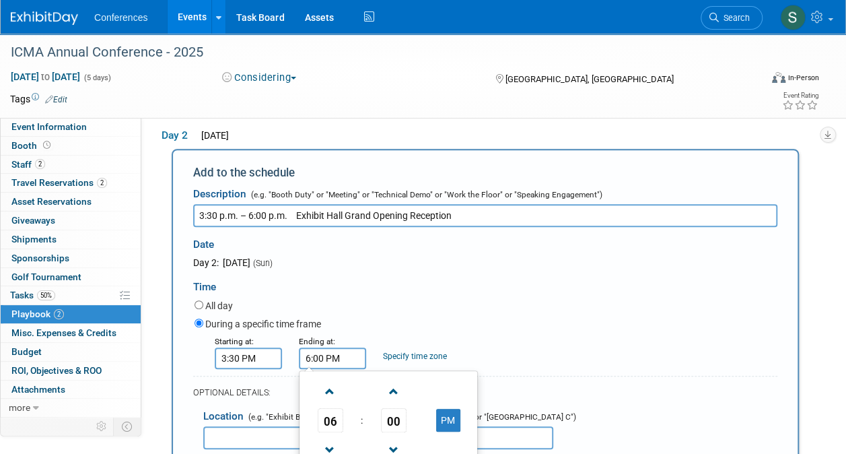
click at [475, 370] on div "06 : 00 PM 12 01 02 03 04 05 06 07 08 09 10 11 00 05 10 15 20 25 30 35 40 45 50…" at bounding box center [388, 433] width 179 height 126
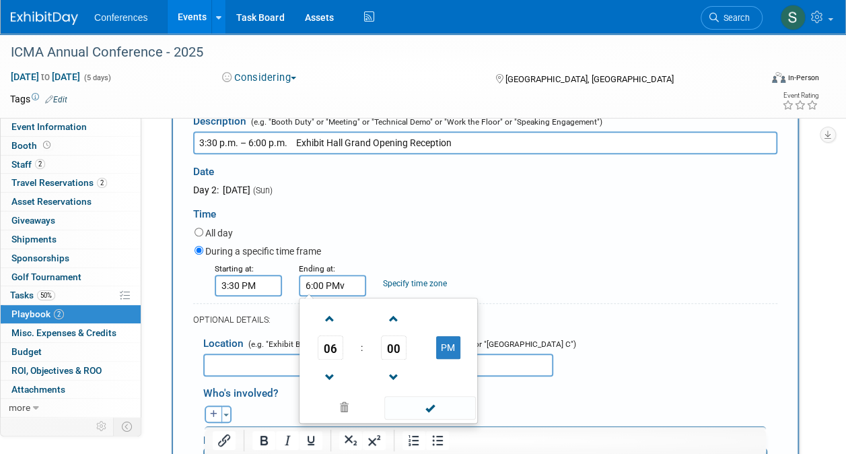
scroll to position [284, 0]
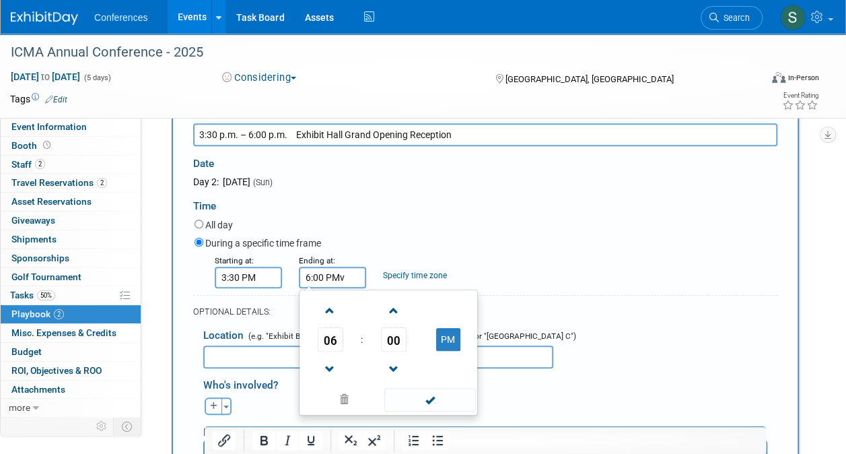
type input "6:00 PM"
click at [516, 295] on div "OPTIONAL DETAILS:" at bounding box center [485, 307] width 584 height 25
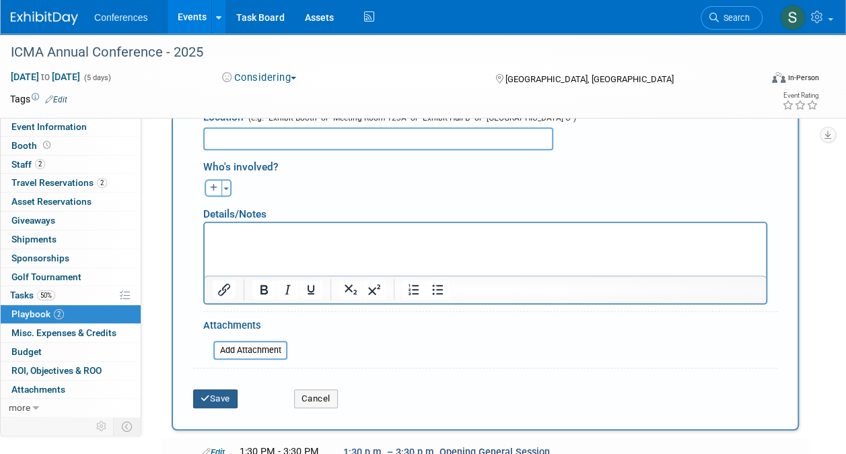
click at [226, 389] on button "Save" at bounding box center [215, 398] width 44 height 19
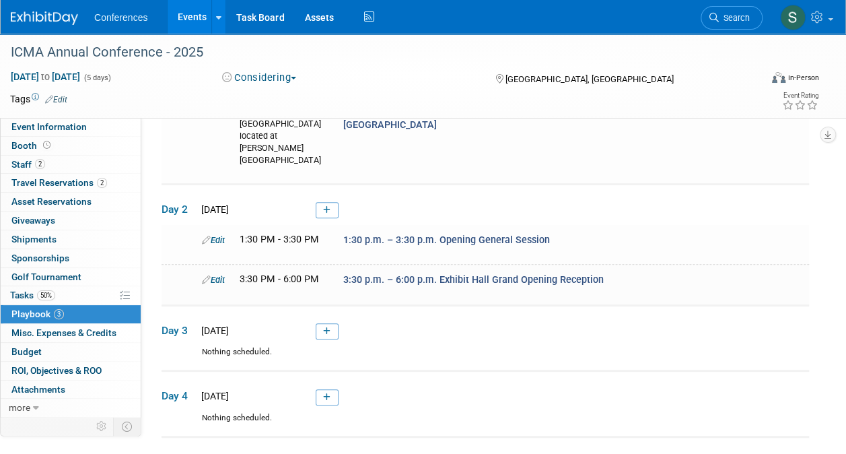
scroll to position [129, 0]
click at [330, 207] on icon at bounding box center [326, 211] width 7 height 8
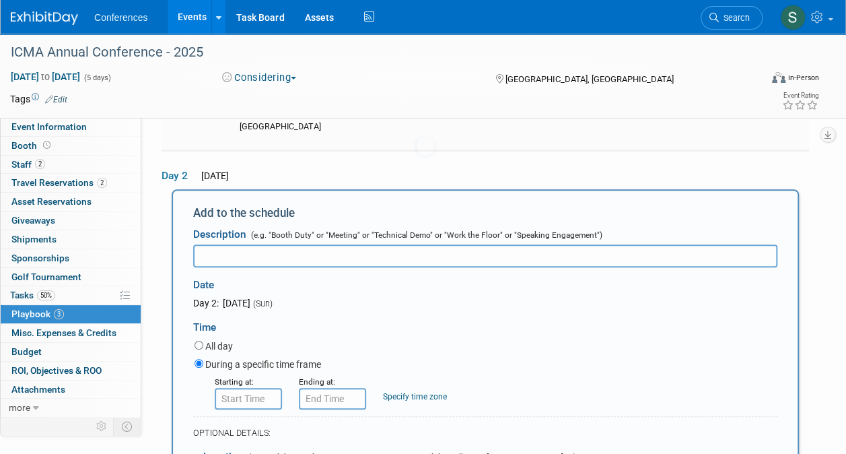
scroll to position [0, 0]
type input "AZ GROUP EVENT"
click at [242, 388] on input "8:00 AM" at bounding box center [248, 399] width 67 height 22
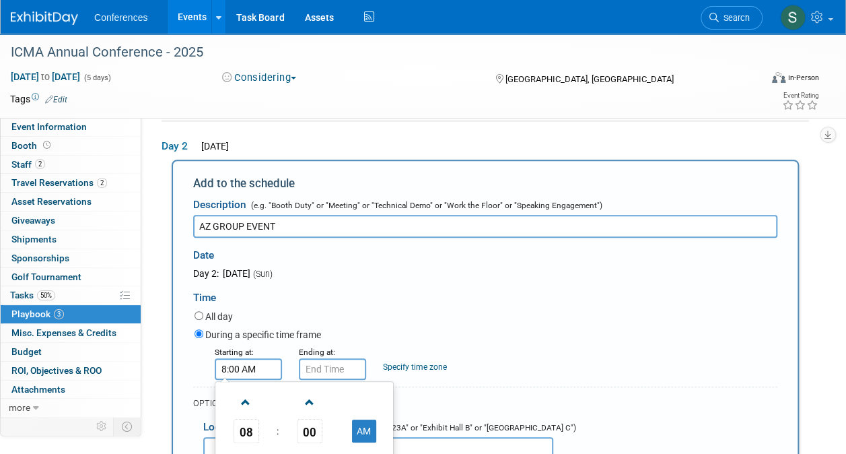
scroll to position [195, 0]
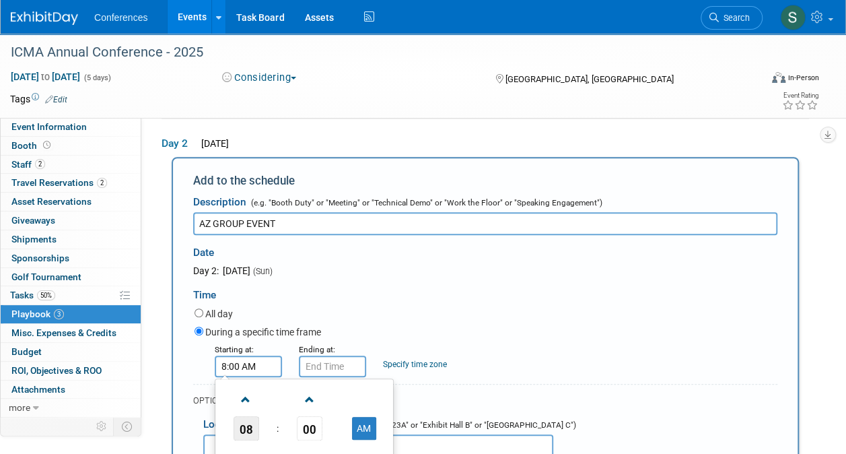
click at [250, 416] on span "08" at bounding box center [247, 428] width 26 height 24
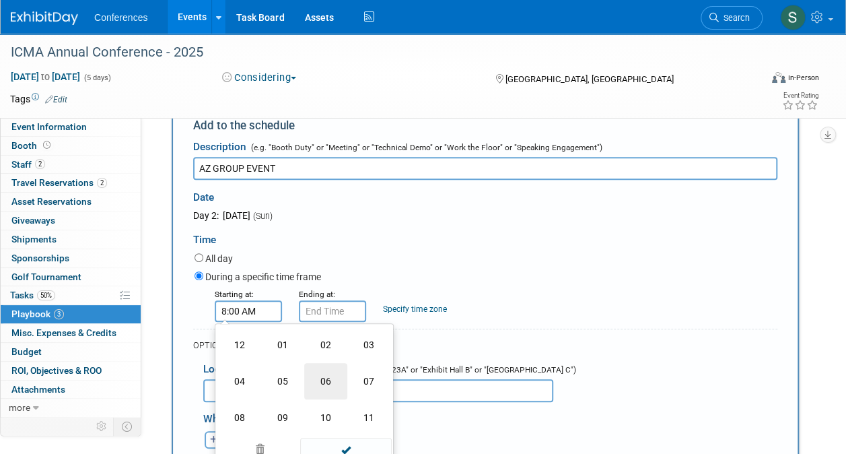
click at [320, 364] on td "06" at bounding box center [325, 381] width 43 height 36
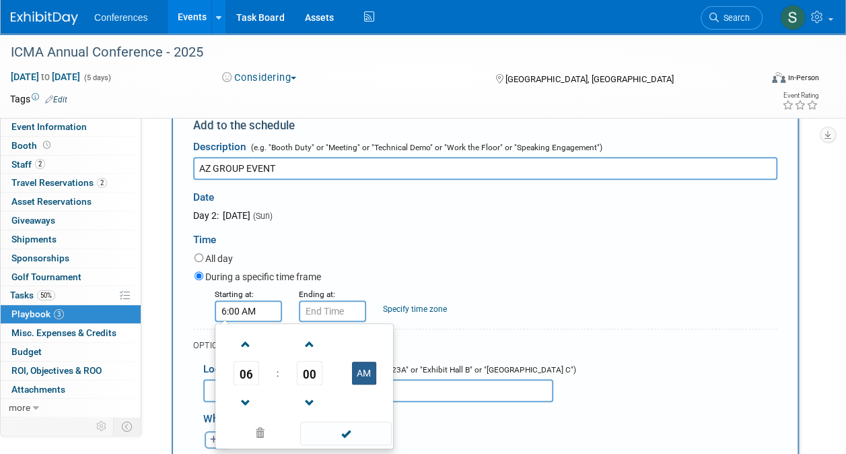
click at [358, 361] on button "AM" at bounding box center [364, 372] width 24 height 23
type input "6:00 PM"
click at [337, 300] on input "6:00 PM" at bounding box center [332, 311] width 67 height 22
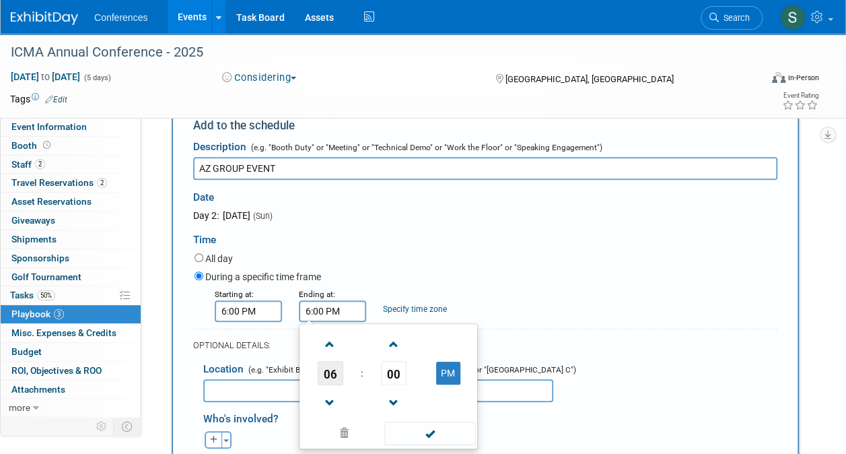
click at [337, 361] on span "06" at bounding box center [331, 373] width 26 height 24
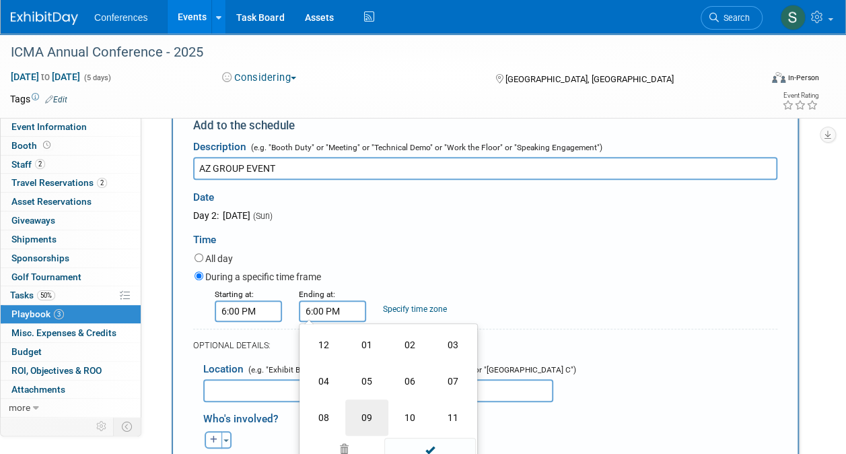
click at [367, 399] on td "09" at bounding box center [366, 417] width 43 height 36
type input "9:00 PM"
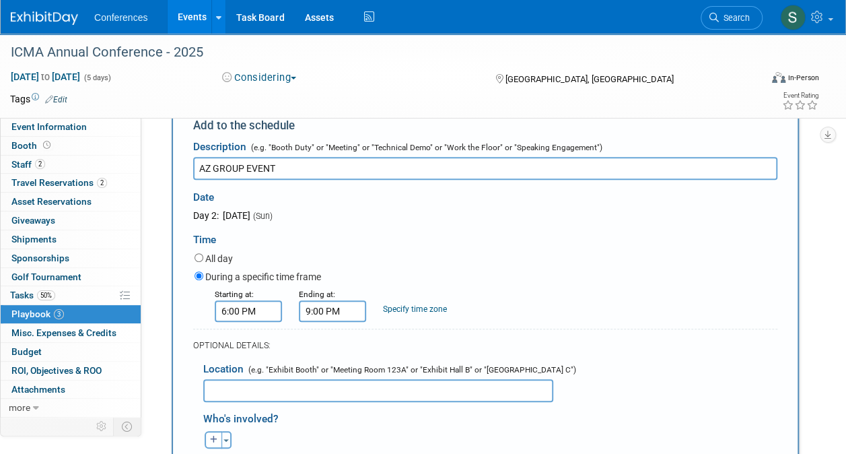
click at [450, 287] on div "Specify time zone Time zone:" at bounding box center [415, 301] width 84 height 28
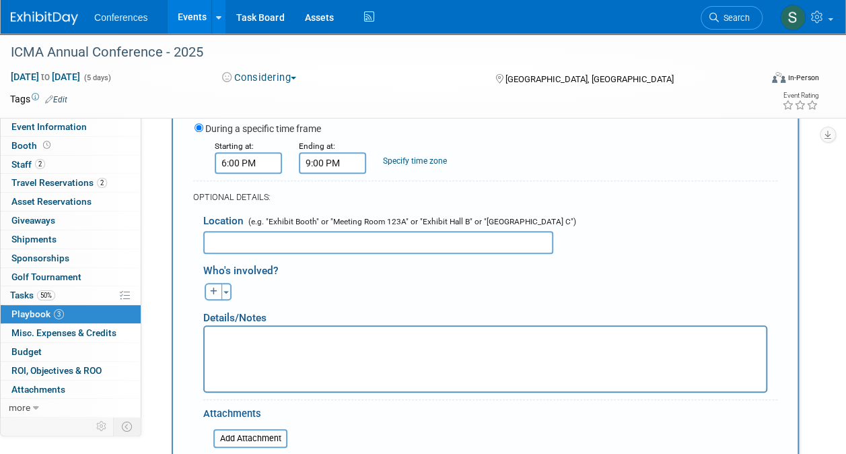
scroll to position [401, 0]
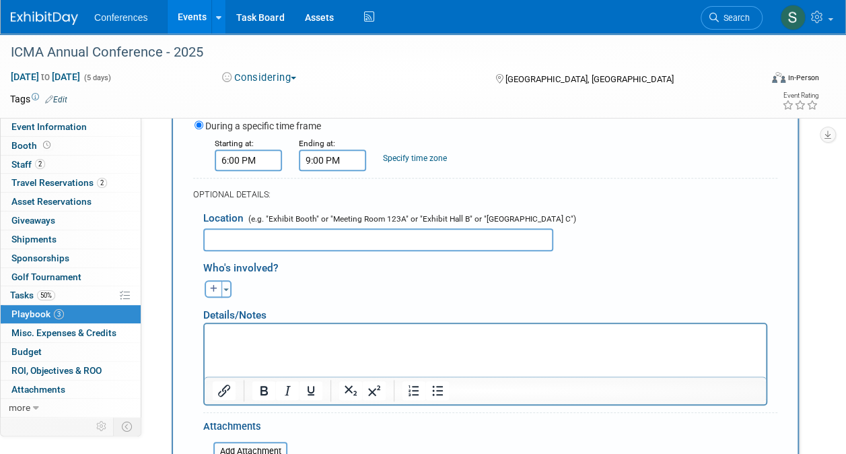
click at [281, 228] on input "text" at bounding box center [378, 239] width 350 height 23
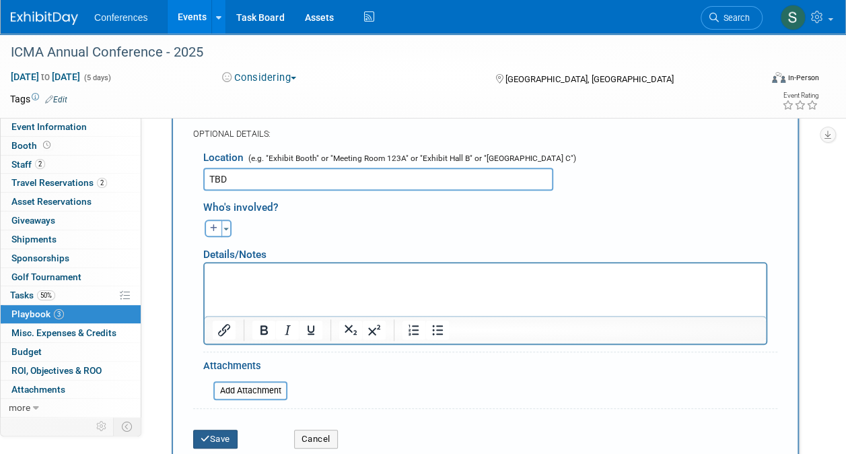
type input "TBD"
click at [217, 429] on button "Save" at bounding box center [215, 438] width 44 height 19
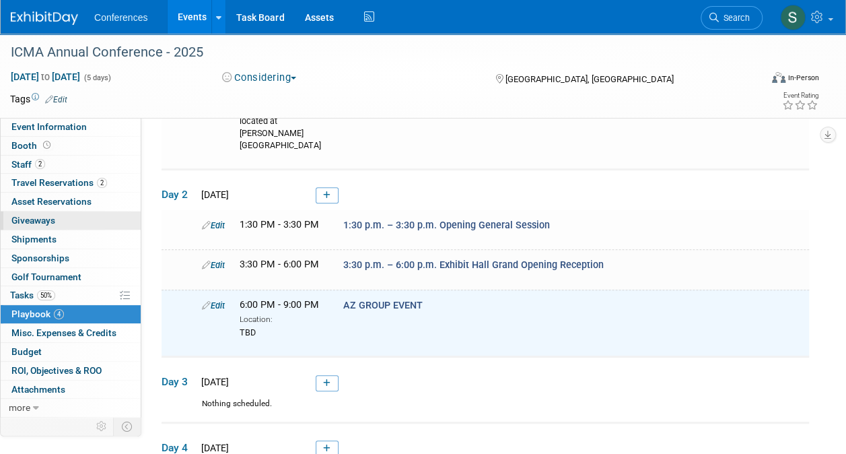
scroll to position [136, 0]
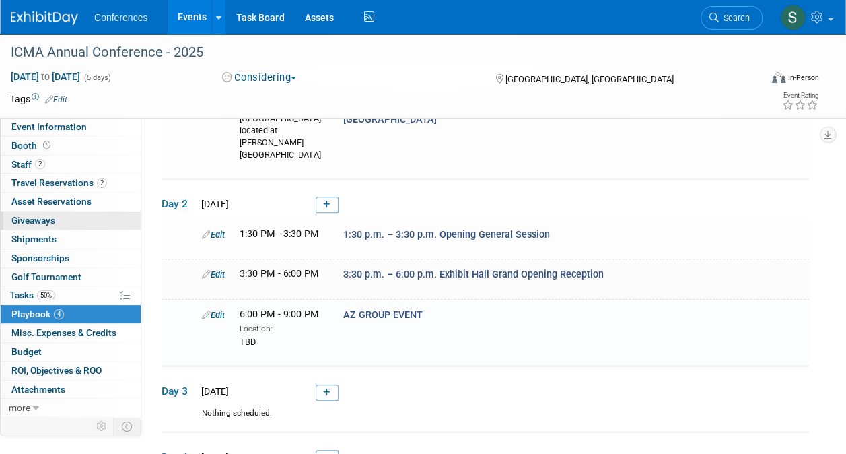
click at [61, 218] on link "0 Giveaways 0" at bounding box center [71, 220] width 140 height 18
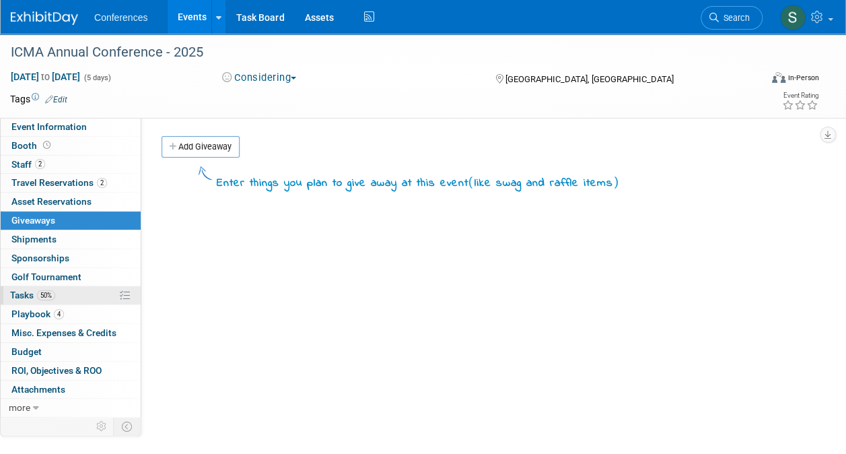
click at [39, 291] on span "50%" at bounding box center [46, 295] width 18 height 10
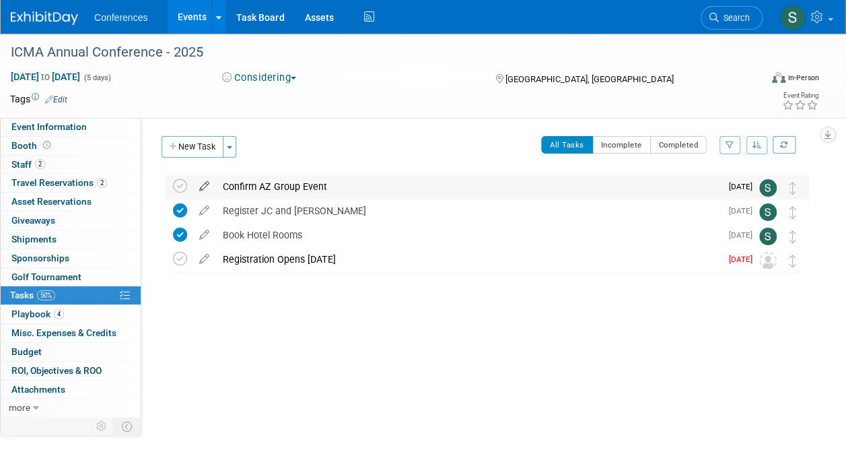
click at [202, 184] on icon at bounding box center [204, 183] width 24 height 17
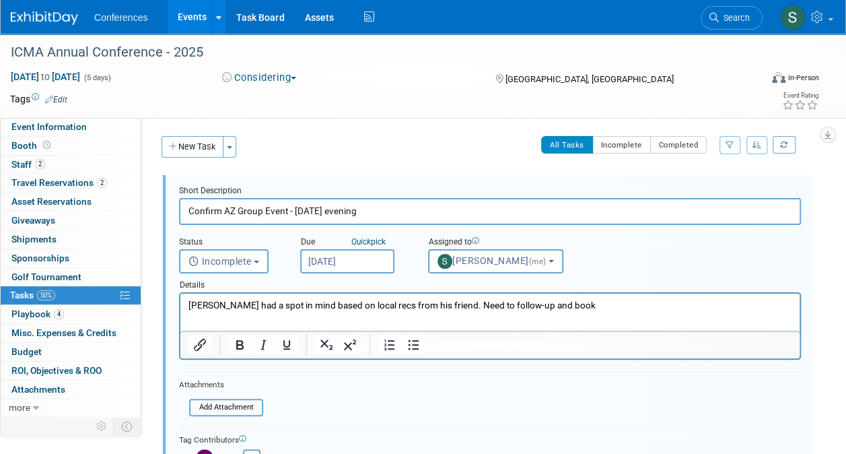
scroll to position [245, 0]
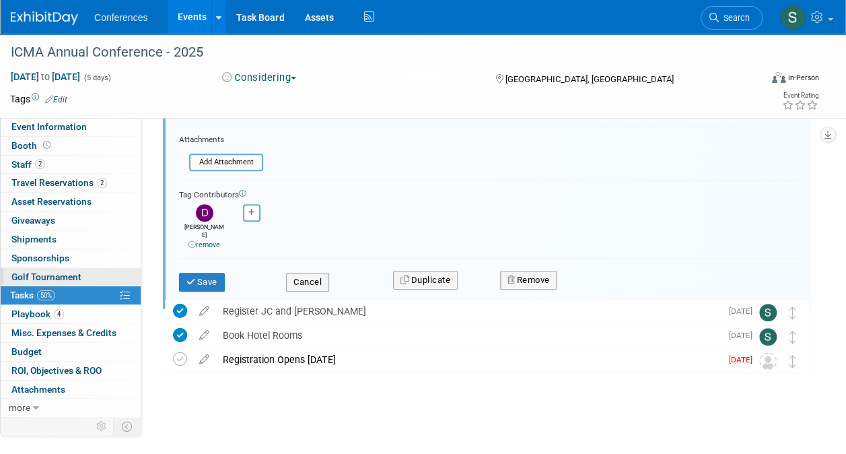
type input "Confirm AZ Group Event - Sunday evening"
click at [48, 268] on link "Golf Tournament" at bounding box center [71, 277] width 140 height 18
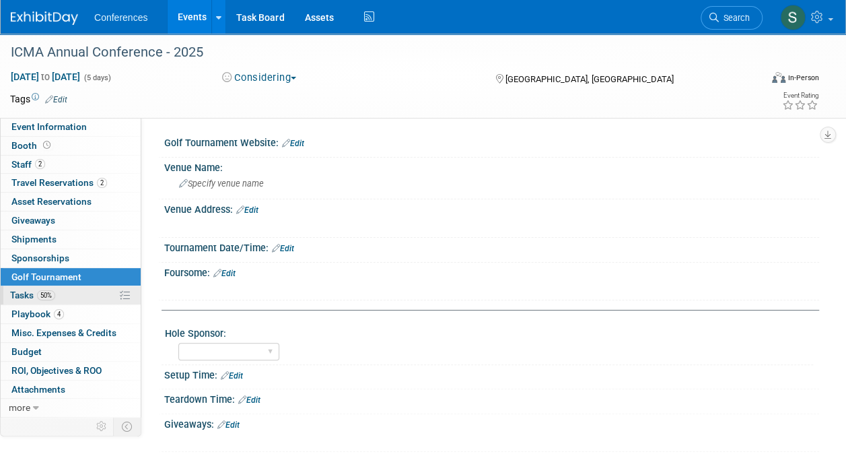
click at [39, 295] on span "50%" at bounding box center [46, 295] width 18 height 10
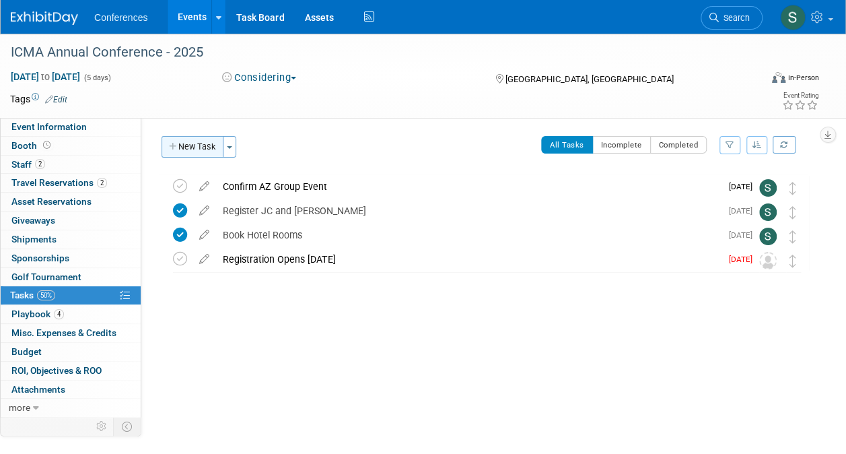
click at [199, 137] on button "New Task" at bounding box center [193, 147] width 62 height 22
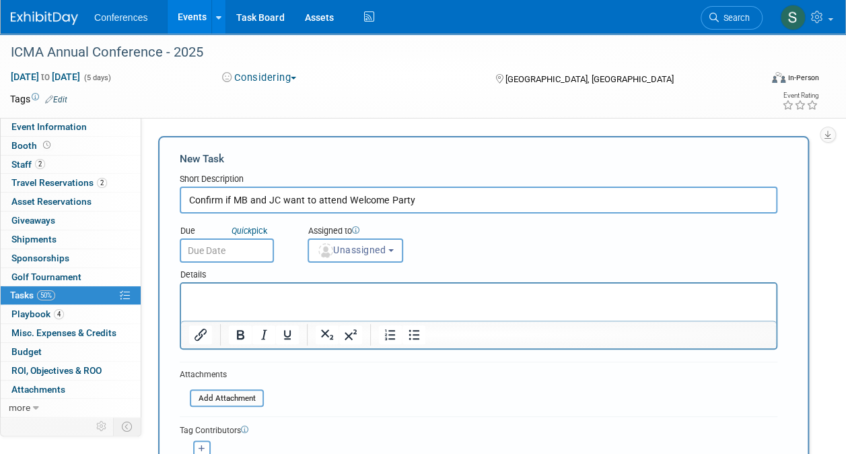
type input "Confirm if MB and JC want to attend Welcome Party"
click at [205, 255] on input "text" at bounding box center [227, 250] width 94 height 24
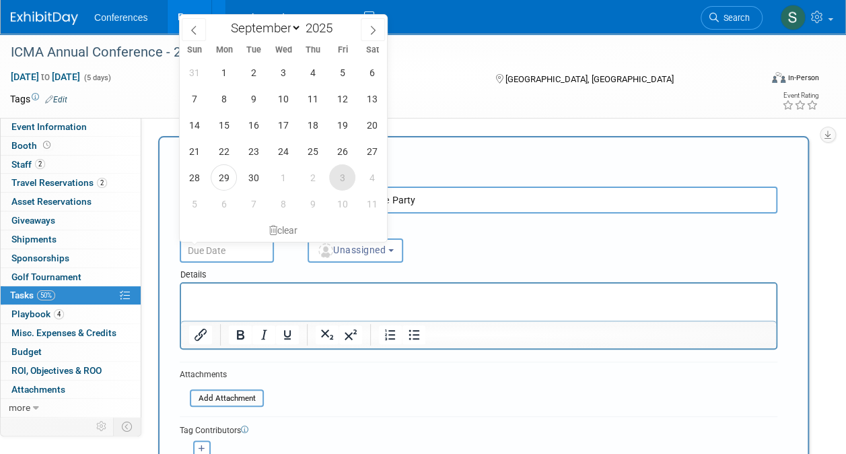
click at [342, 177] on span "3" at bounding box center [342, 177] width 26 height 26
type input "Oct 3, 2025"
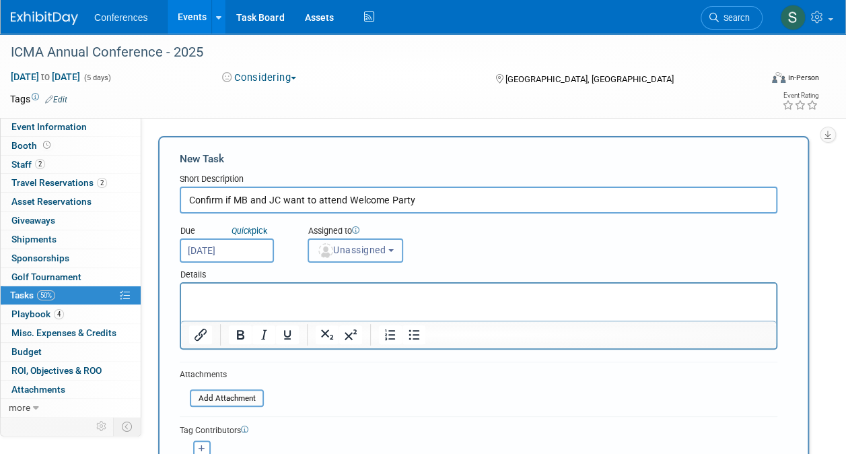
click at [358, 248] on span "Unassigned" at bounding box center [351, 249] width 69 height 11
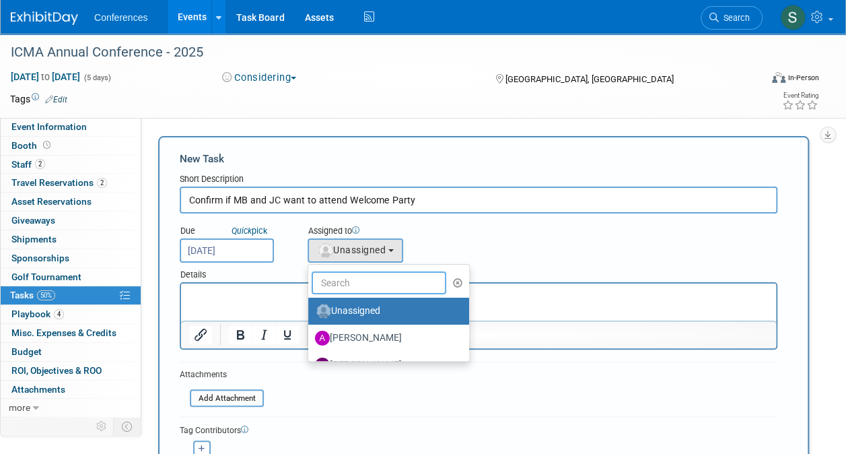
click at [365, 284] on input "text" at bounding box center [379, 282] width 135 height 23
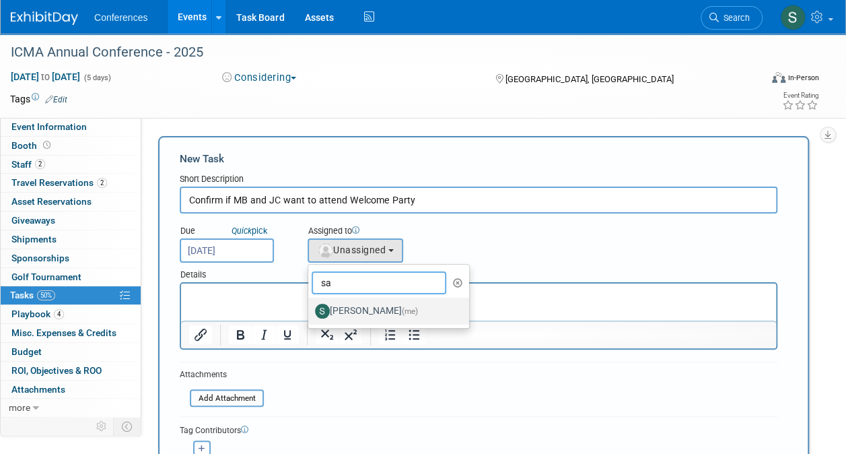
type input "sa"
click at [358, 308] on label "Sarah Shaver (me)" at bounding box center [385, 311] width 141 height 22
click at [310, 308] on input "Sarah Shaver (me)" at bounding box center [306, 309] width 9 height 9
select select "a9e0767b-df0c-4b72-a3c1-d8066b1ad7be"
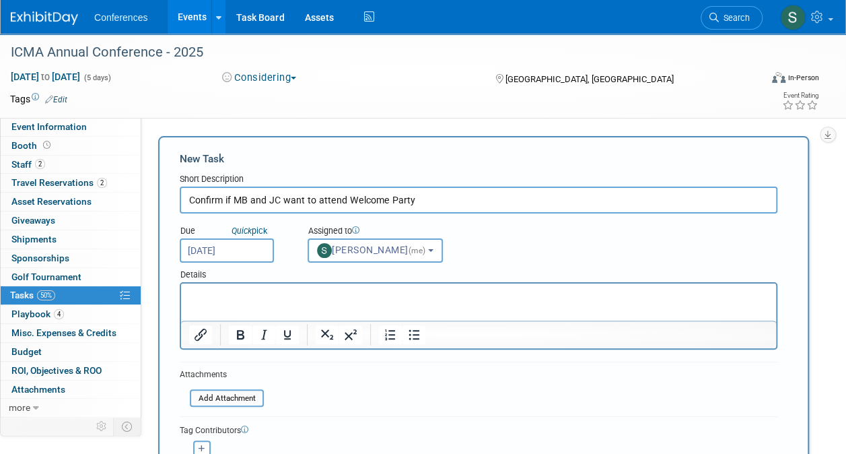
click at [315, 302] on html at bounding box center [478, 292] width 595 height 19
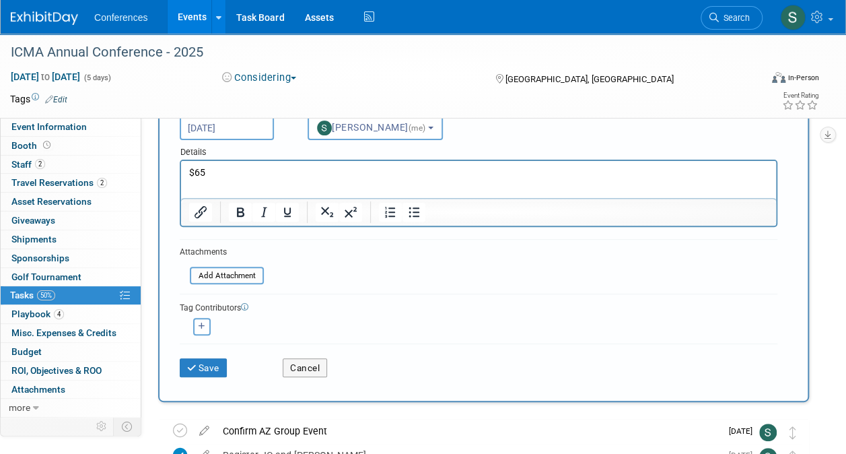
scroll to position [124, 0]
click at [213, 363] on button "Save" at bounding box center [203, 366] width 47 height 19
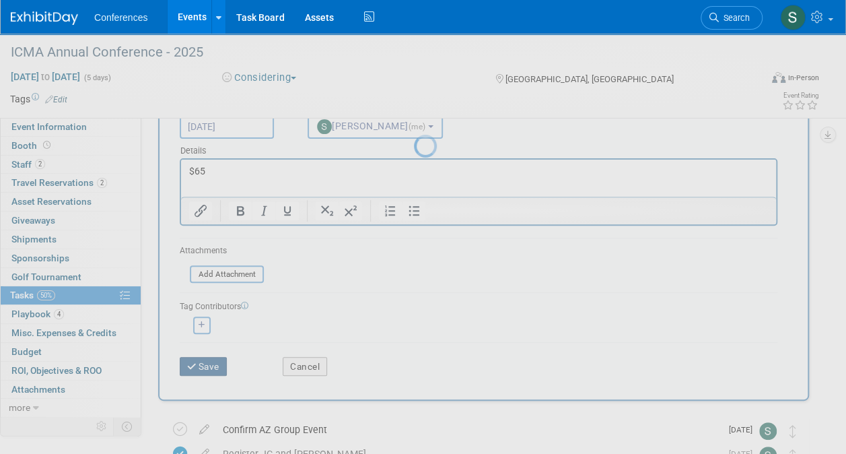
scroll to position [0, 0]
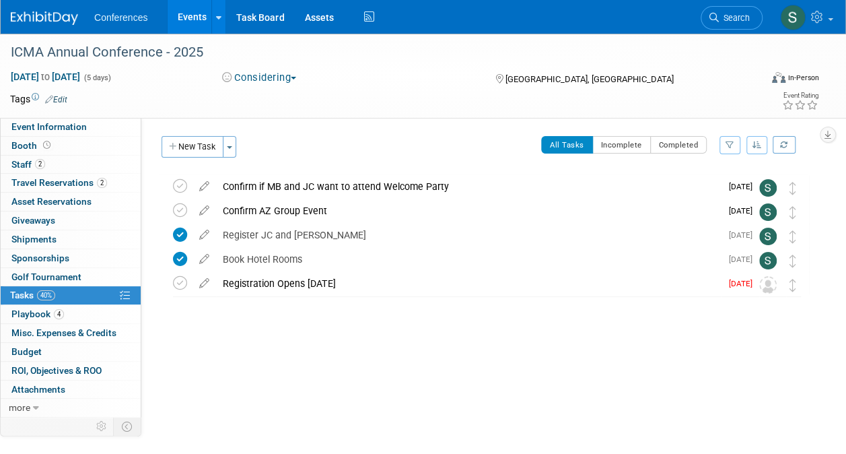
click at [44, 19] on img at bounding box center [44, 17] width 67 height 13
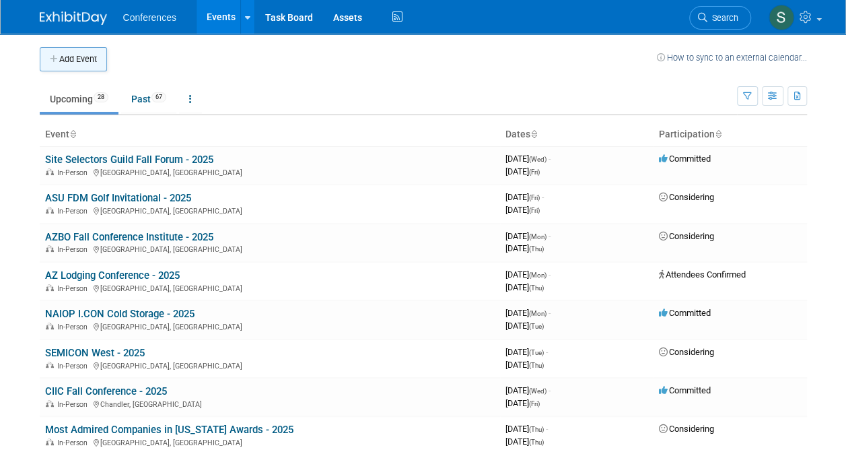
click at [77, 60] on button "Add Event" at bounding box center [73, 59] width 67 height 24
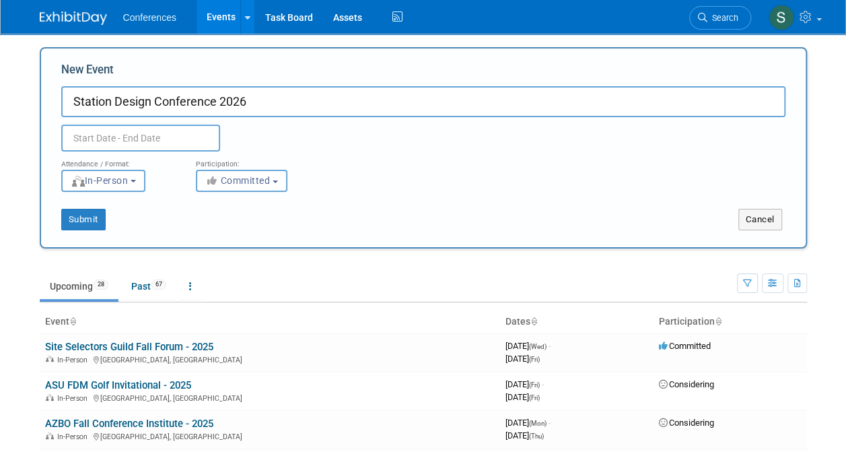
type input "Station Design Conference 2026"
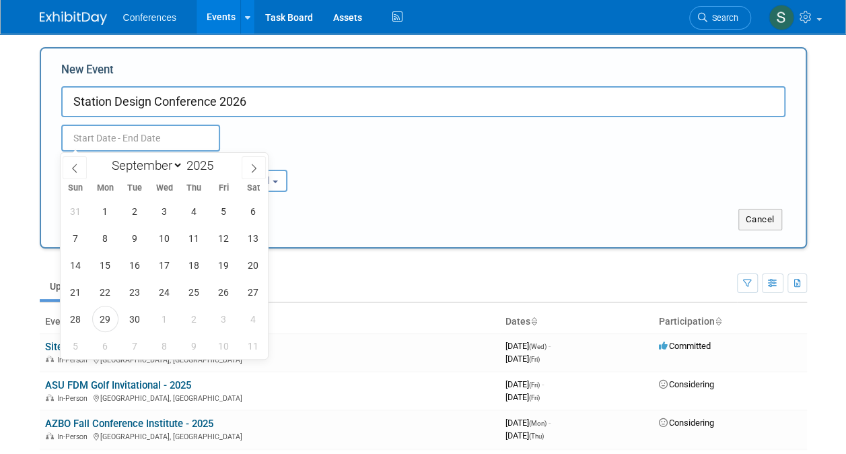
click at [98, 137] on input "text" at bounding box center [140, 138] width 159 height 27
click at [221, 163] on span at bounding box center [218, 161] width 9 height 8
type input "2026"
click at [157, 168] on select "January February March April May June July August September October November De…" at bounding box center [144, 165] width 77 height 17
select select "4"
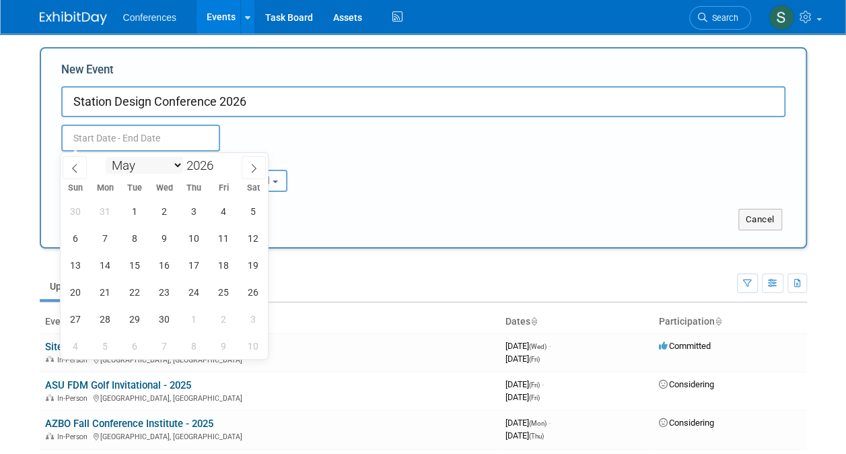
click at [106, 157] on select "January February March April May June July August September October November De…" at bounding box center [144, 165] width 77 height 17
click at [132, 287] on span "19" at bounding box center [135, 292] width 26 height 26
click at [201, 293] on span "21" at bounding box center [194, 292] width 26 height 26
type input "[DATE] to [DATE]"
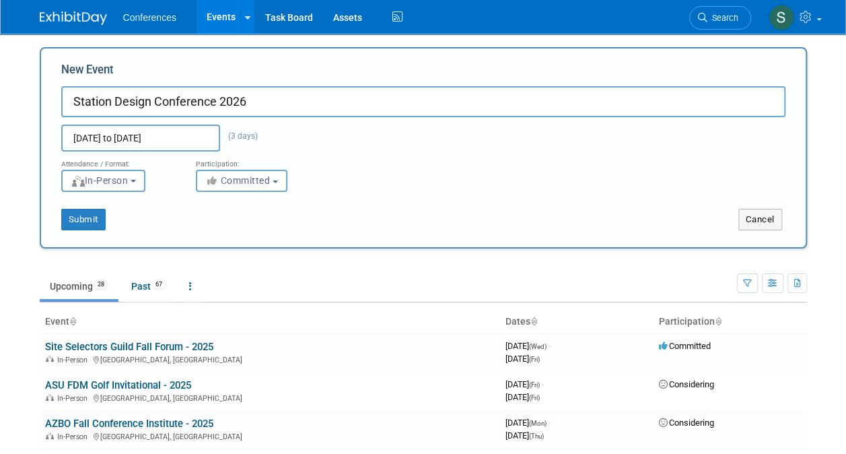
click at [394, 146] on div "[DATE] to [DATE] (3 days) Duplicate Event Warning" at bounding box center [423, 134] width 744 height 34
click at [254, 184] on span "Committed" at bounding box center [237, 180] width 65 height 11
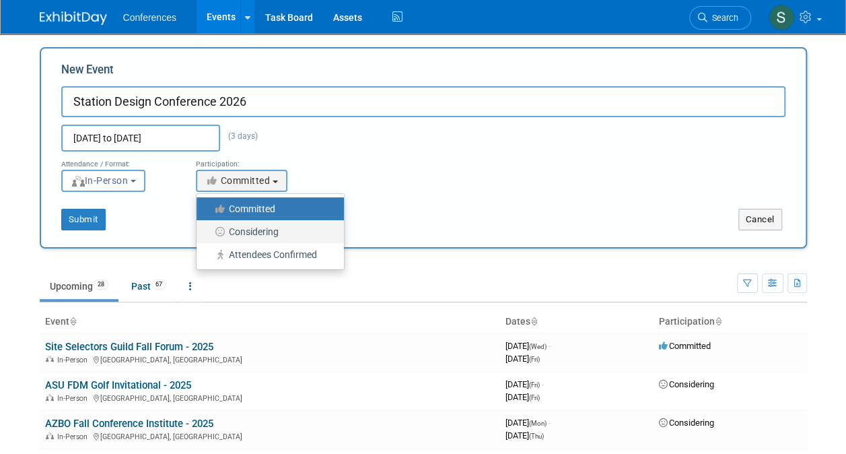
click at [257, 221] on link "Considering" at bounding box center [270, 231] width 147 height 23
click at [257, 230] on label "Considering" at bounding box center [266, 231] width 127 height 17
click at [209, 230] on input "Considering" at bounding box center [204, 231] width 9 height 9
select select "2"
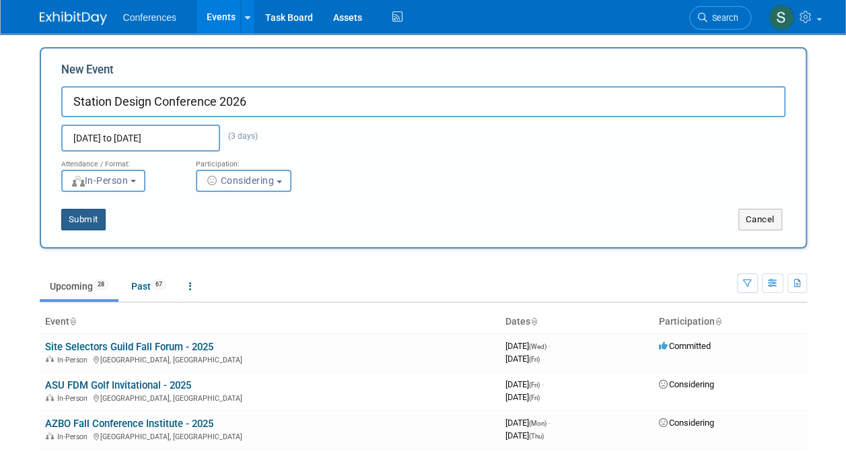
click at [72, 218] on button "Submit" at bounding box center [83, 220] width 44 height 22
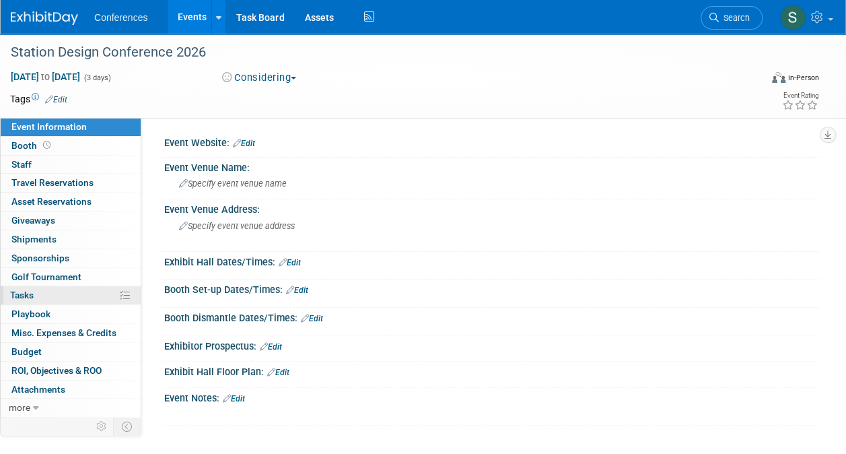
click at [34, 298] on link "0% Tasks 0%" at bounding box center [71, 295] width 140 height 18
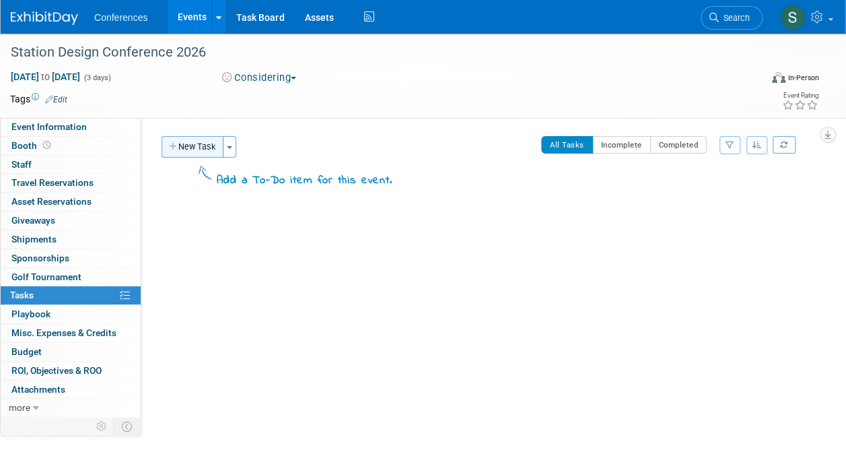
click at [197, 142] on button "New Task" at bounding box center [193, 147] width 62 height 22
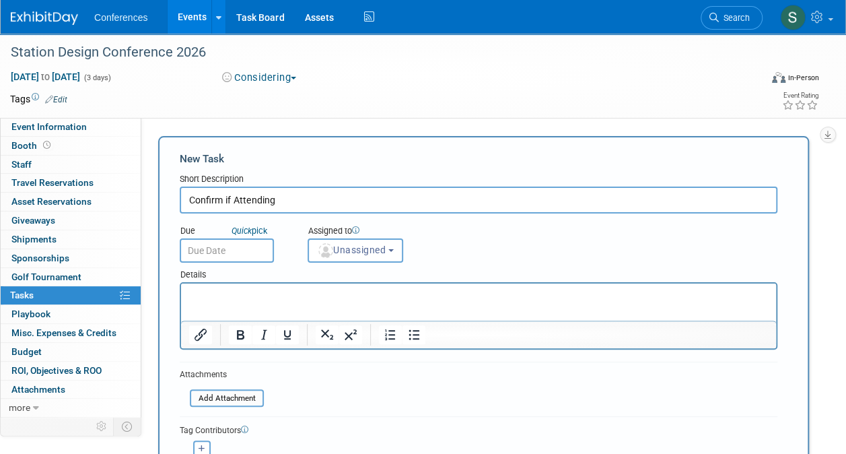
type input "Confirm if Attending"
click at [220, 250] on input "text" at bounding box center [227, 250] width 94 height 24
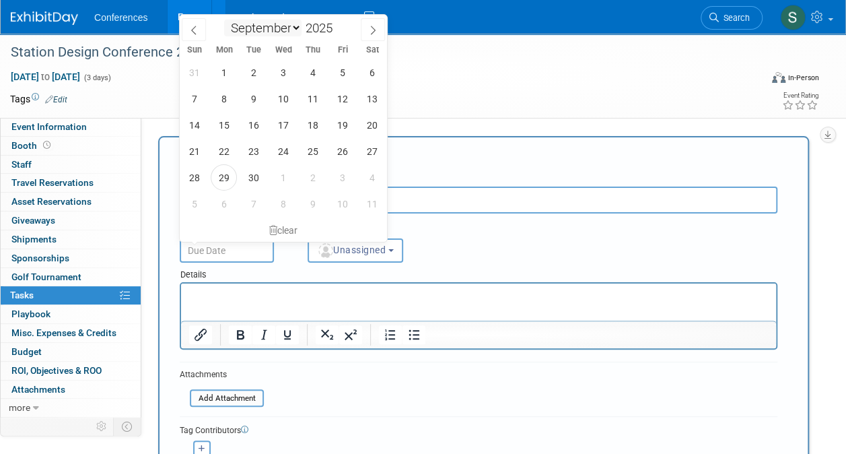
click at [294, 24] on select "January February March April May June July August September October November De…" at bounding box center [262, 28] width 77 height 17
select select "0"
click at [224, 20] on select "January February March April May June July August September October November De…" at bounding box center [262, 28] width 77 height 17
click at [310, 28] on input "2025" at bounding box center [322, 27] width 40 height 15
click at [338, 26] on span at bounding box center [336, 24] width 9 height 8
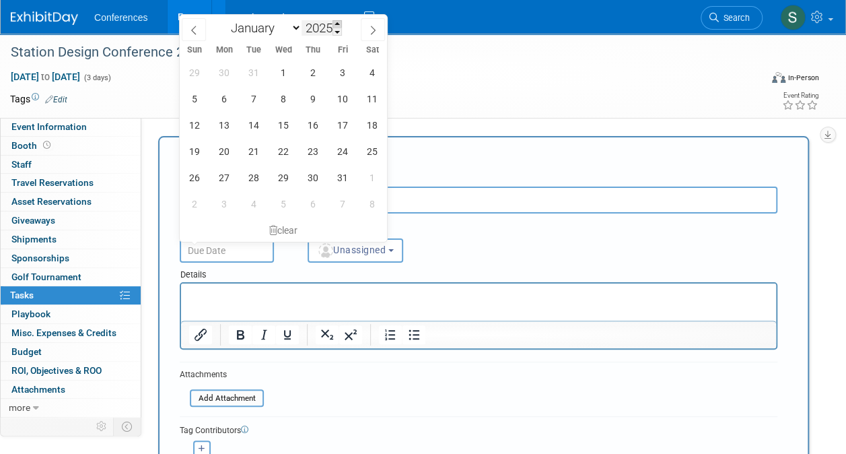
type input "2026"
click at [345, 122] on span "16" at bounding box center [342, 125] width 26 height 26
type input "Jan 16, 2026"
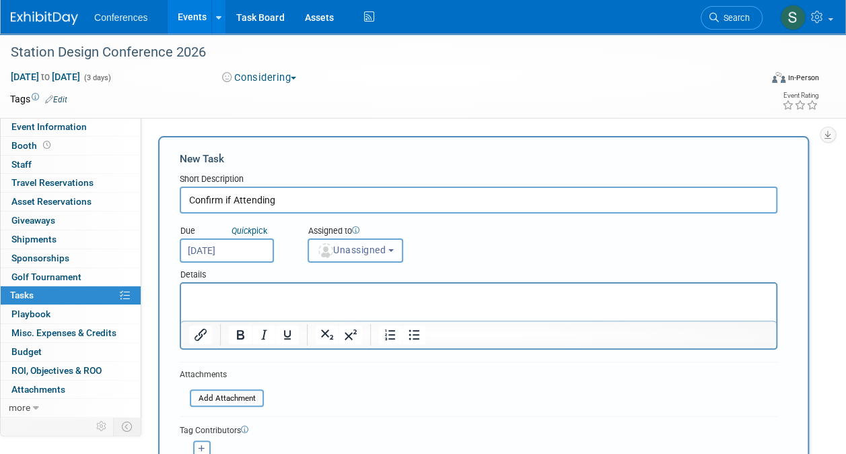
click at [339, 258] on button "Unassigned" at bounding box center [356, 250] width 96 height 24
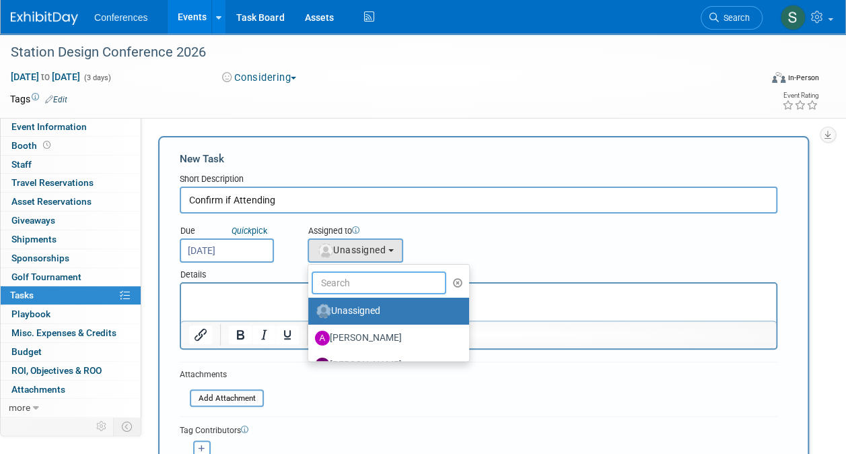
click at [328, 287] on input "text" at bounding box center [379, 282] width 135 height 23
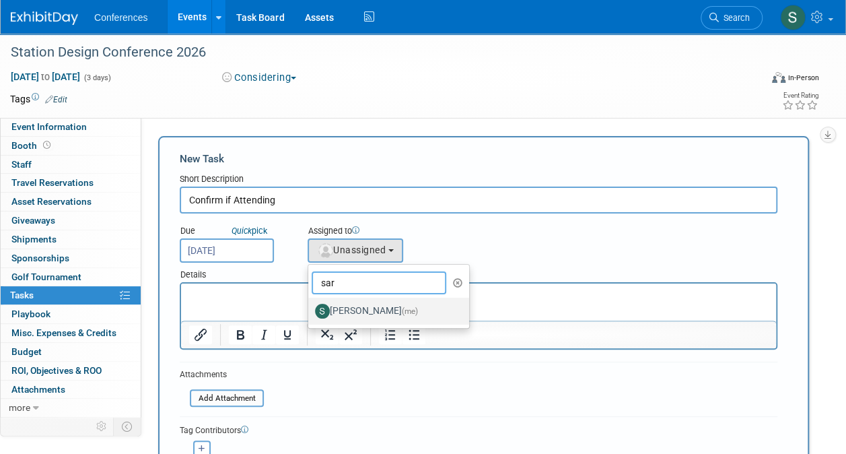
type input "sar"
click at [341, 311] on label "Sarah Shaver (me)" at bounding box center [385, 311] width 141 height 22
click at [310, 311] on input "Sarah Shaver (me)" at bounding box center [306, 309] width 9 height 9
select select "a9e0767b-df0c-4b72-a3c1-d8066b1ad7be"
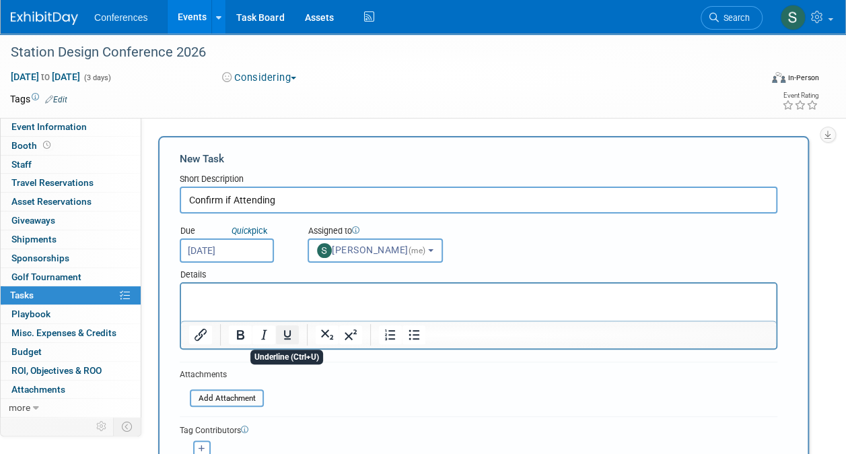
scroll to position [120, 0]
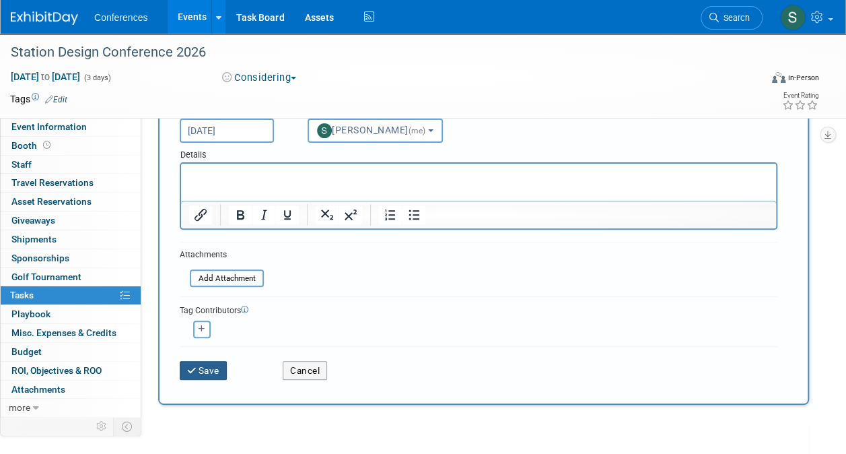
click at [213, 374] on button "Save" at bounding box center [203, 370] width 47 height 19
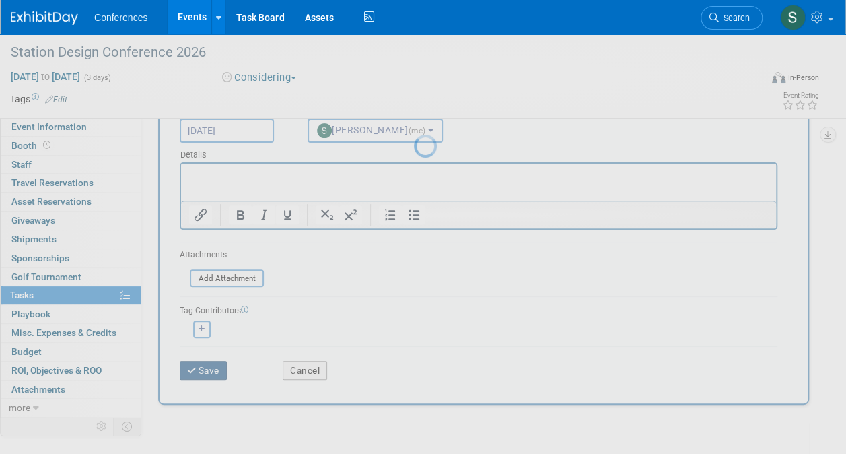
scroll to position [0, 0]
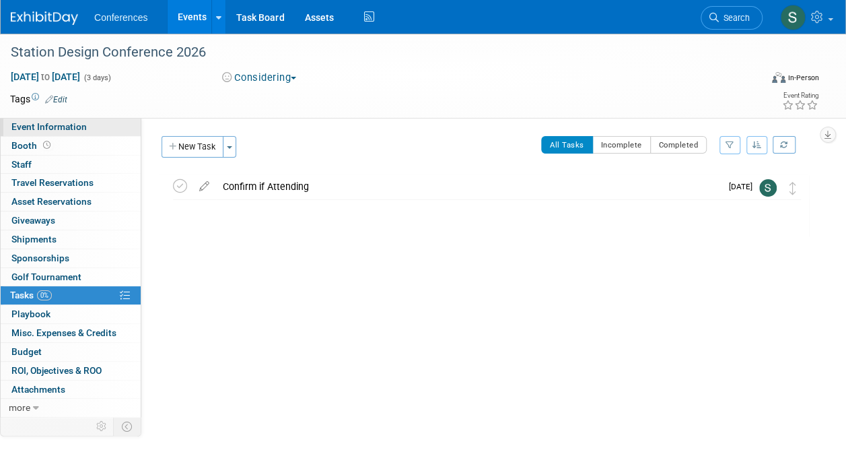
click at [34, 128] on span "Event Information" at bounding box center [48, 126] width 75 height 11
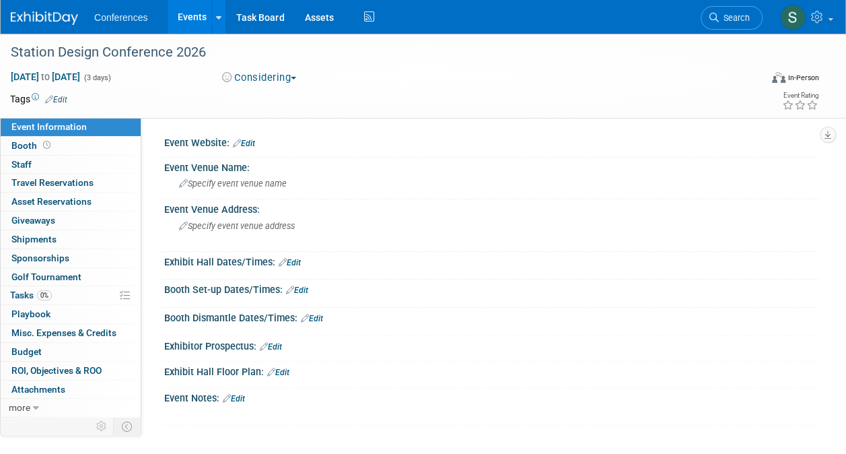
click at [250, 141] on link "Edit" at bounding box center [244, 143] width 22 height 9
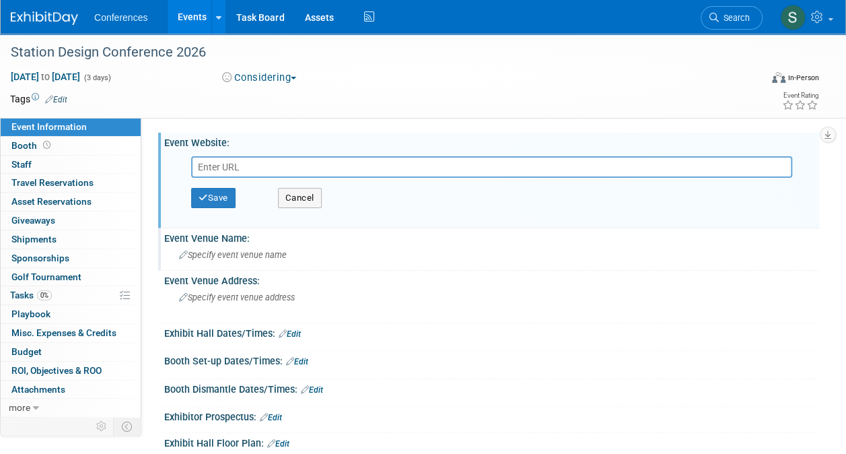
click at [200, 250] on span "Specify event venue name" at bounding box center [233, 255] width 108 height 10
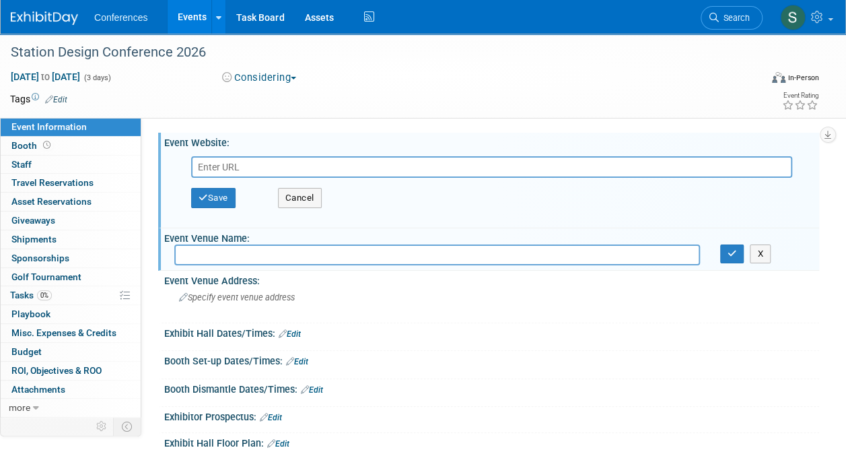
paste input "rand Sierra Resort & Casino in Reno, NV"
click at [178, 252] on input "rand Sierra Resort & Casino in Reno, NV" at bounding box center [437, 254] width 526 height 21
type input "Grand Sierra Resort & Casino in Reno, NV"
click at [730, 257] on button "button" at bounding box center [732, 253] width 24 height 19
